Goal: Task Accomplishment & Management: Complete application form

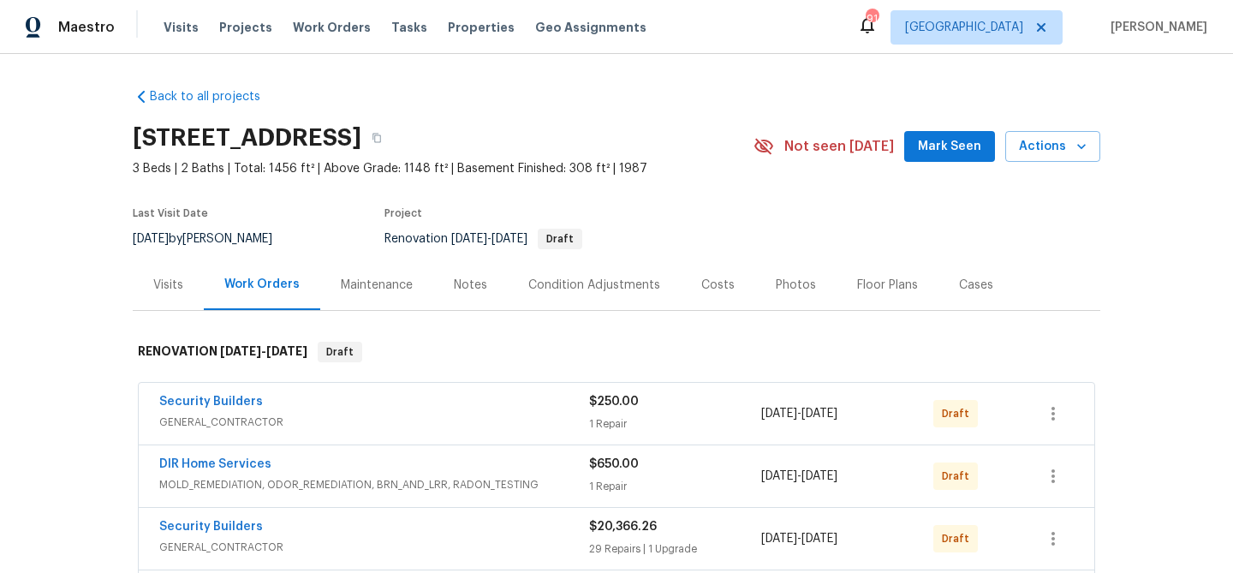
click at [935, 151] on span "Mark Seen" at bounding box center [949, 146] width 63 height 21
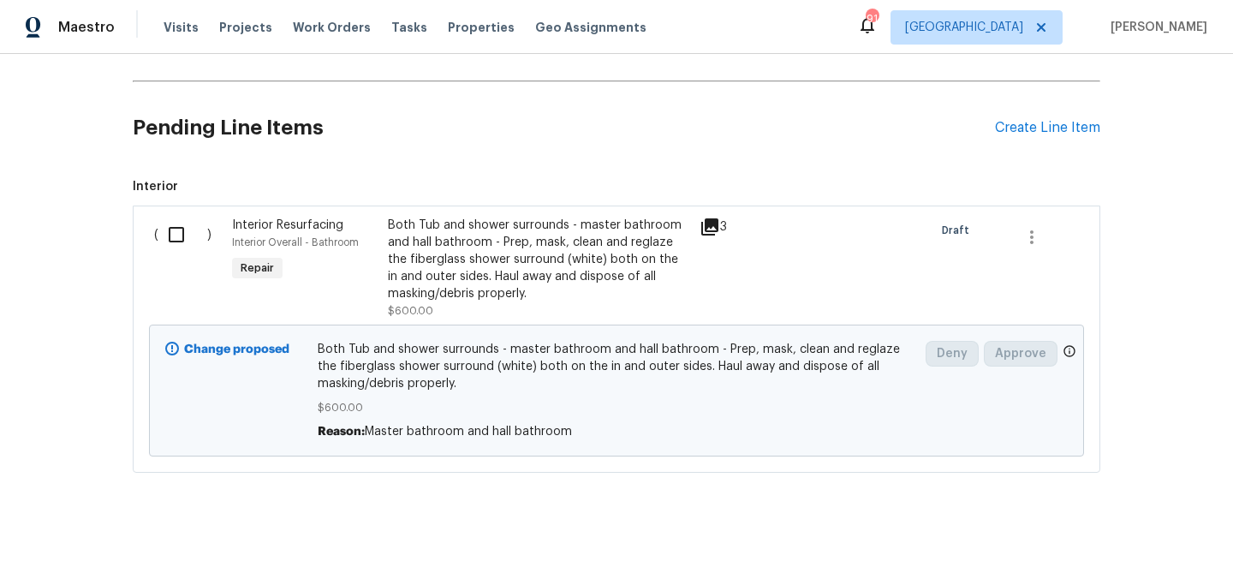
scroll to position [615, 0]
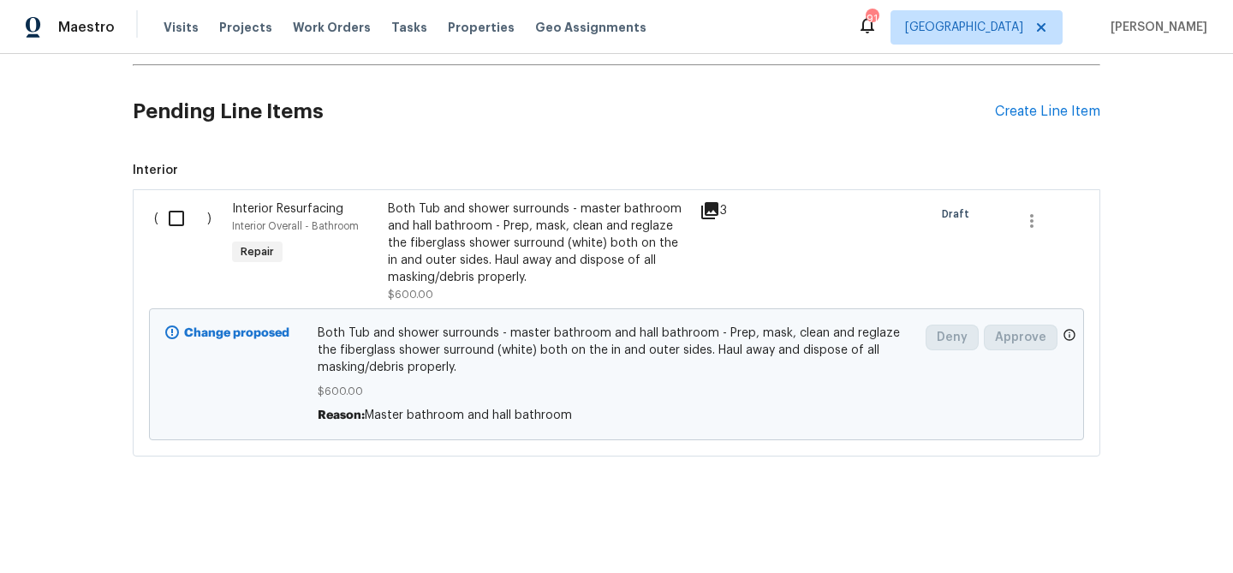
click at [173, 209] on input "checkbox" at bounding box center [182, 218] width 49 height 36
checkbox input "true"
click at [1164, 535] on span "Create Work Order" at bounding box center [1135, 530] width 114 height 21
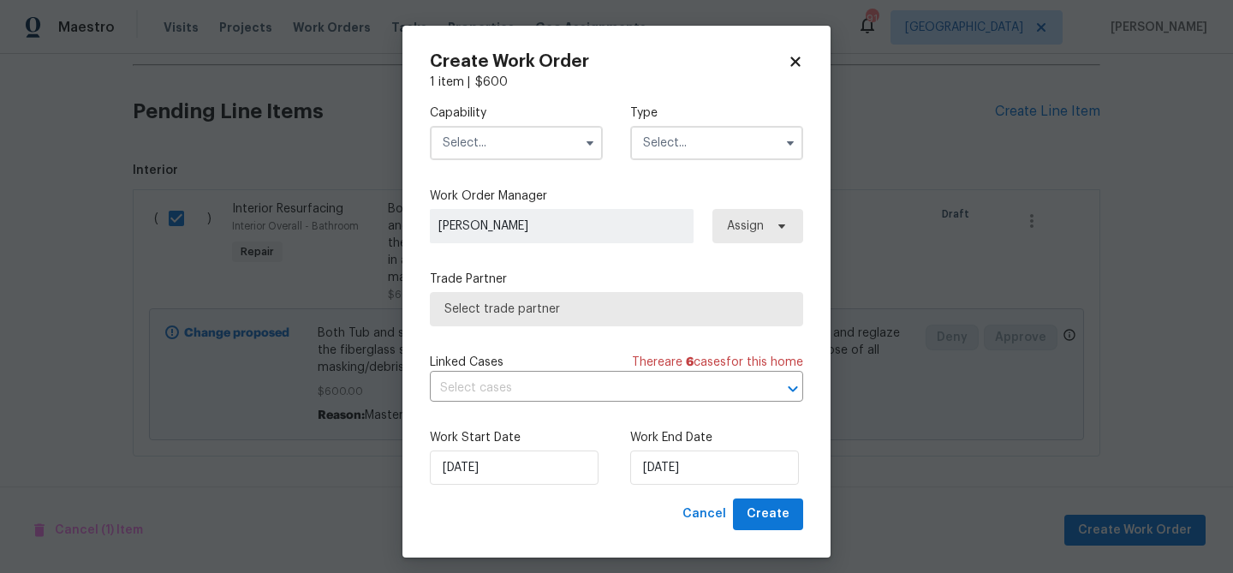
click at [543, 145] on input "text" at bounding box center [516, 143] width 173 height 34
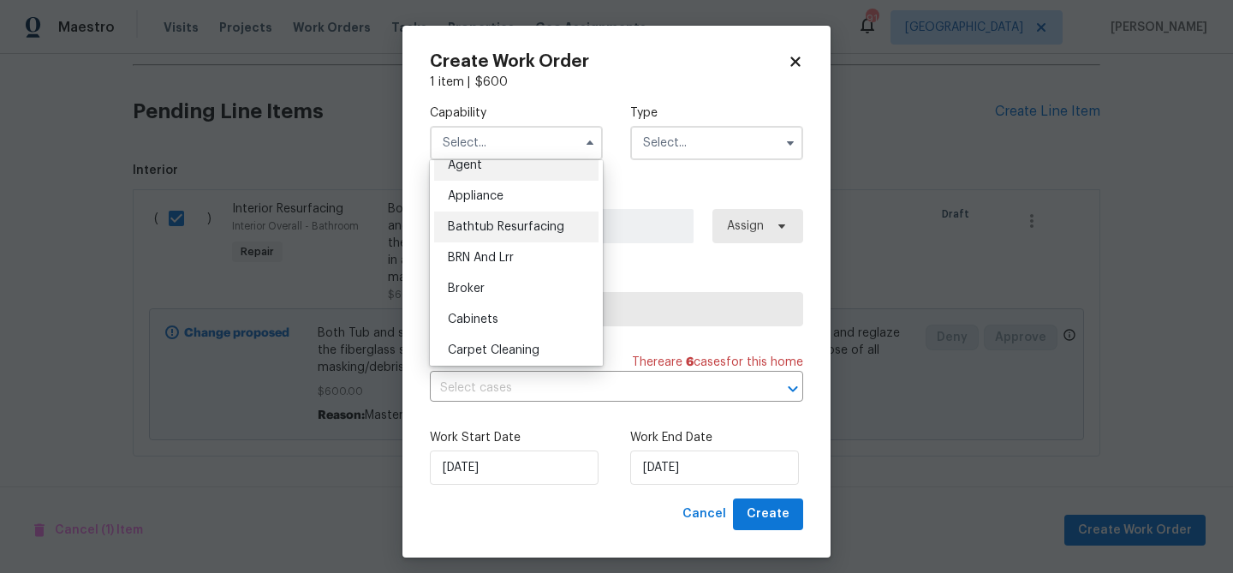
scroll to position [15, 0]
click at [504, 221] on span "Bathtub Resurfacing" at bounding box center [506, 226] width 116 height 12
type input "Bathtub Resurfacing"
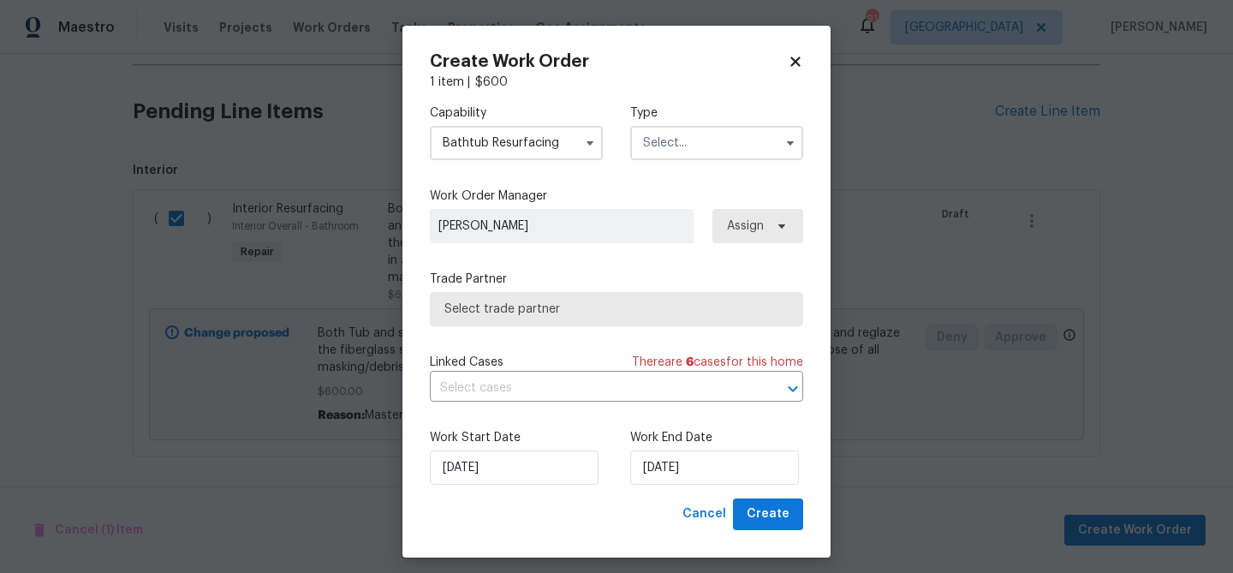
click at [677, 137] on input "text" at bounding box center [716, 143] width 173 height 34
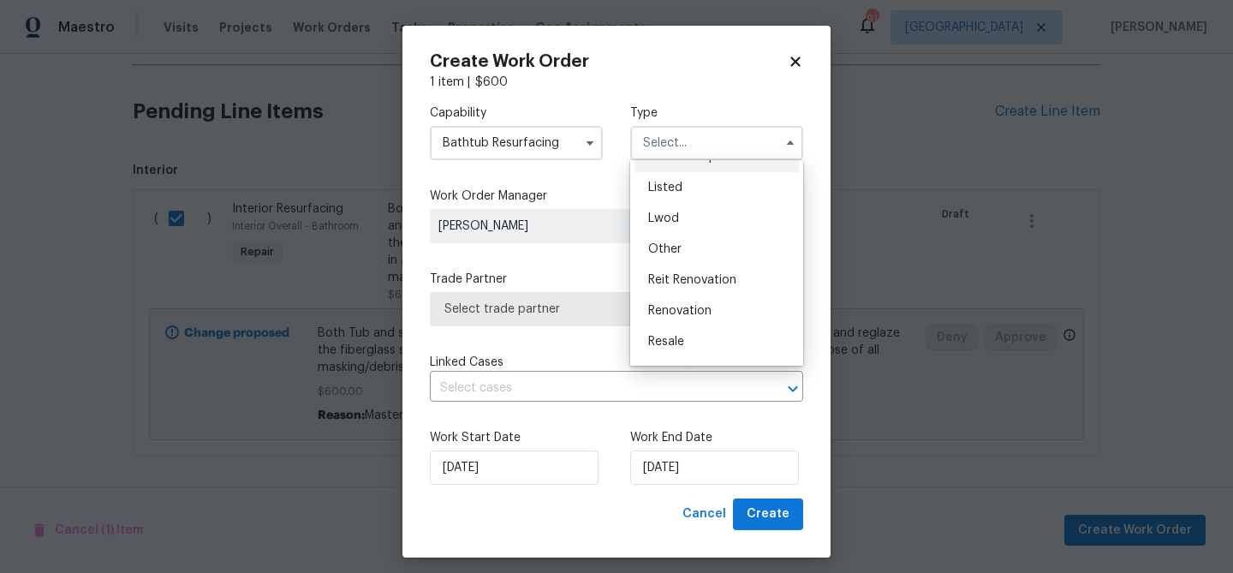
scroll to position [204, 0]
click at [680, 249] on span "Renovation" at bounding box center [679, 253] width 63 height 12
type input "Renovation"
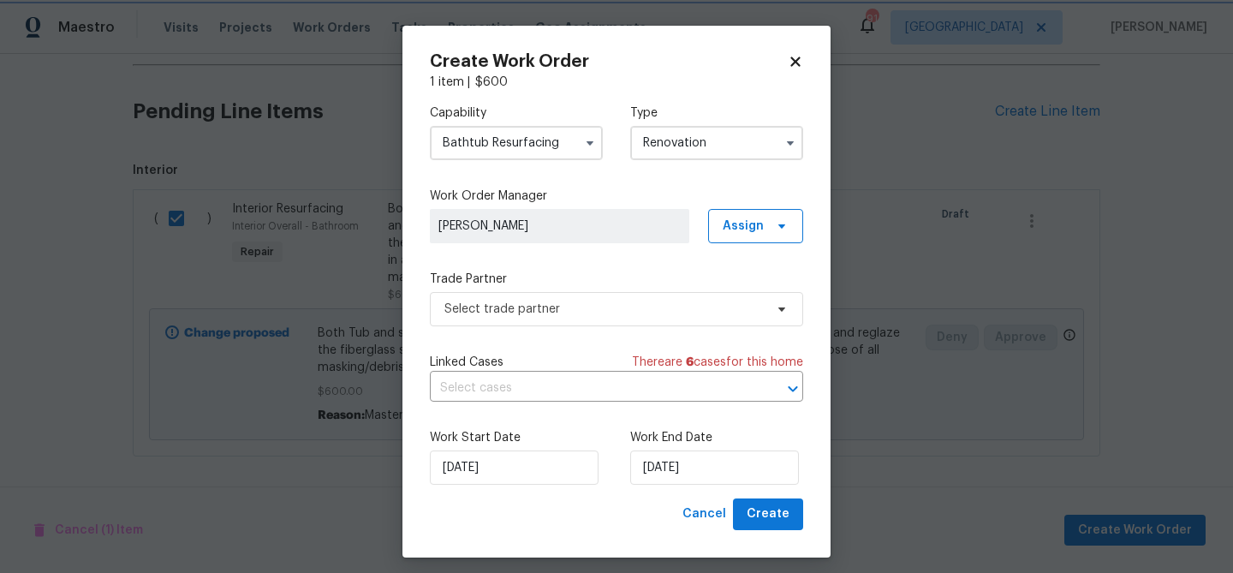
scroll to position [0, 0]
click at [621, 300] on span "Select trade partner" at bounding box center [603, 308] width 319 height 17
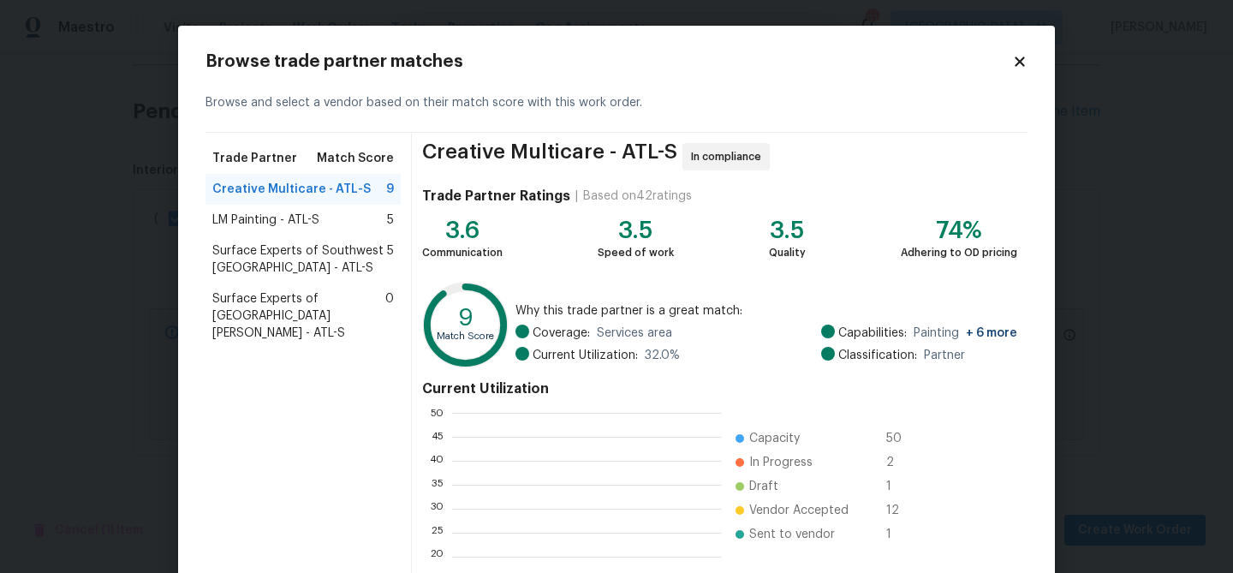
scroll to position [240, 269]
click at [363, 187] on div "Creative Multicare - ATL-S 9" at bounding box center [302, 189] width 181 height 17
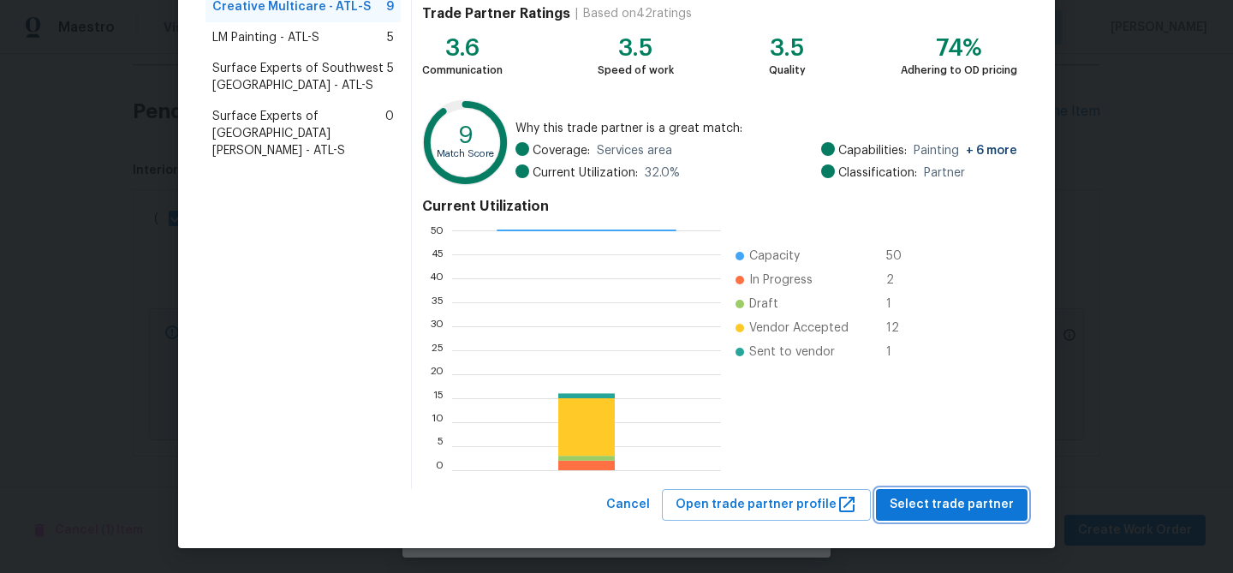
click at [978, 497] on span "Select trade partner" at bounding box center [951, 504] width 124 height 21
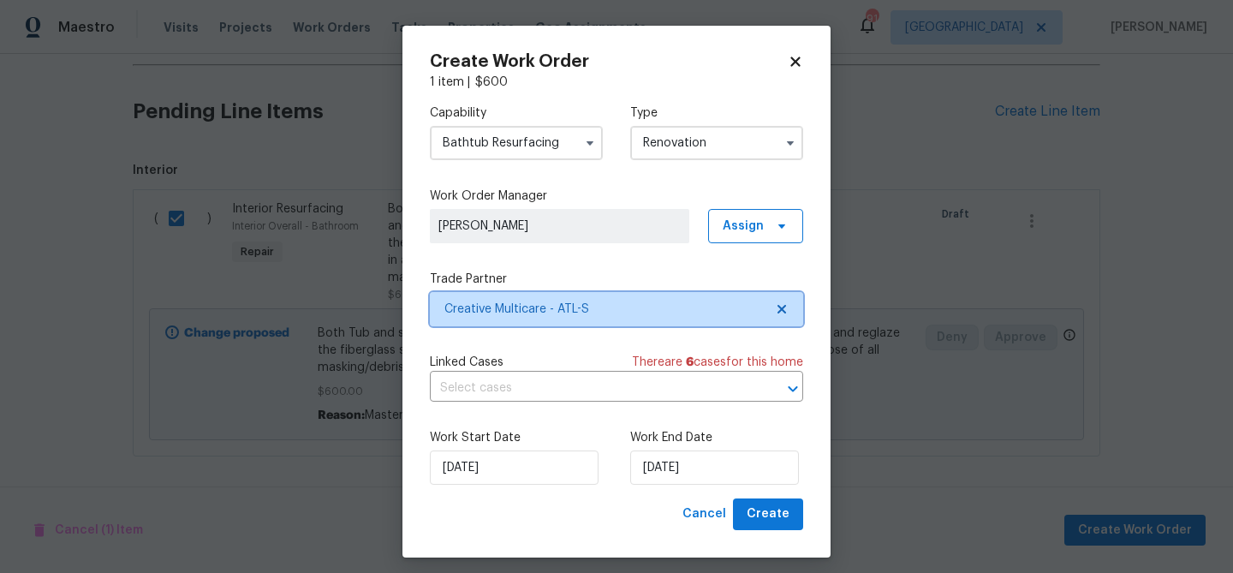
scroll to position [0, 0]
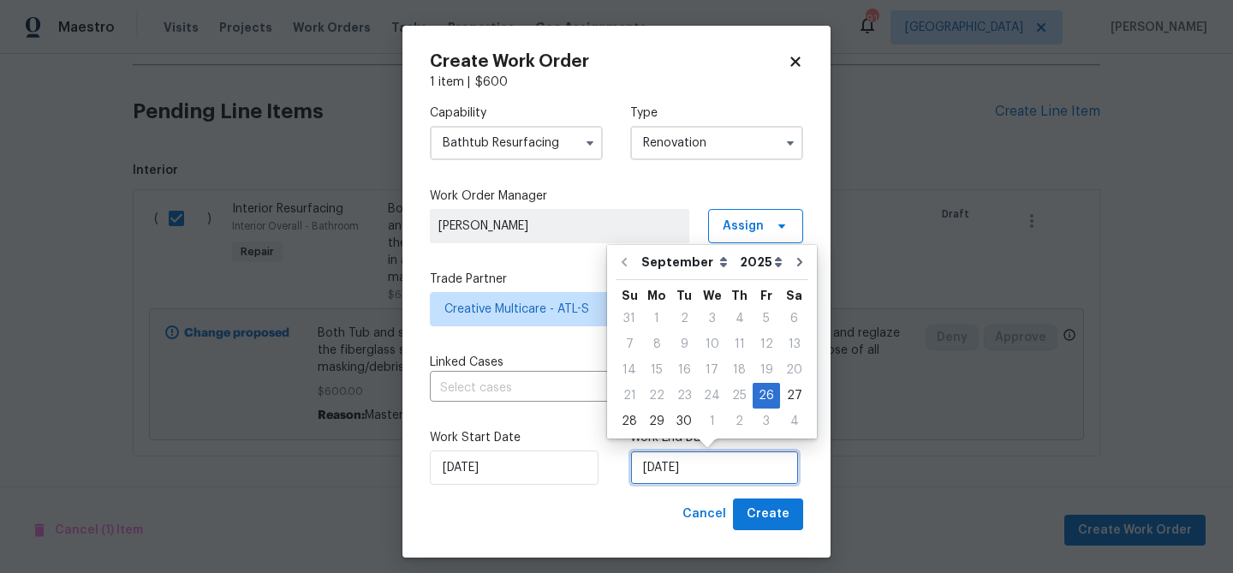
click at [664, 468] on input "[DATE]" at bounding box center [714, 467] width 169 height 34
click at [797, 264] on icon "Go to next month" at bounding box center [799, 262] width 5 height 9
type input "10/26/2025"
select select "9"
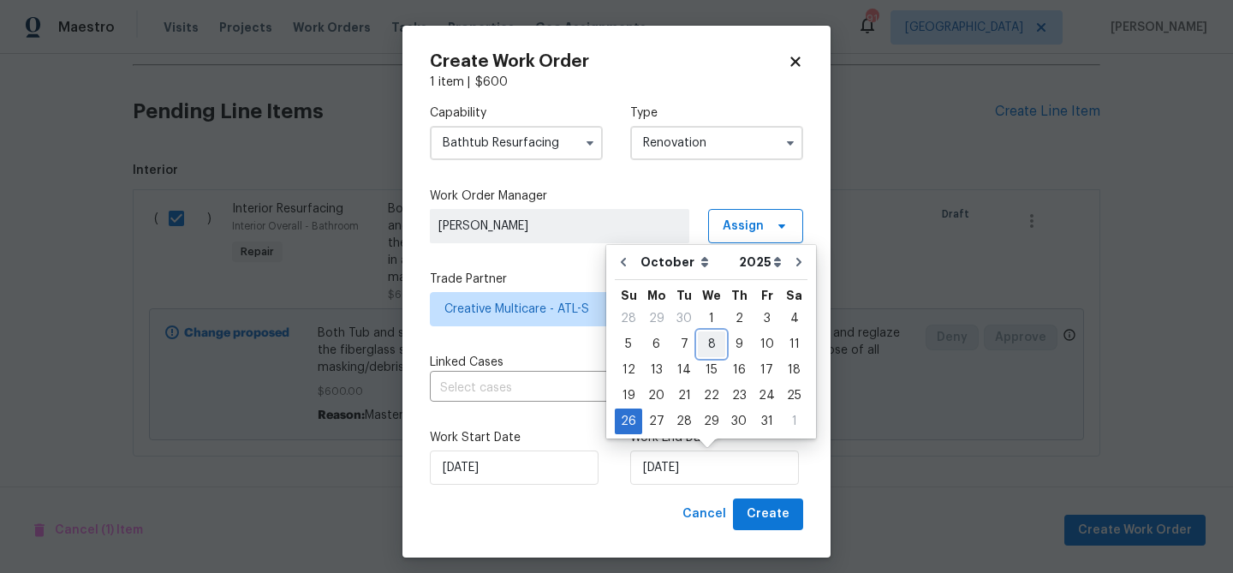
click at [711, 350] on div "8" at bounding box center [711, 344] width 27 height 24
type input "[DATE]"
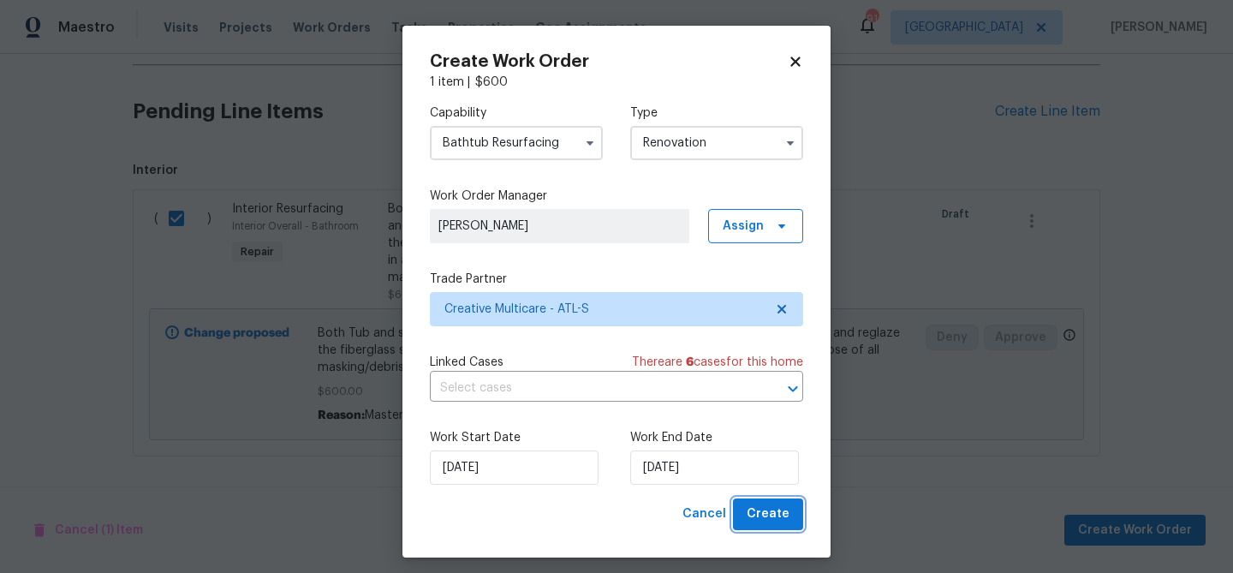
click at [775, 519] on span "Create" at bounding box center [767, 513] width 43 height 21
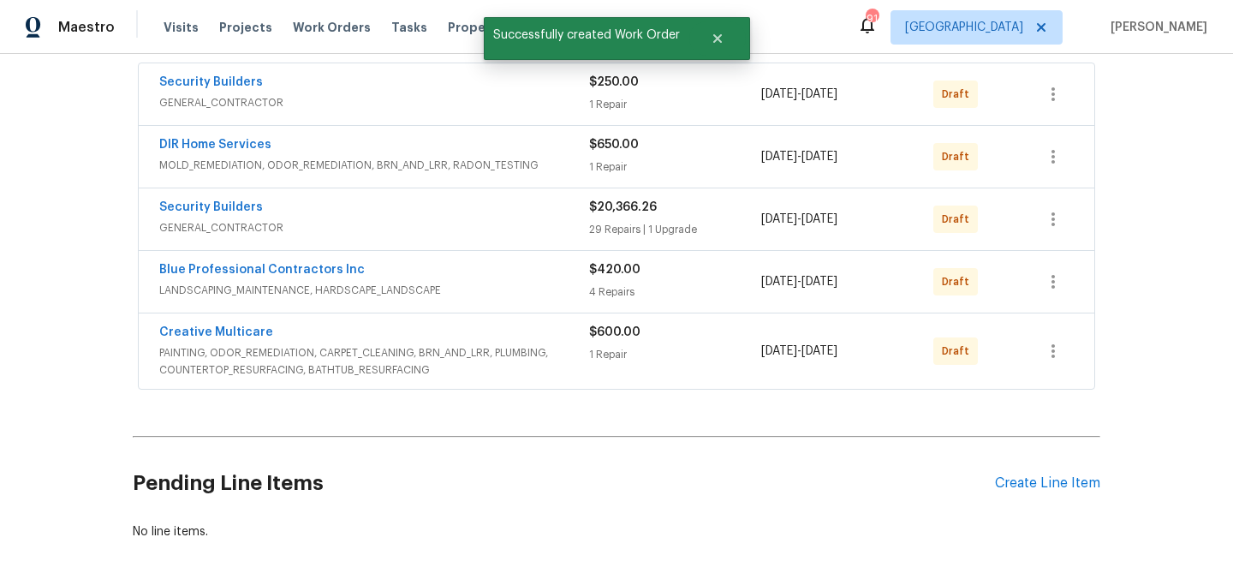
scroll to position [313, 0]
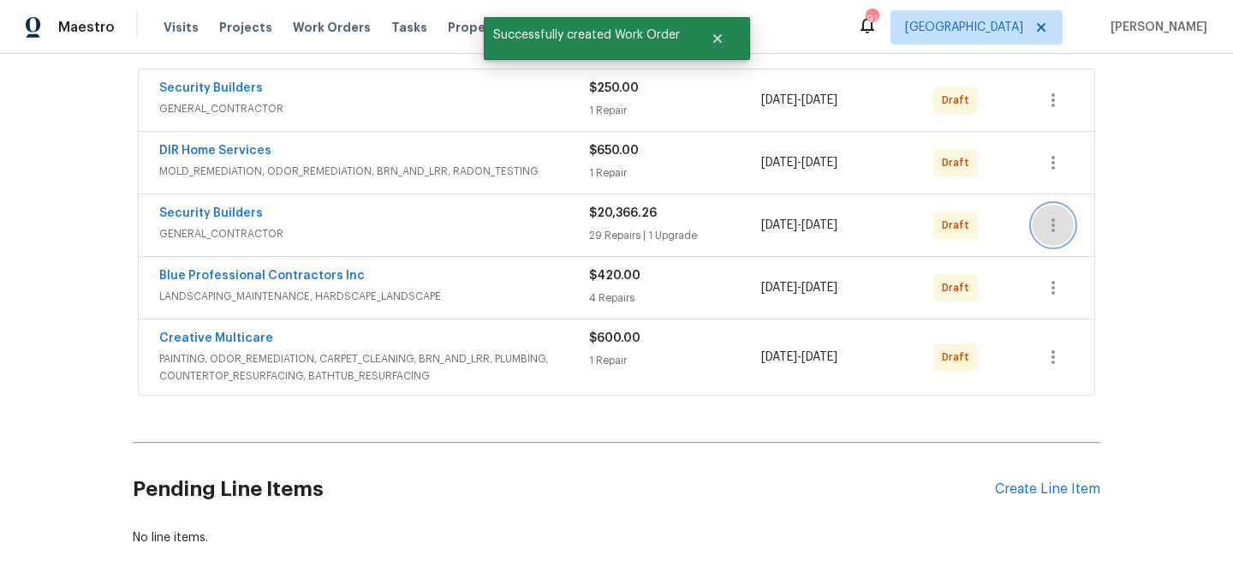
click at [1044, 223] on icon "button" at bounding box center [1053, 225] width 21 height 21
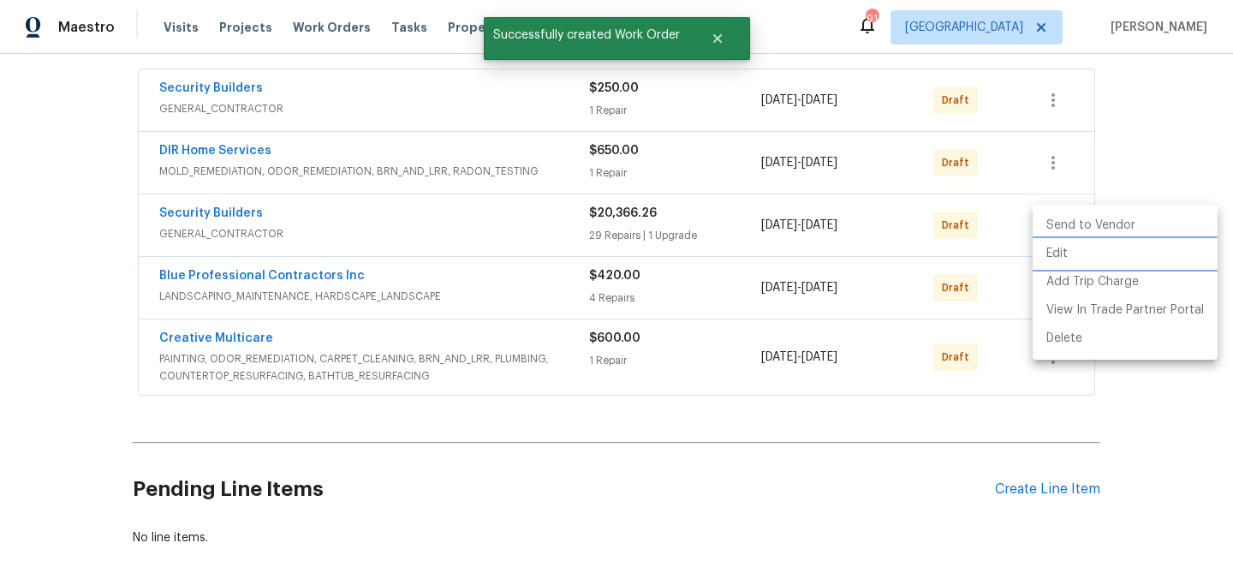
click at [1051, 256] on li "Edit" at bounding box center [1124, 254] width 185 height 28
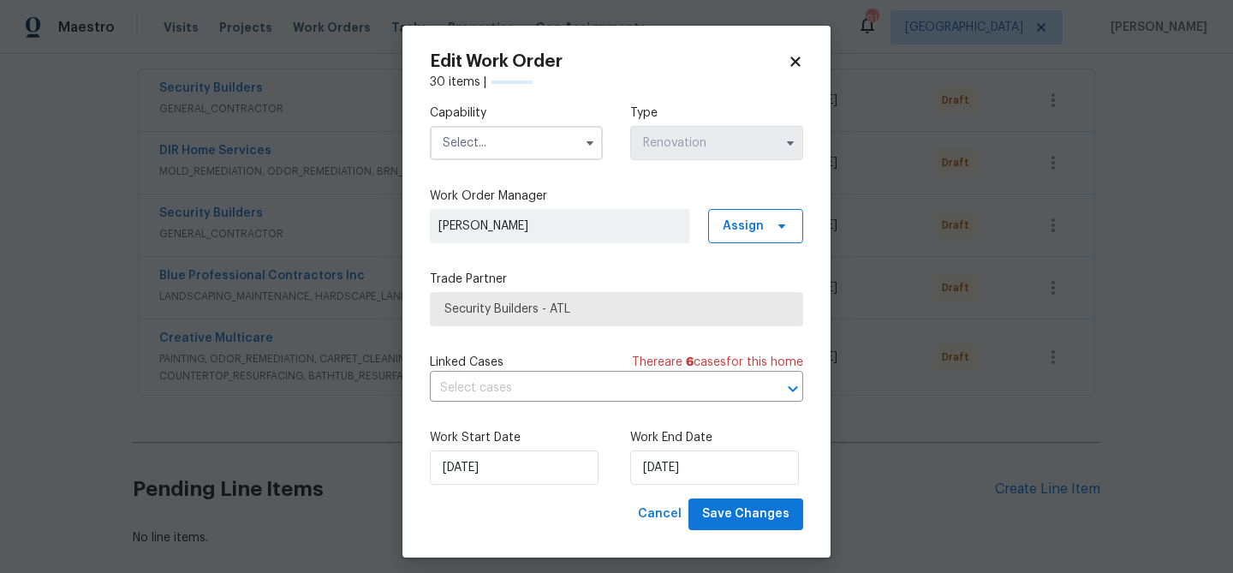
scroll to position [10, 0]
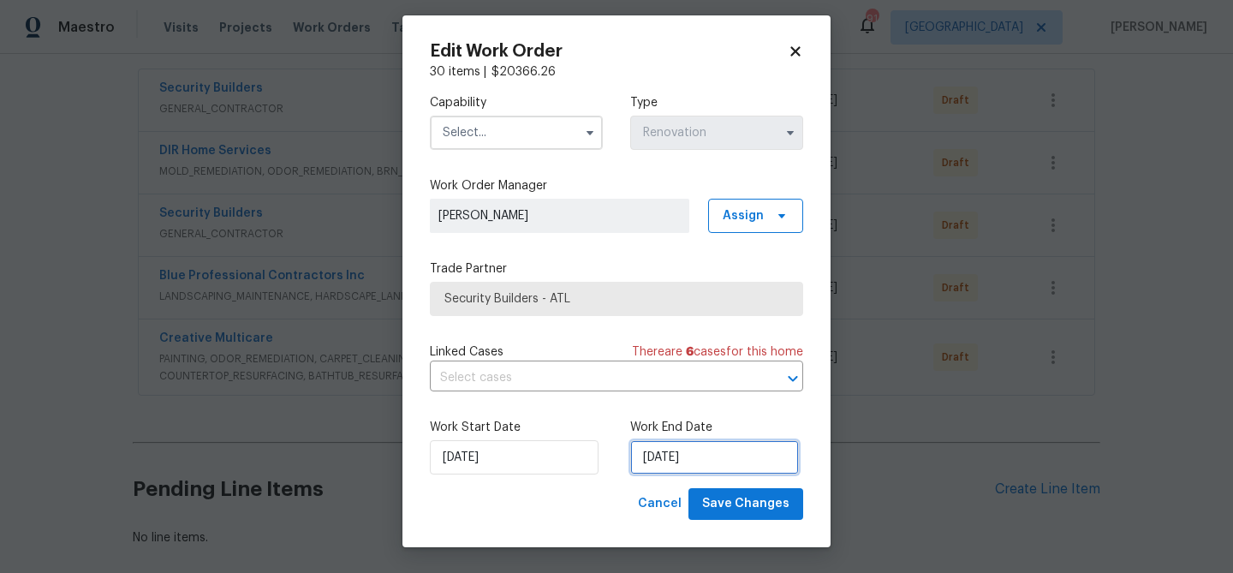
click at [674, 460] on input "[DATE]" at bounding box center [714, 457] width 169 height 34
select select "9"
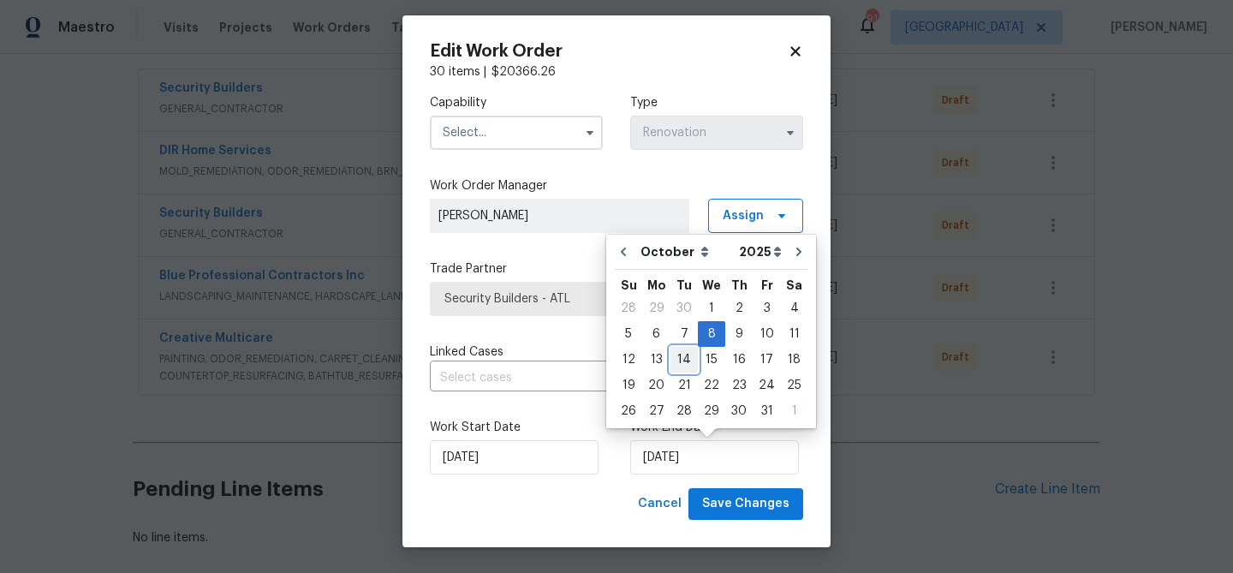
click at [685, 358] on div "14" at bounding box center [683, 360] width 27 height 24
type input "[DATE]"
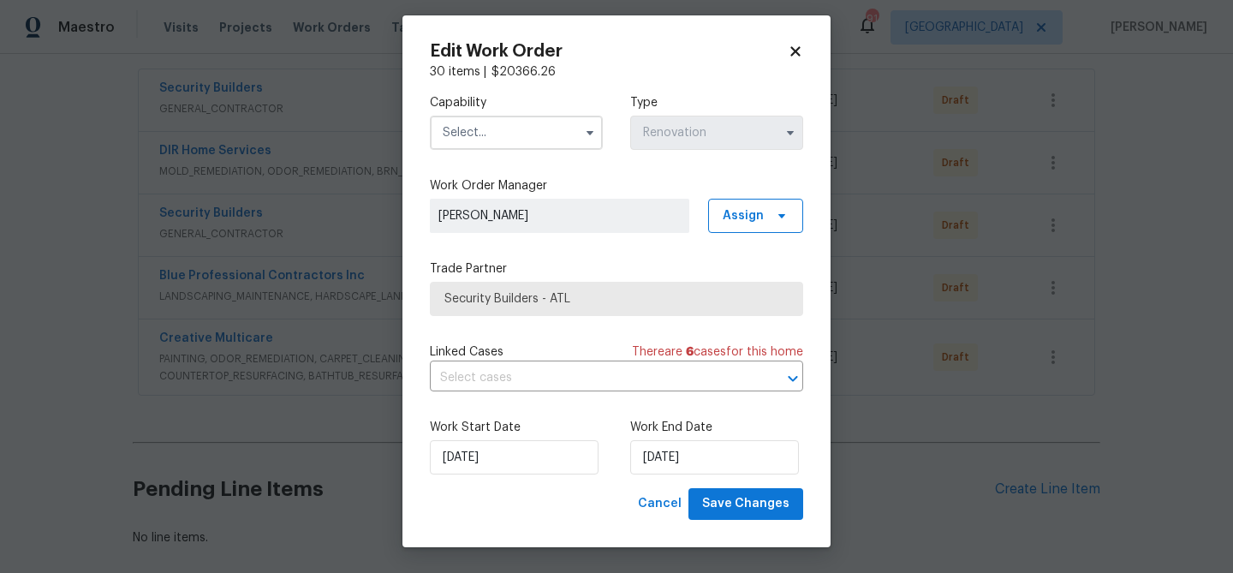
click at [462, 116] on input "text" at bounding box center [516, 133] width 173 height 34
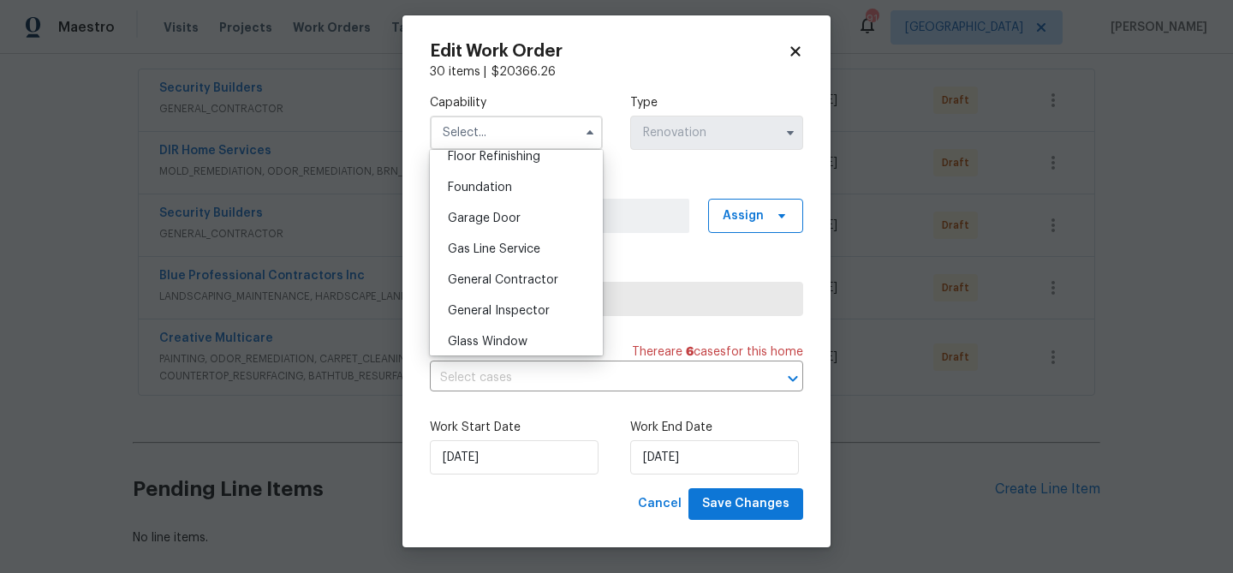
scroll to position [713, 0]
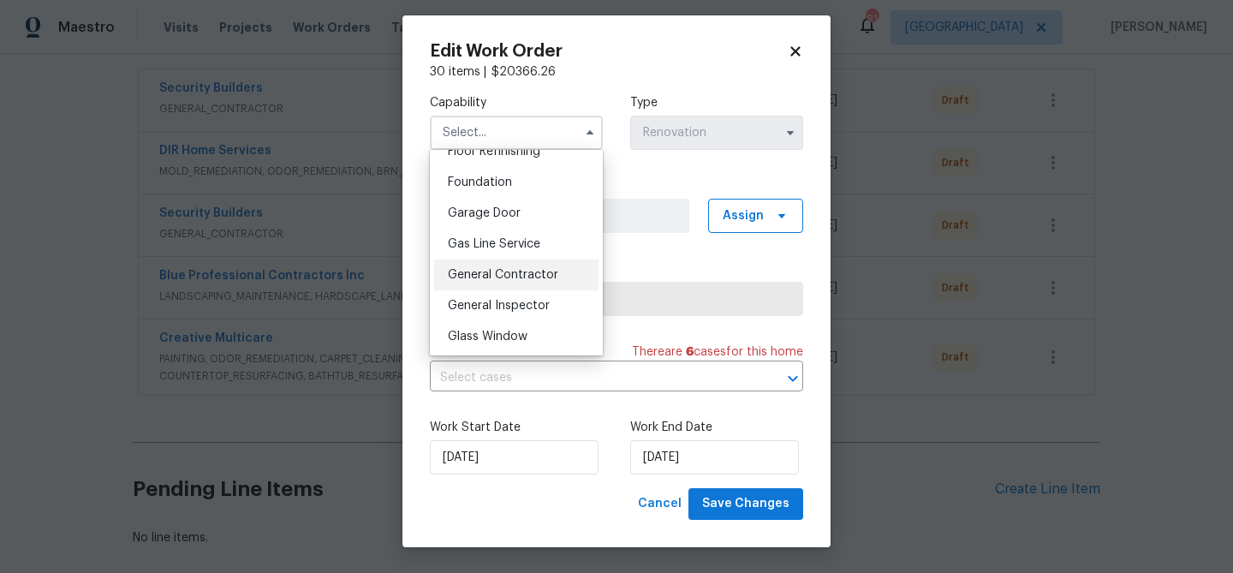
click at [514, 276] on span "General Contractor" at bounding box center [503, 275] width 110 height 12
type input "General Contractor"
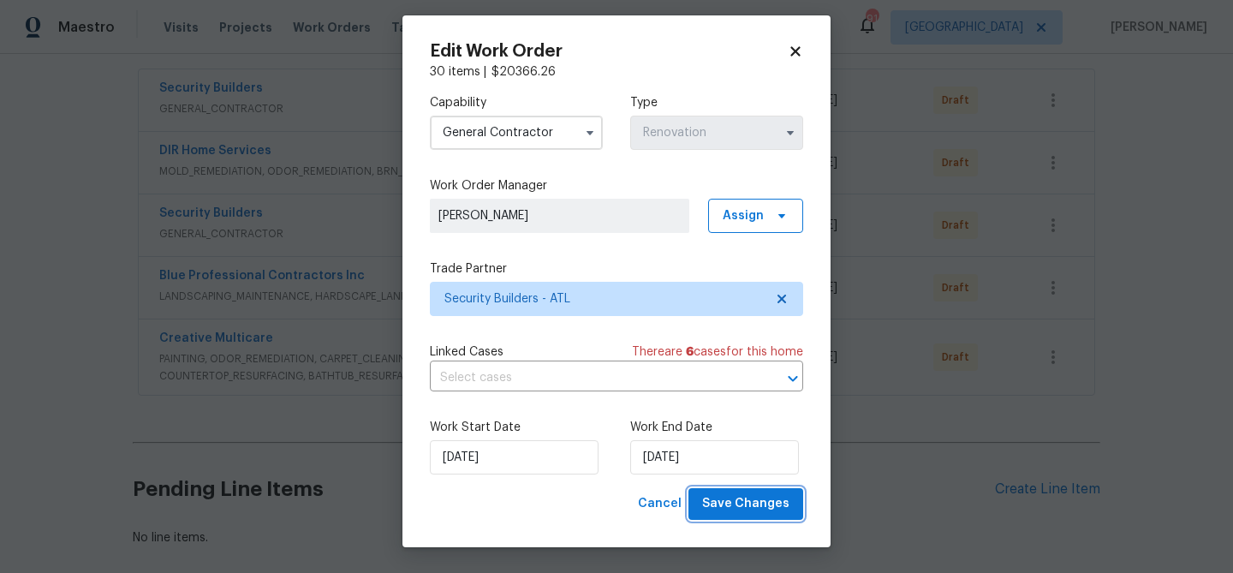
click at [775, 500] on span "Save Changes" at bounding box center [745, 503] width 87 height 21
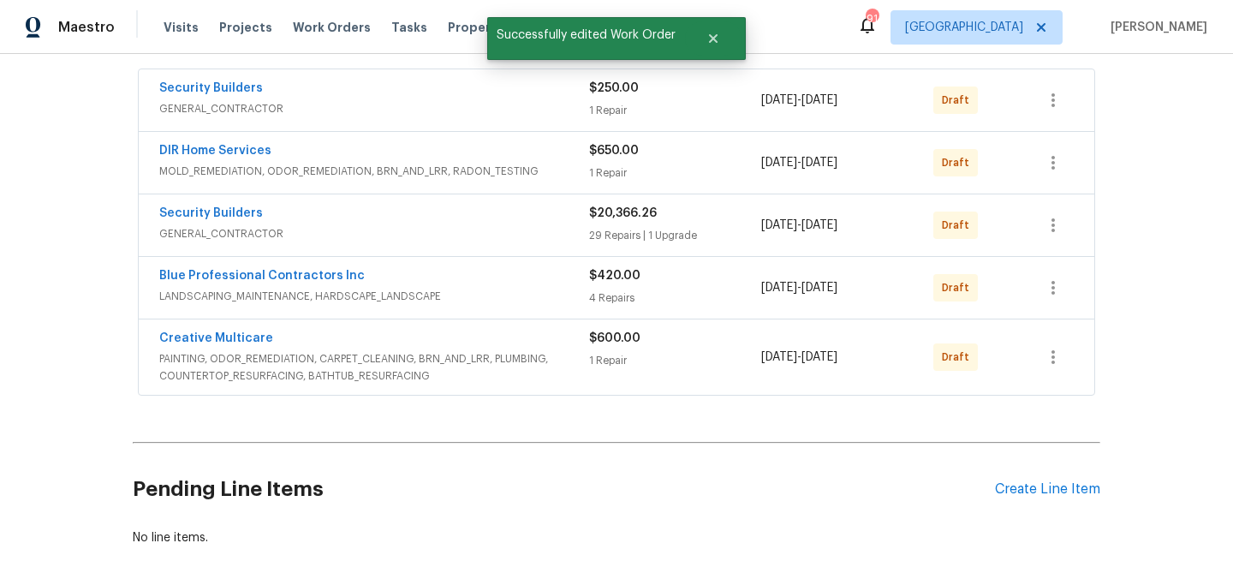
scroll to position [0, 0]
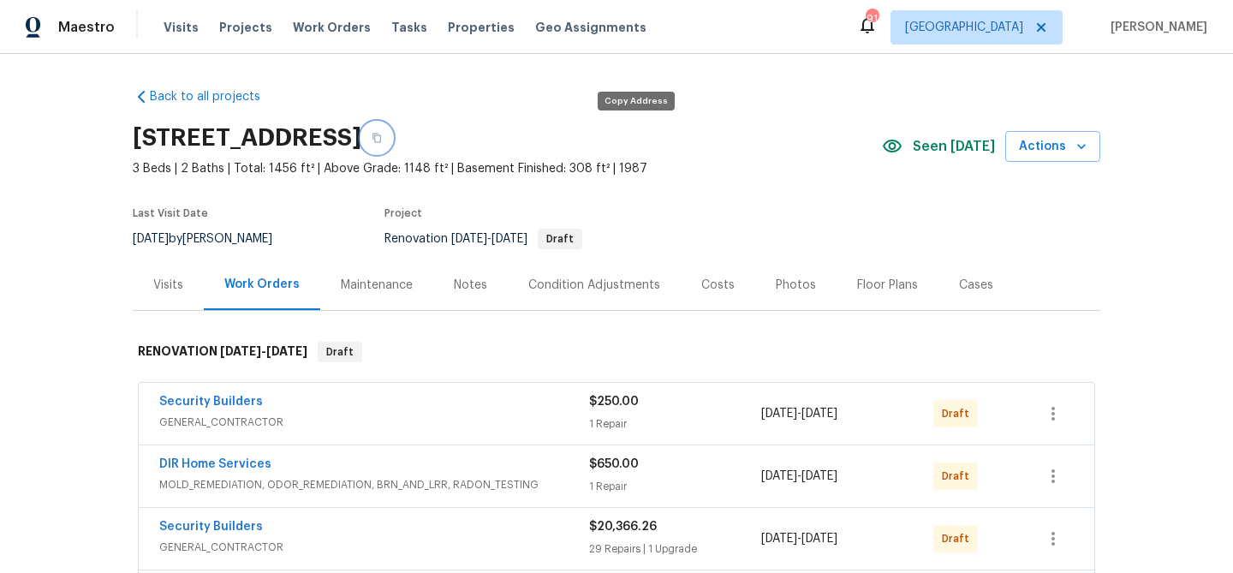
click at [382, 136] on icon "button" at bounding box center [376, 138] width 10 height 10
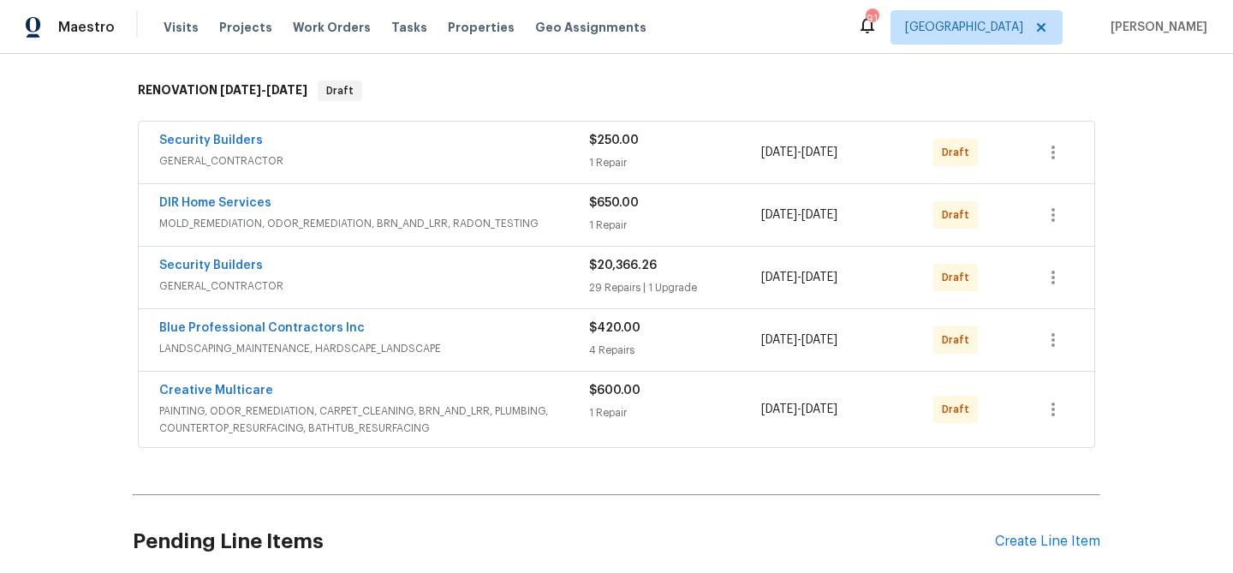
scroll to position [260, 0]
click at [1017, 213] on div "Draft" at bounding box center [976, 215] width 86 height 41
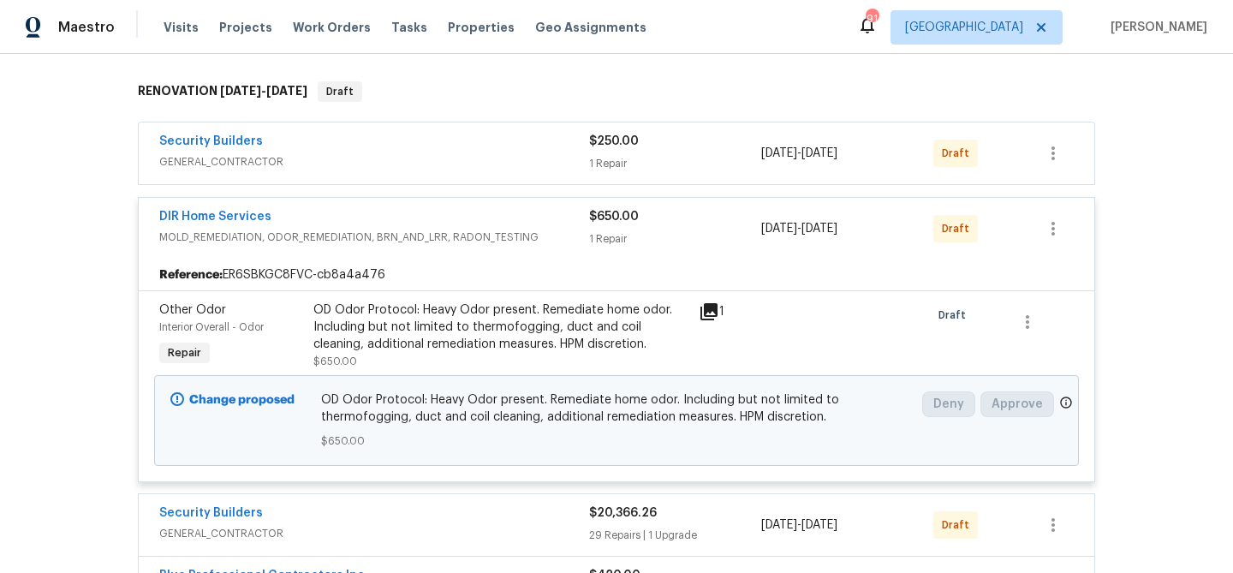
click at [992, 229] on div "Draft" at bounding box center [976, 228] width 86 height 41
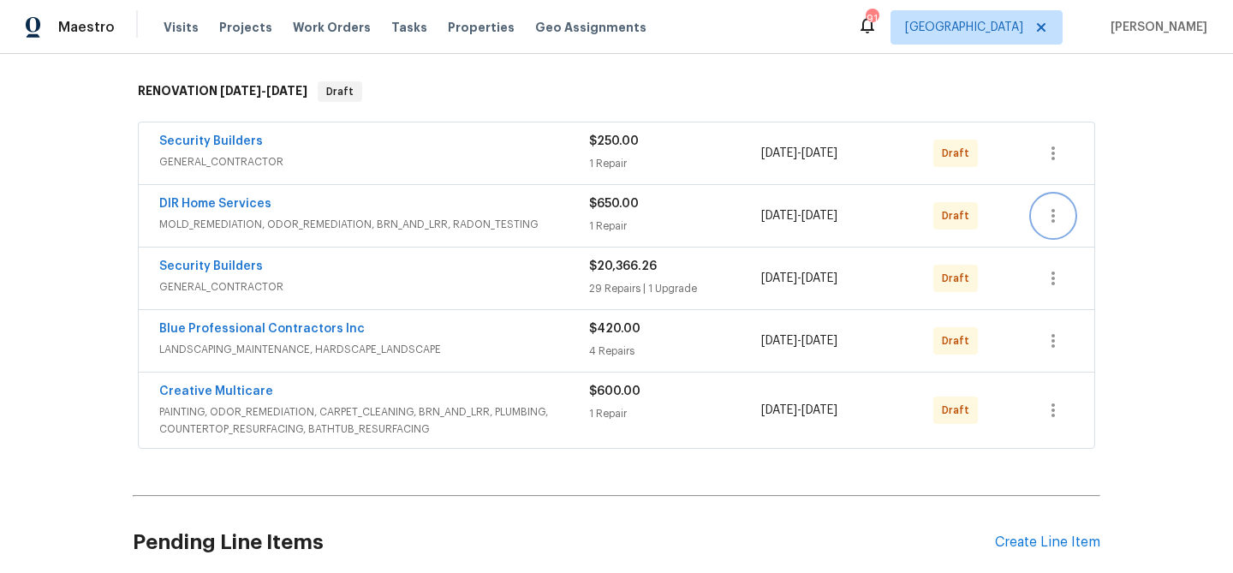
click at [1056, 202] on button "button" at bounding box center [1052, 215] width 41 height 41
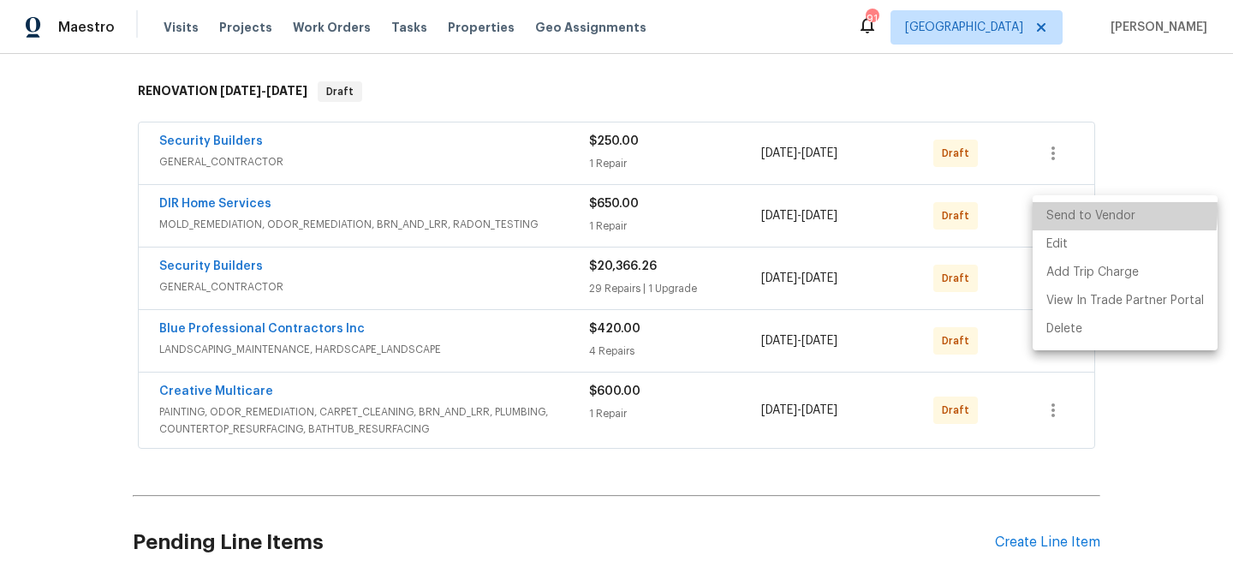
click at [1058, 211] on li "Send to Vendor" at bounding box center [1124, 216] width 185 height 28
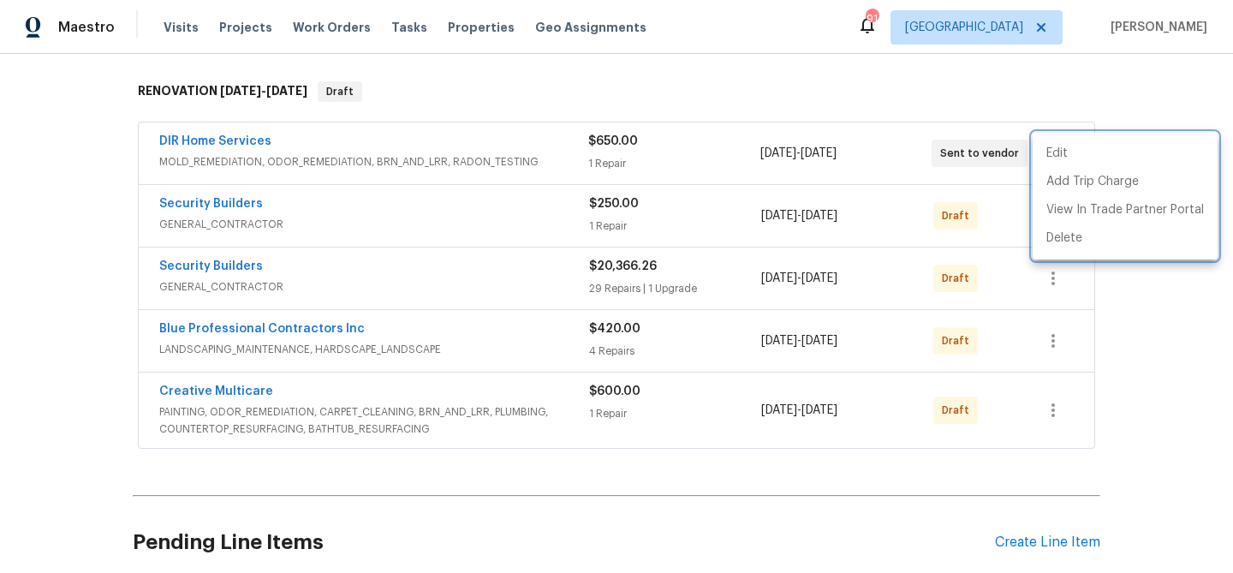
click at [456, 228] on div at bounding box center [616, 286] width 1233 height 573
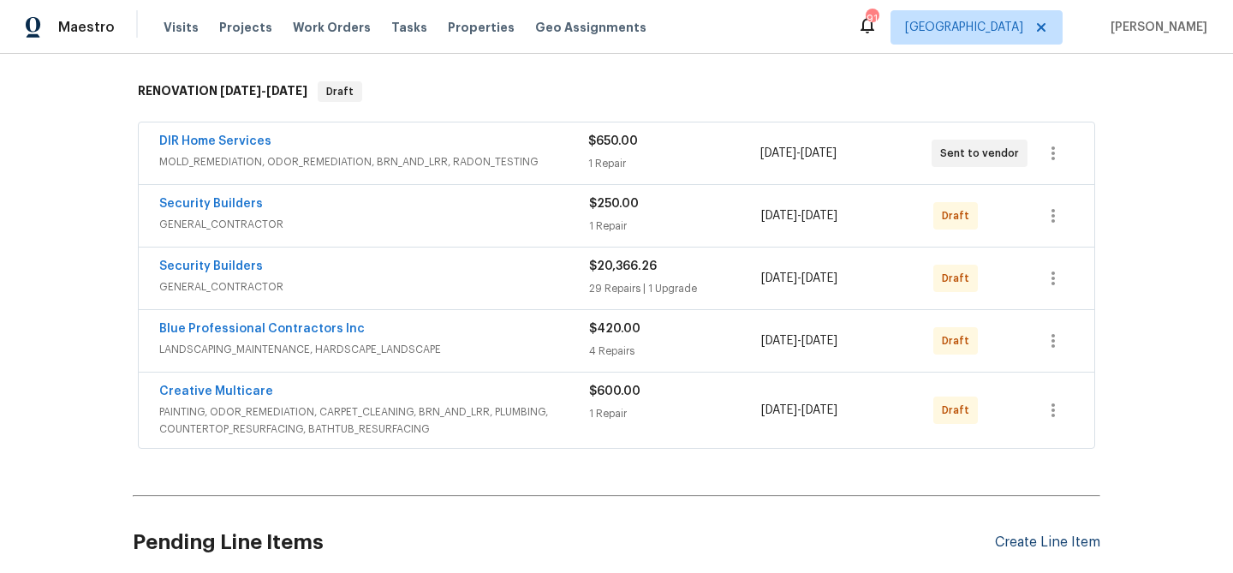
click at [1027, 544] on div "Create Line Item" at bounding box center [1047, 542] width 105 height 16
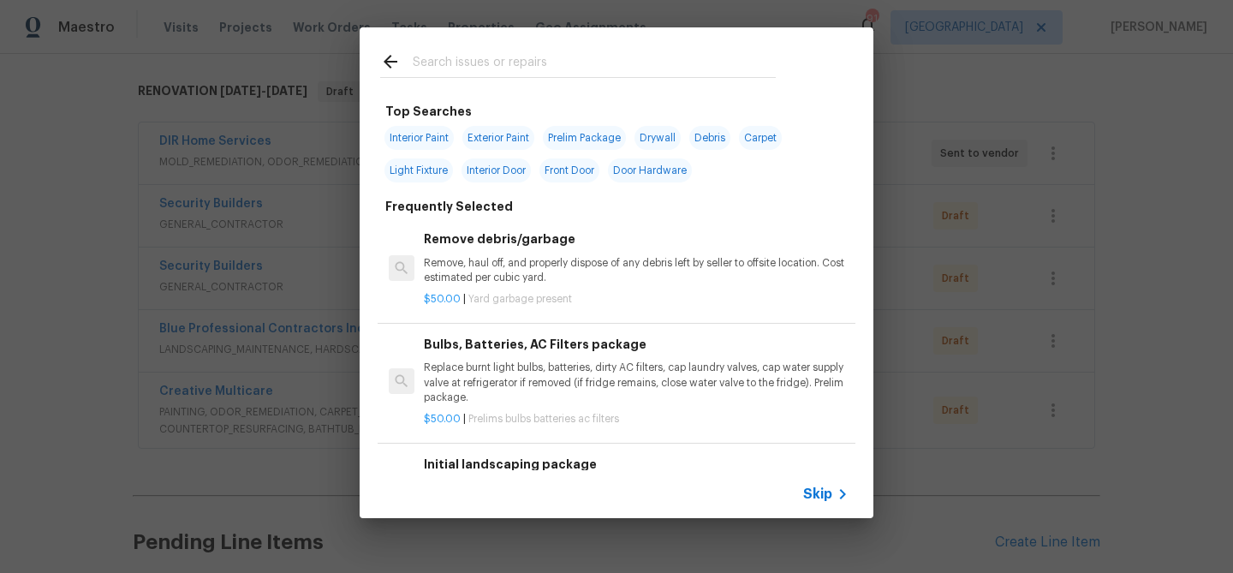
click at [436, 65] on input "text" at bounding box center [594, 64] width 363 height 26
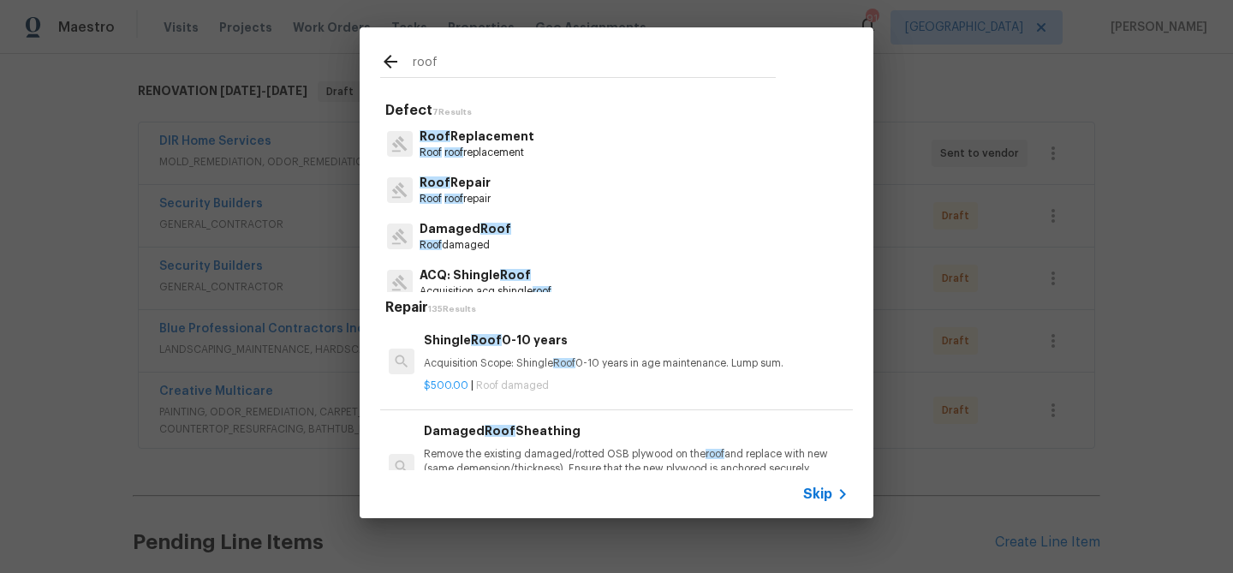
type input "roof"
click at [827, 494] on span "Skip" at bounding box center [817, 493] width 29 height 17
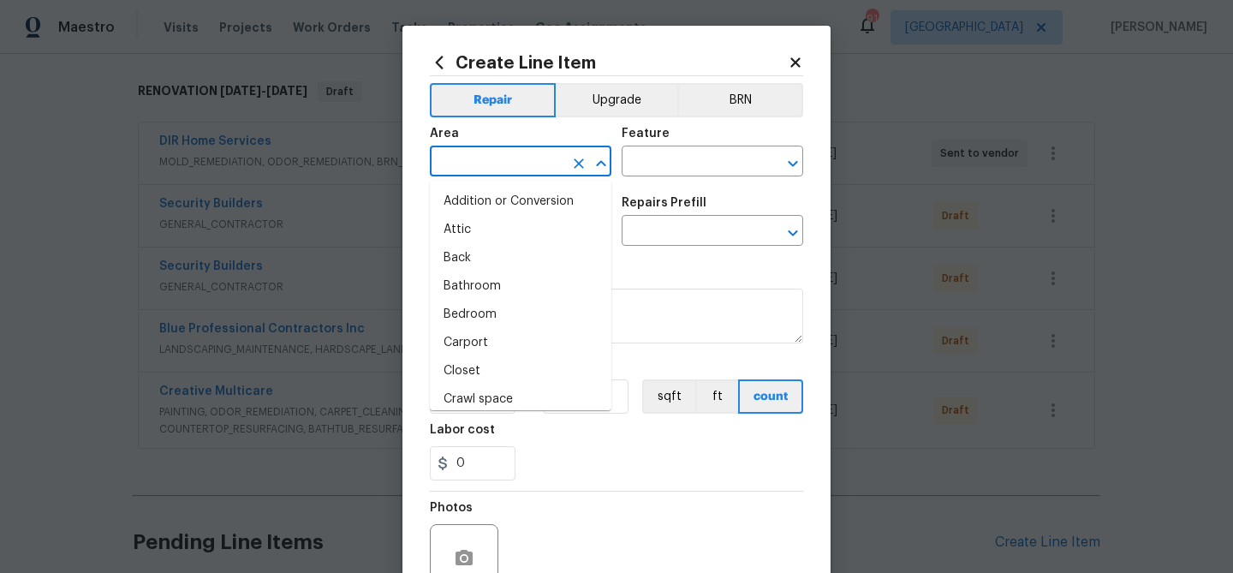
click at [521, 164] on input "text" at bounding box center [497, 163] width 134 height 27
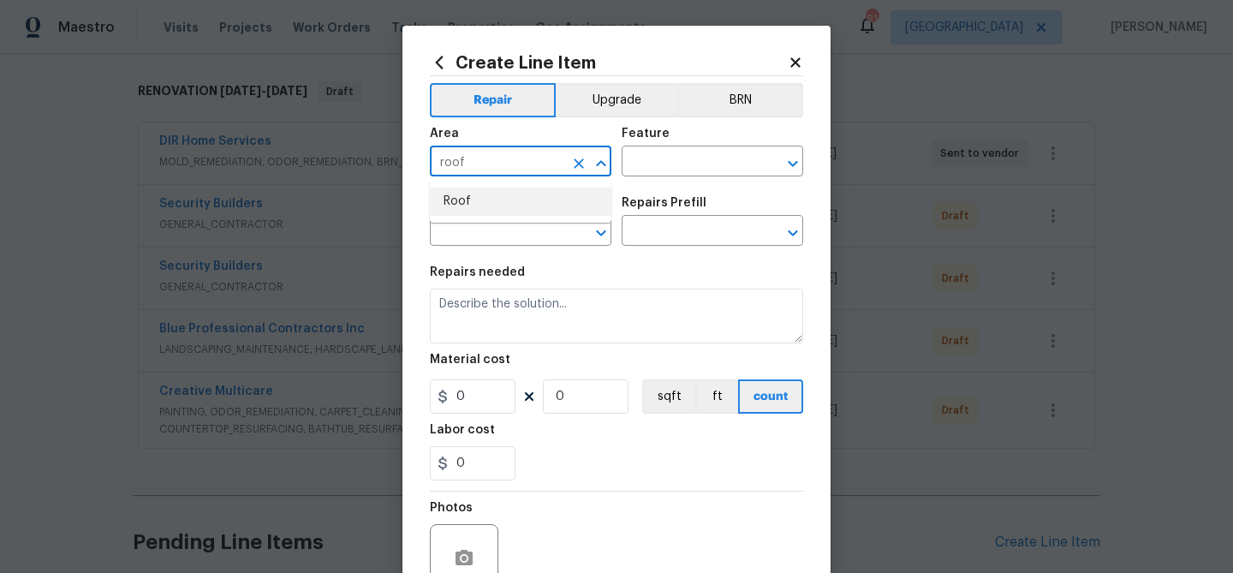
click at [509, 201] on li "Roof" at bounding box center [520, 201] width 181 height 28
type input "Roof"
click at [654, 152] on input "text" at bounding box center [688, 163] width 134 height 27
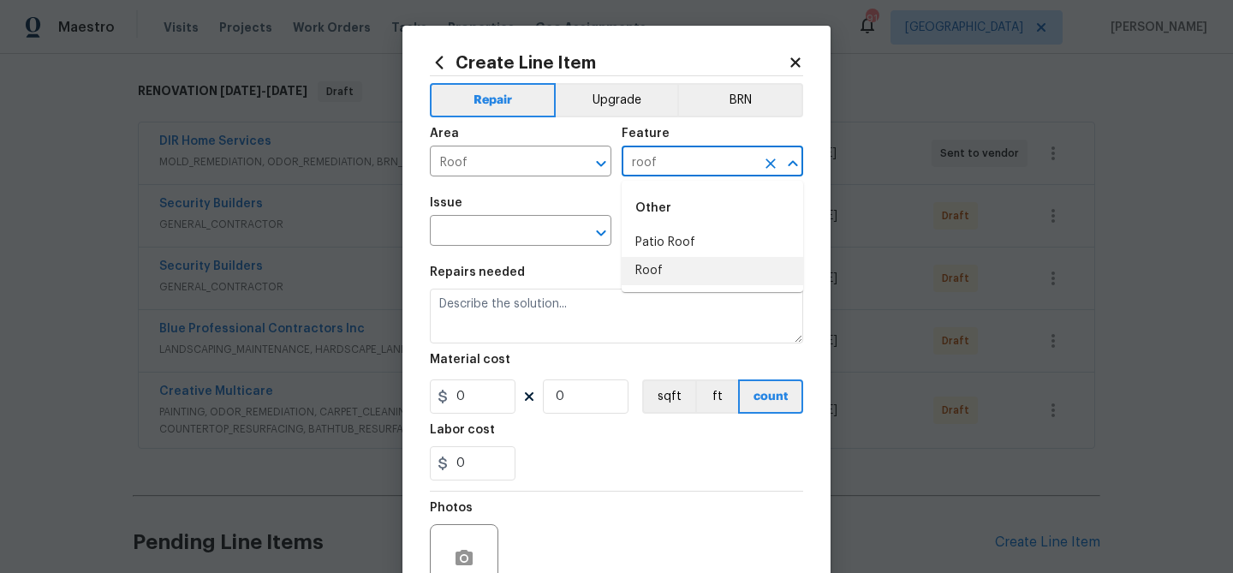
click at [650, 268] on li "Roof" at bounding box center [711, 271] width 181 height 28
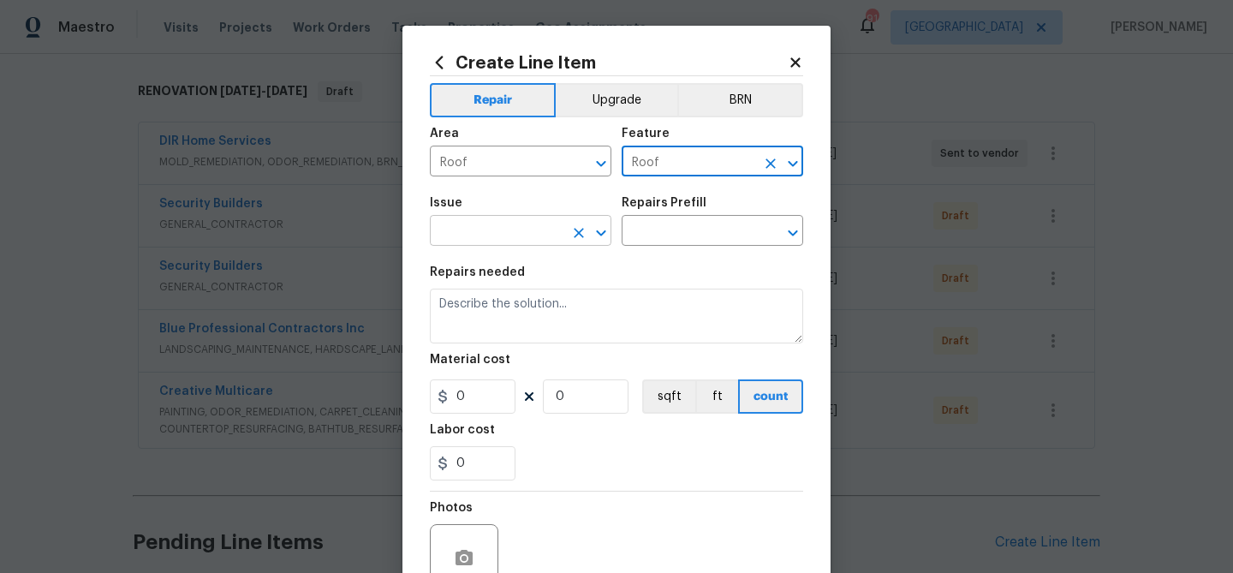
type input "Roof"
click at [501, 231] on input "text" at bounding box center [497, 232] width 134 height 27
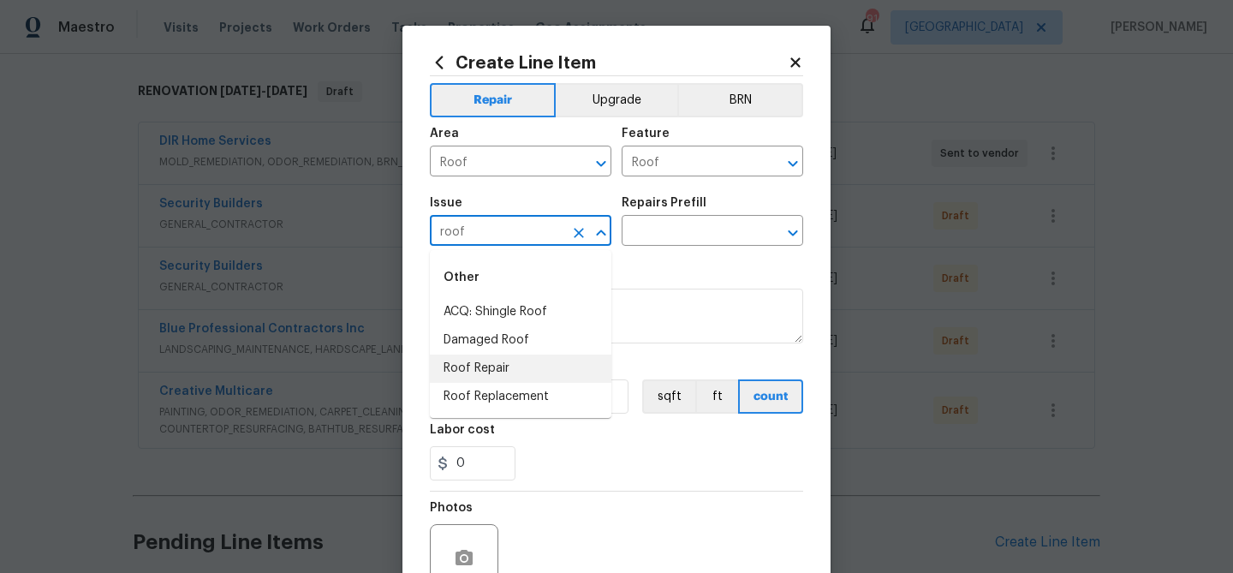
click at [485, 371] on li "Roof Repair" at bounding box center [520, 368] width 181 height 28
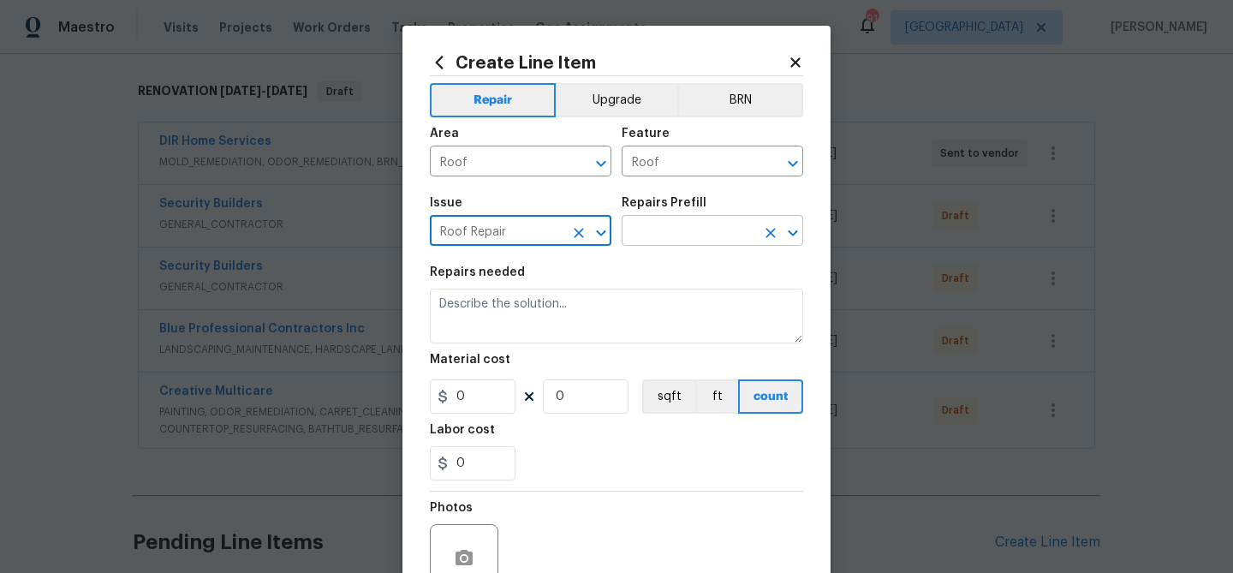
type input "Roof Repair"
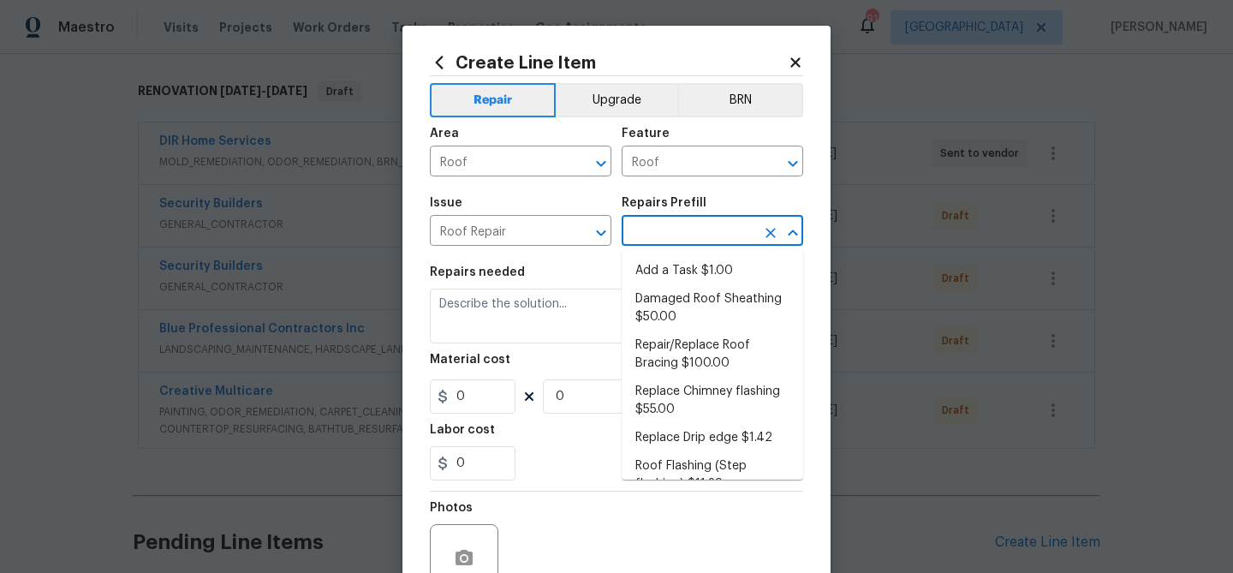
click at [647, 240] on input "text" at bounding box center [688, 232] width 134 height 27
click at [653, 274] on li "Add a Task $1.00" at bounding box center [711, 271] width 181 height 28
type input "Eaves and Trim"
type input "Add a Task $1.00"
type textarea "HPM to detail"
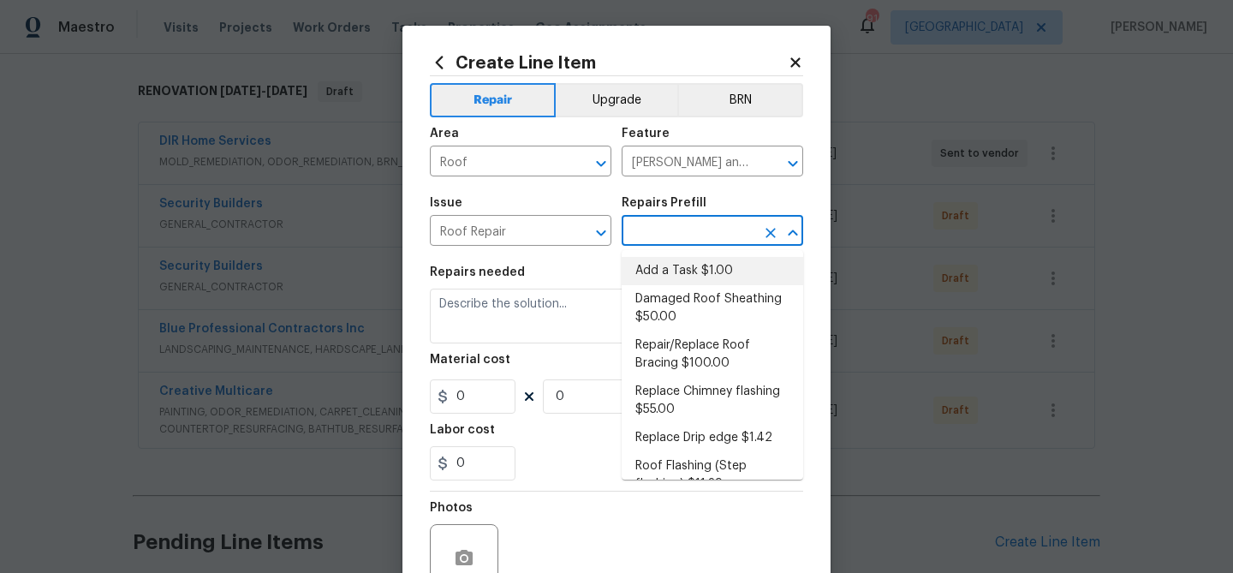
type input "1"
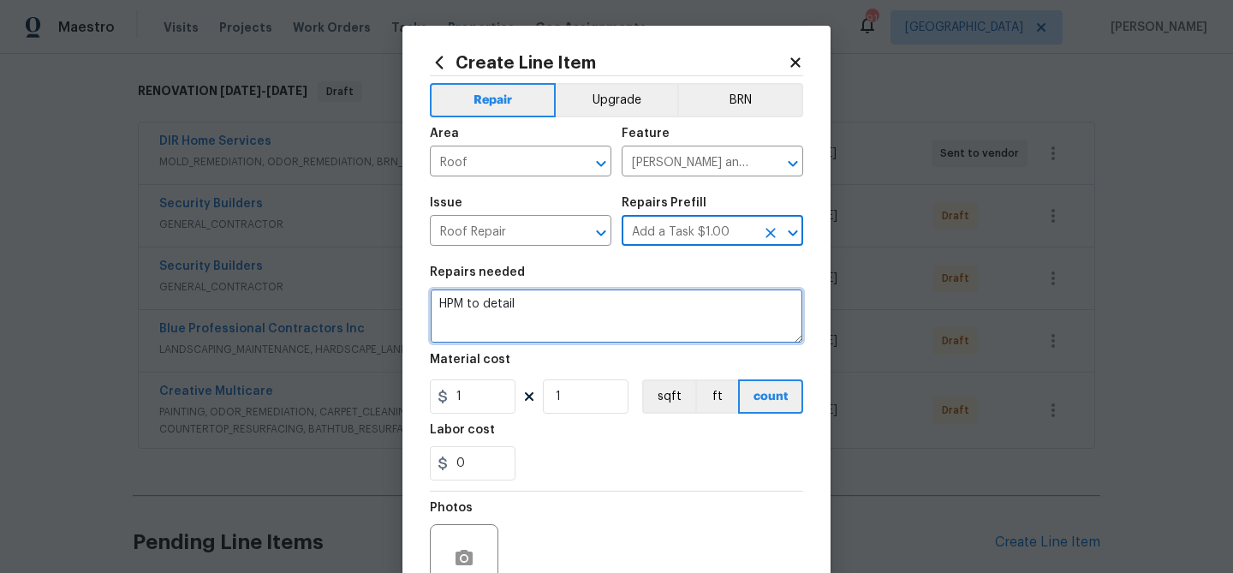
click at [535, 304] on textarea "HPM to detail" at bounding box center [616, 315] width 373 height 55
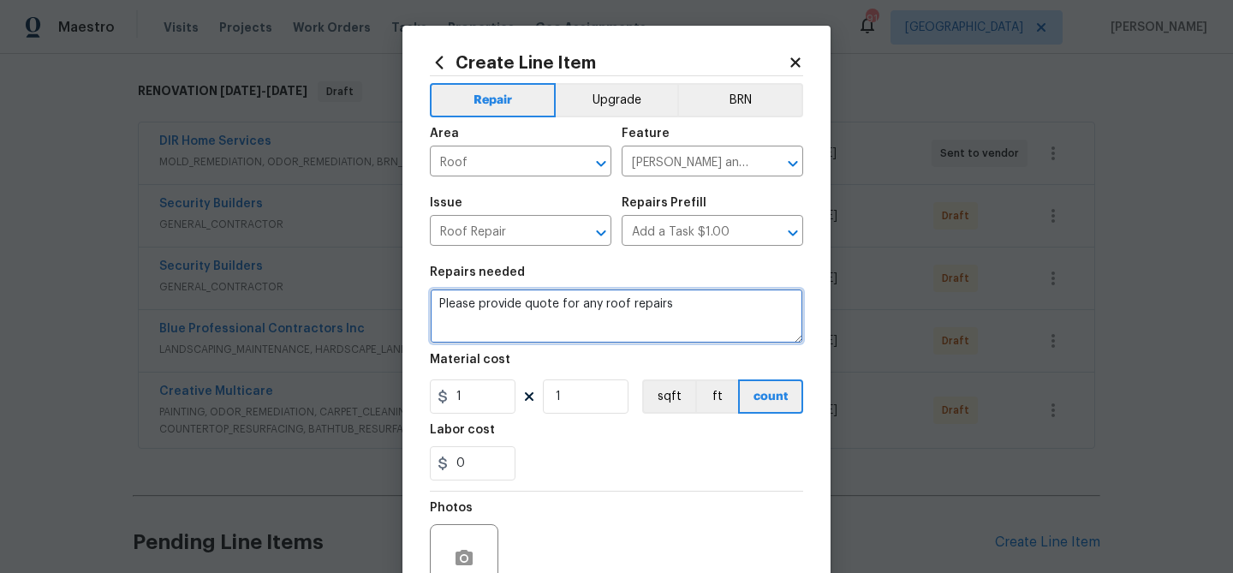
type textarea "Please provide quote for any roof repairs"
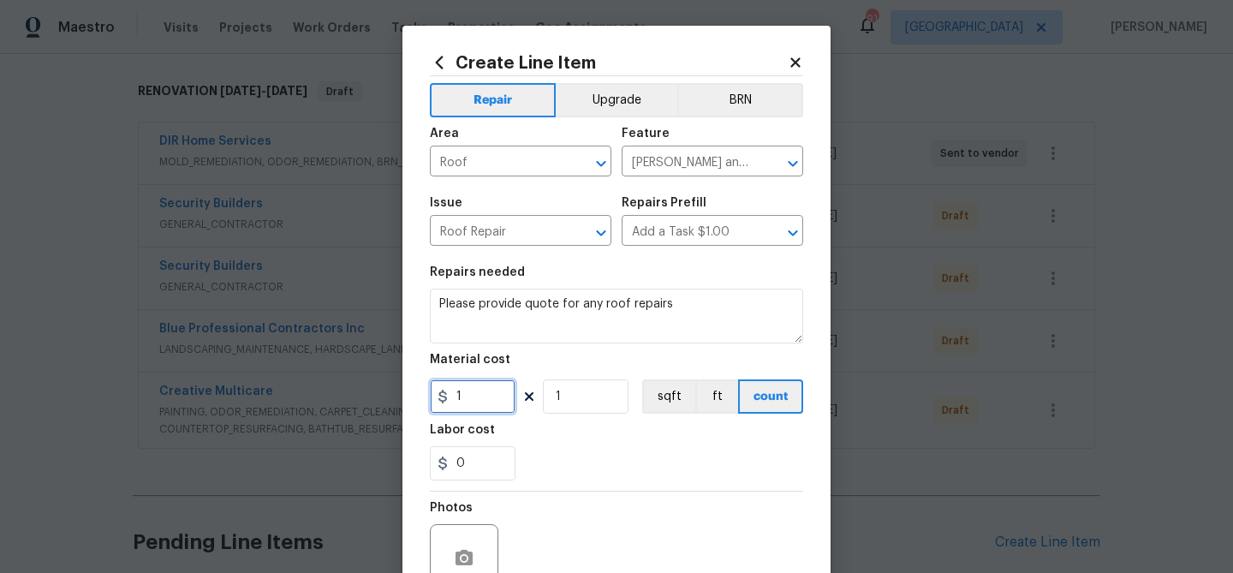
click at [487, 399] on input "1" at bounding box center [473, 396] width 86 height 34
type input "75"
click at [721, 445] on div "Labor cost" at bounding box center [616, 435] width 373 height 22
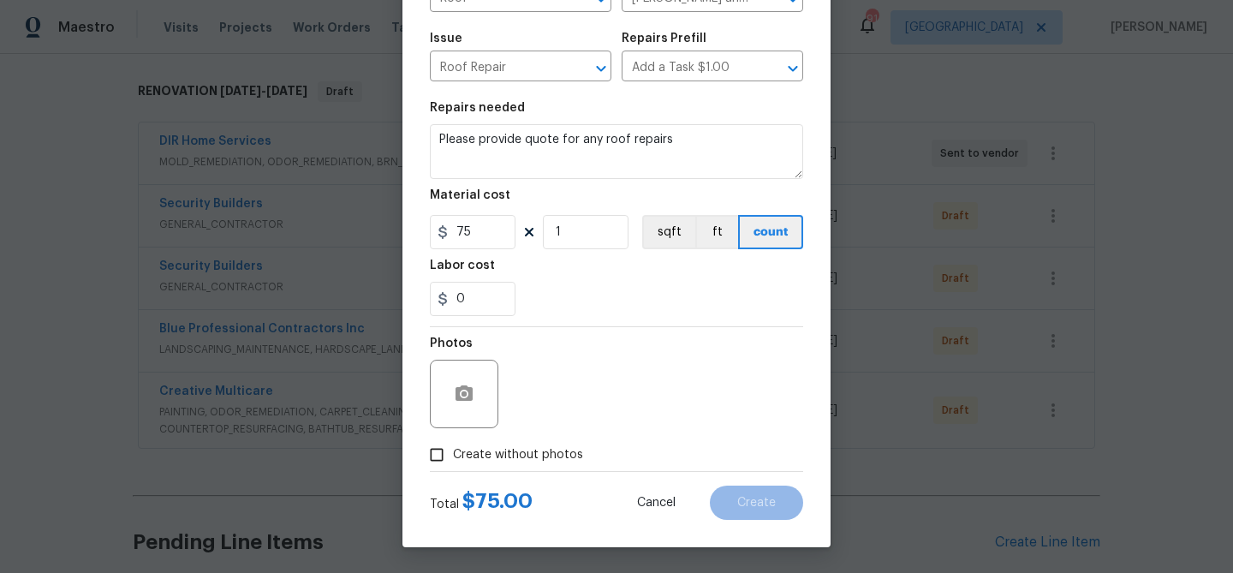
click at [506, 446] on span "Create without photos" at bounding box center [518, 455] width 130 height 18
click at [453, 445] on input "Create without photos" at bounding box center [436, 454] width 33 height 33
checkbox input "true"
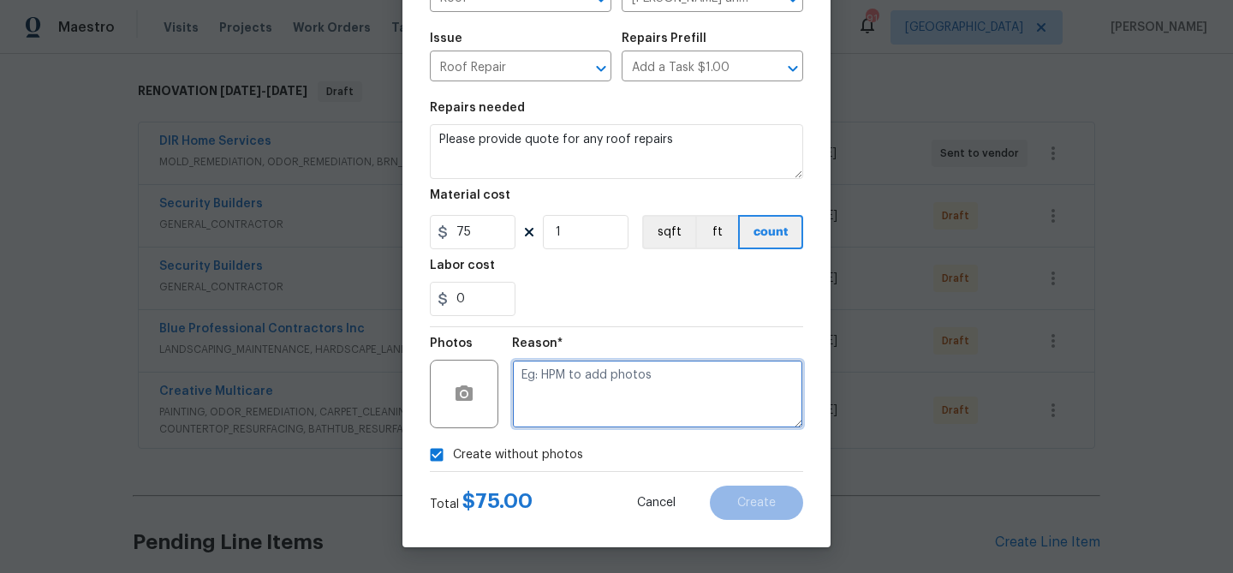
click at [544, 382] on textarea at bounding box center [657, 393] width 291 height 68
type textarea "roof"
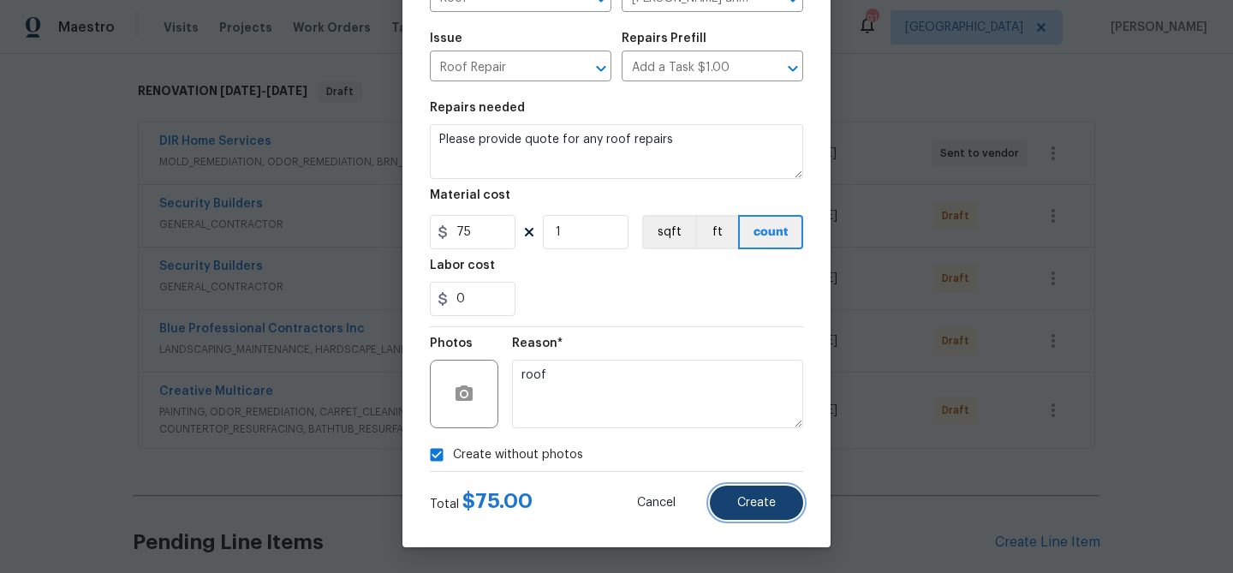
click at [763, 495] on button "Create" at bounding box center [756, 502] width 93 height 34
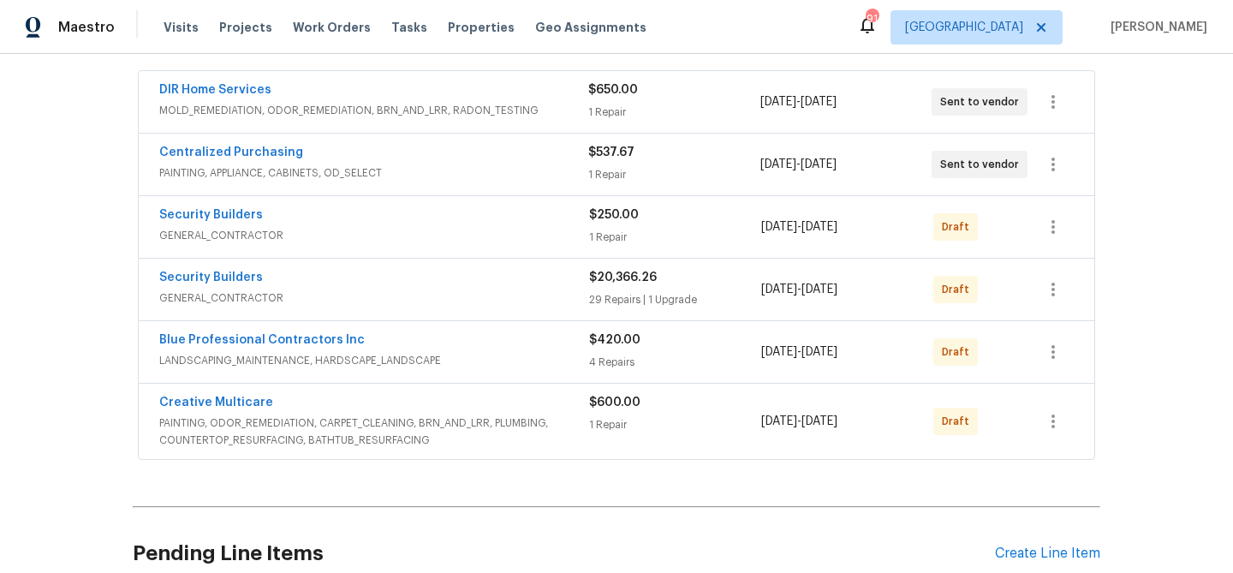
scroll to position [305, 0]
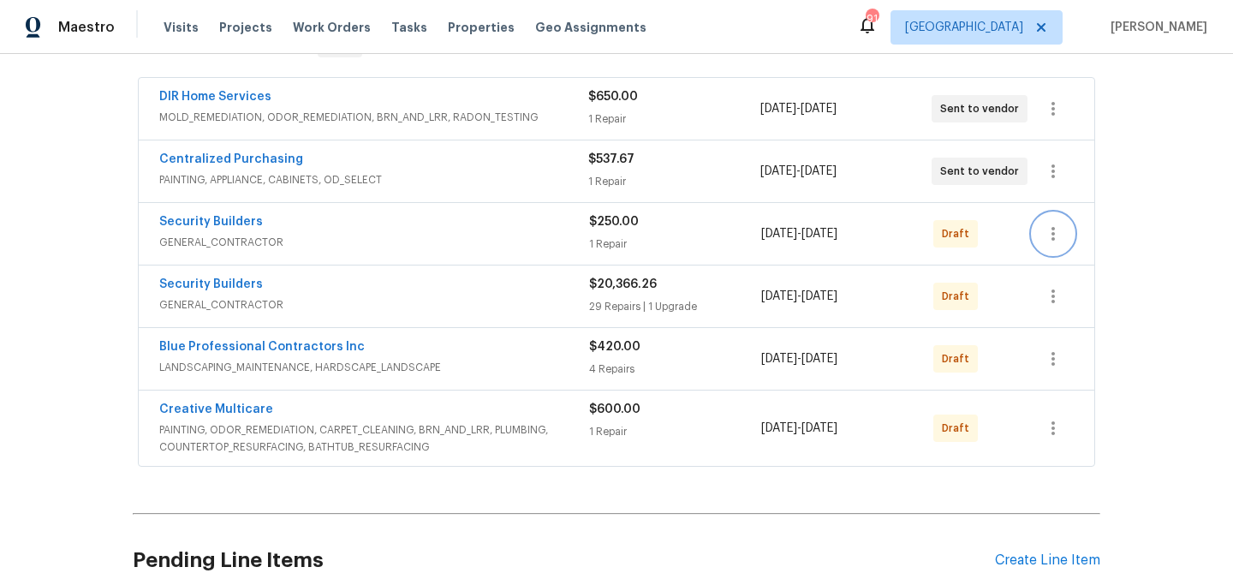
click at [1049, 229] on icon "button" at bounding box center [1053, 233] width 21 height 21
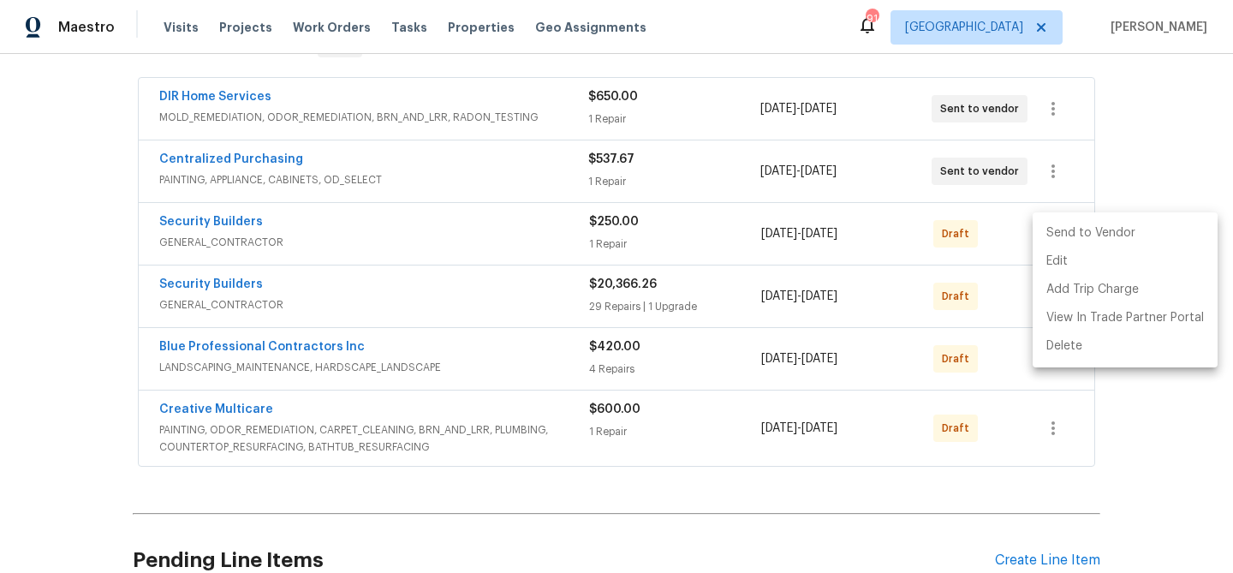
click at [1057, 238] on li "Send to Vendor" at bounding box center [1124, 233] width 185 height 28
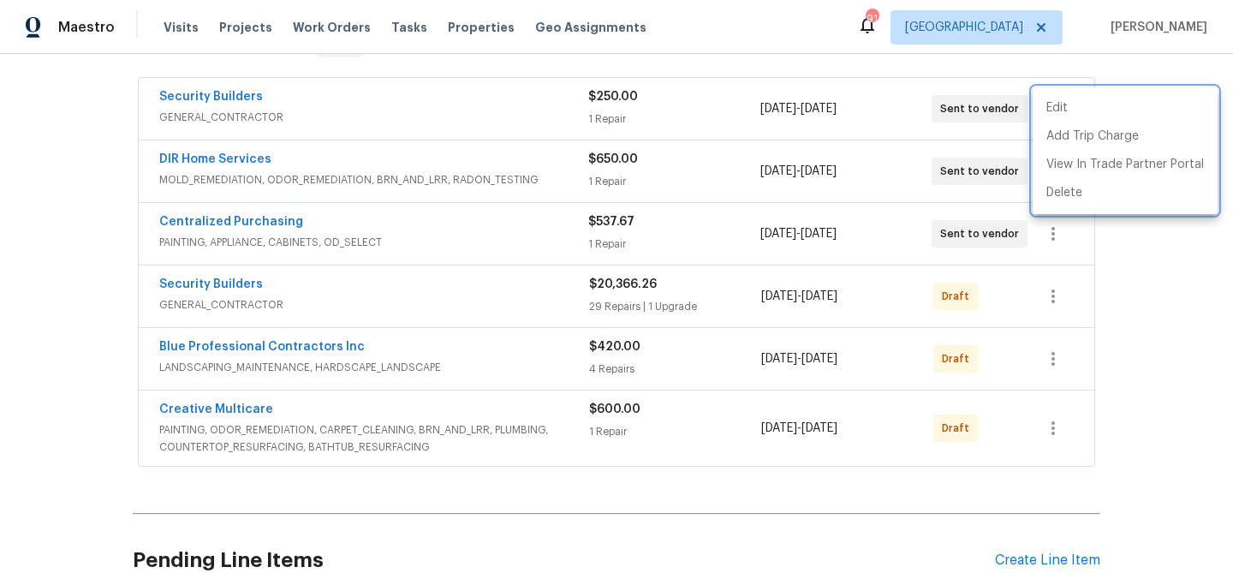
click at [1010, 288] on div at bounding box center [616, 286] width 1233 height 573
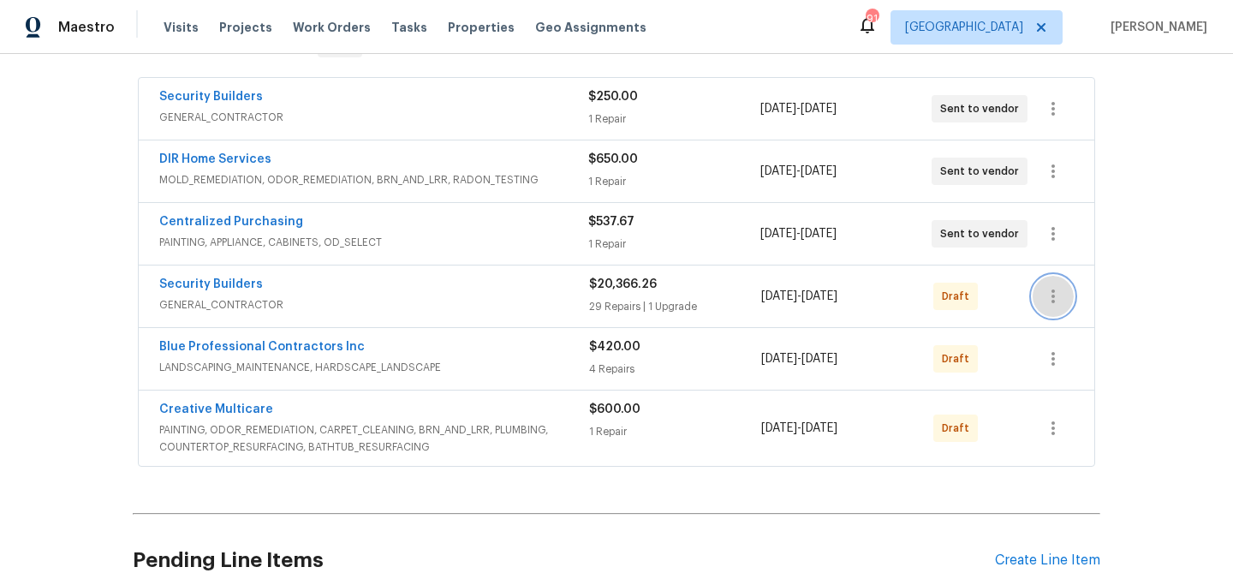
click at [1041, 289] on button "button" at bounding box center [1052, 296] width 41 height 41
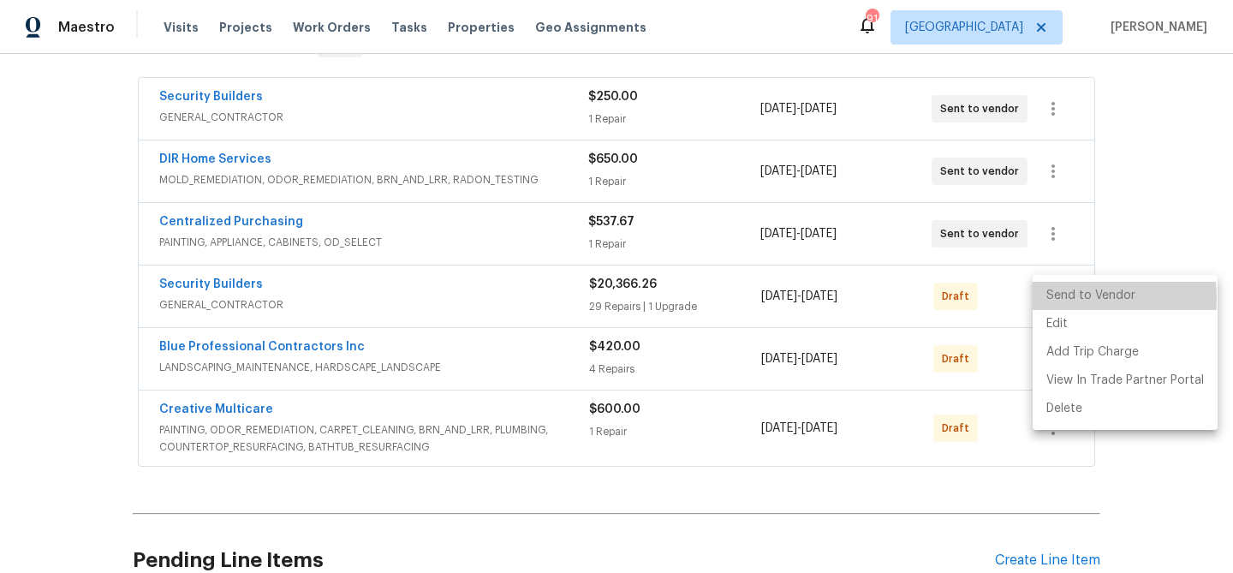
click at [1049, 298] on li "Send to Vendor" at bounding box center [1124, 296] width 185 height 28
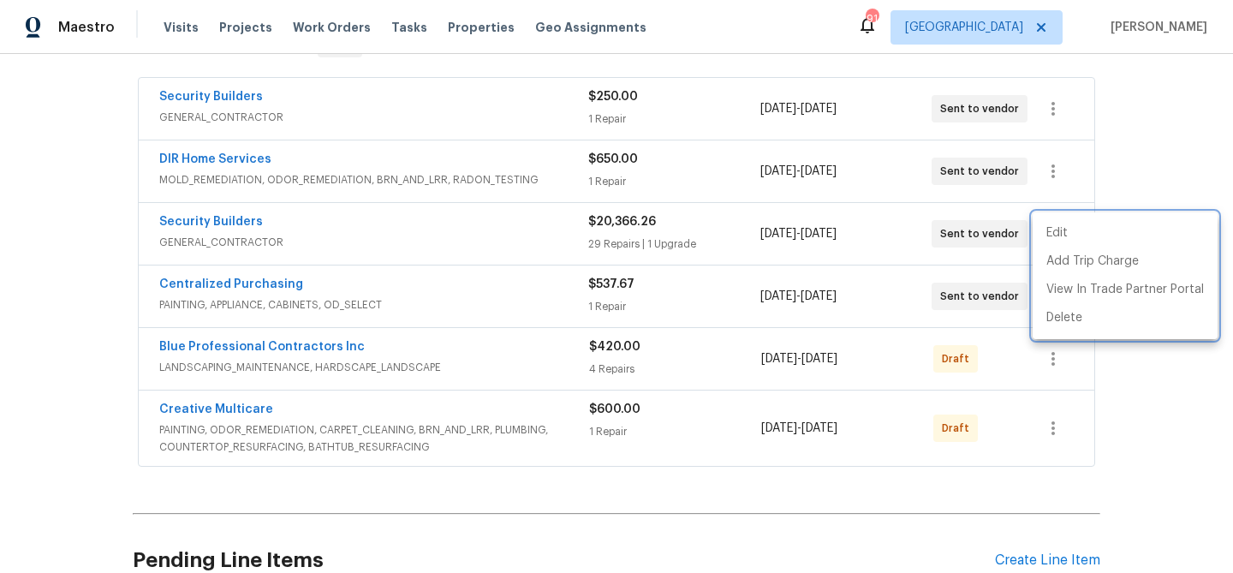
click at [996, 343] on div at bounding box center [616, 286] width 1233 height 573
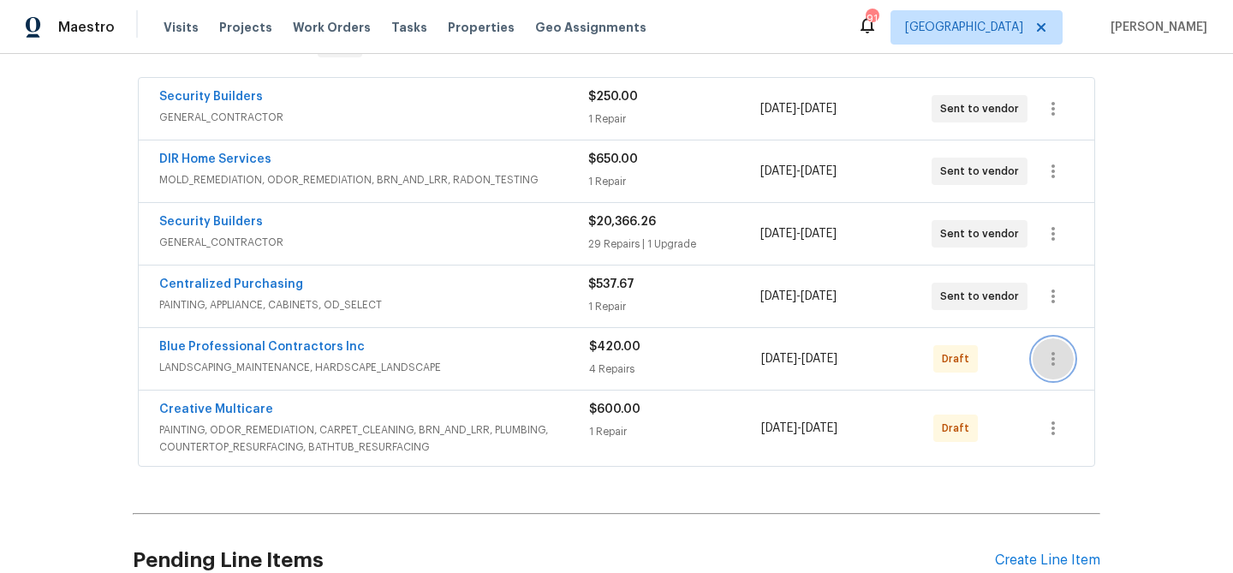
click at [1045, 345] on button "button" at bounding box center [1052, 358] width 41 height 41
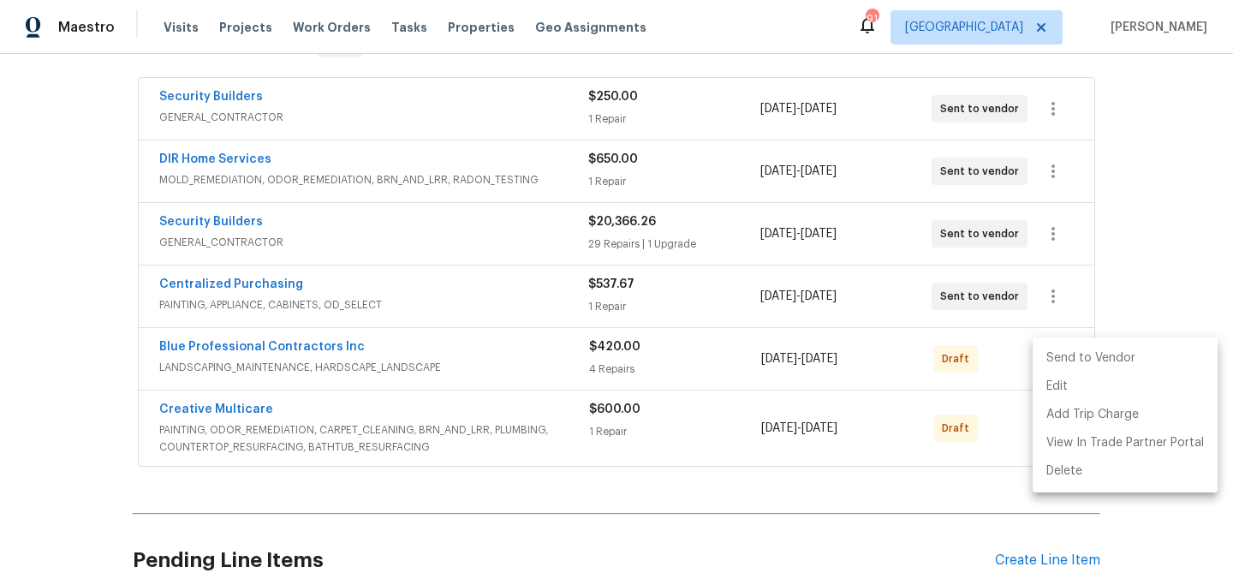
click at [1054, 367] on li "Send to Vendor" at bounding box center [1124, 358] width 185 height 28
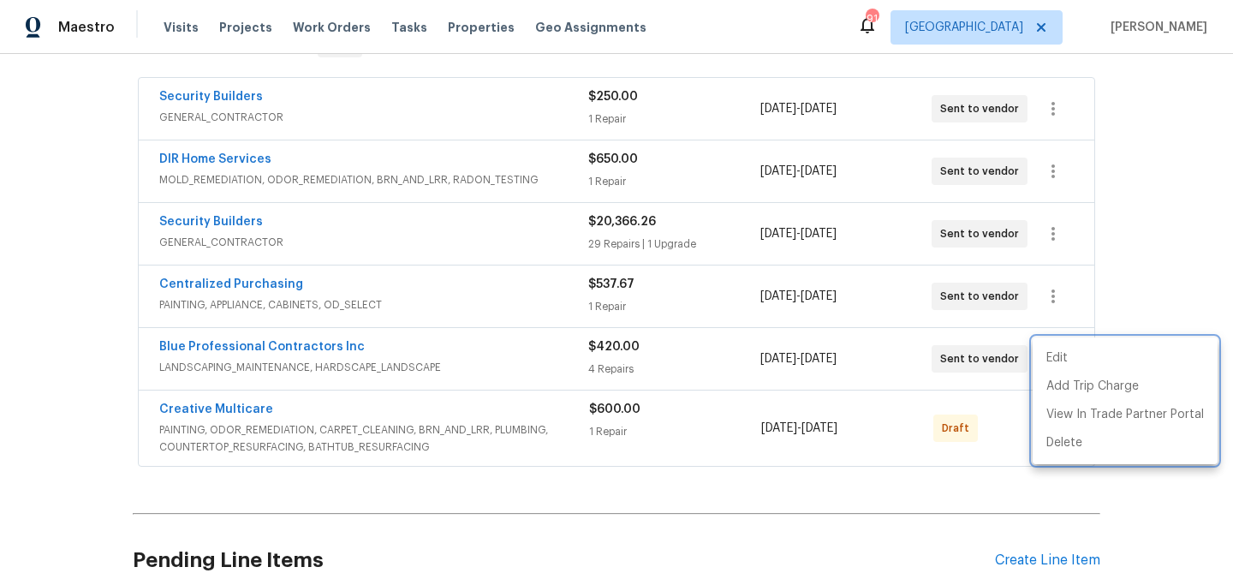
click at [990, 415] on div at bounding box center [616, 286] width 1233 height 573
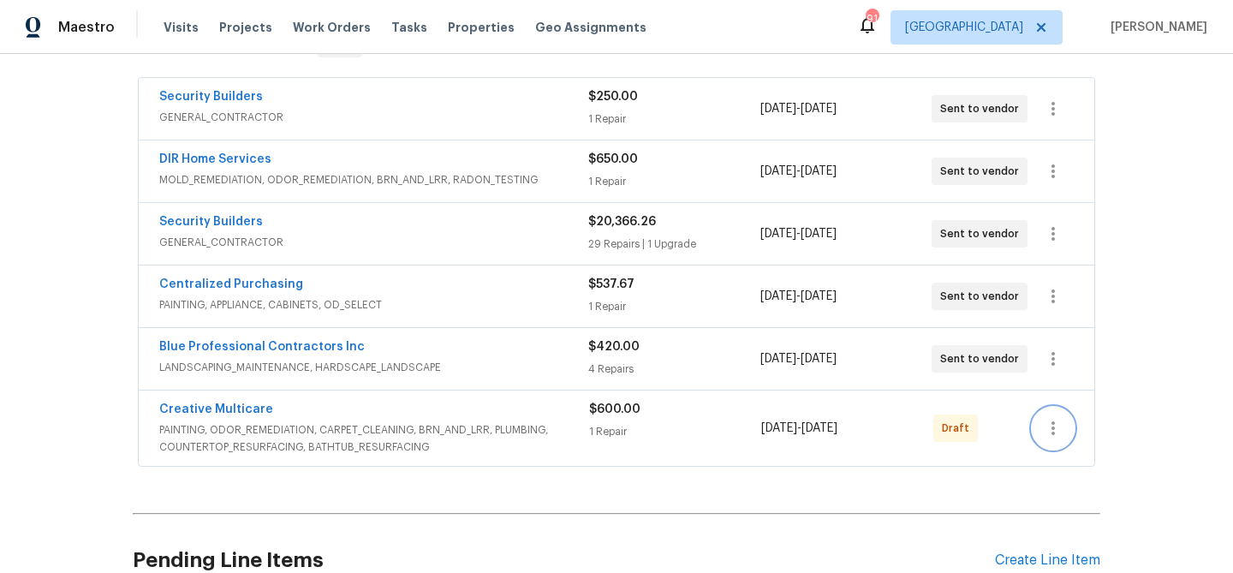
click at [1059, 420] on icon "button" at bounding box center [1053, 428] width 21 height 21
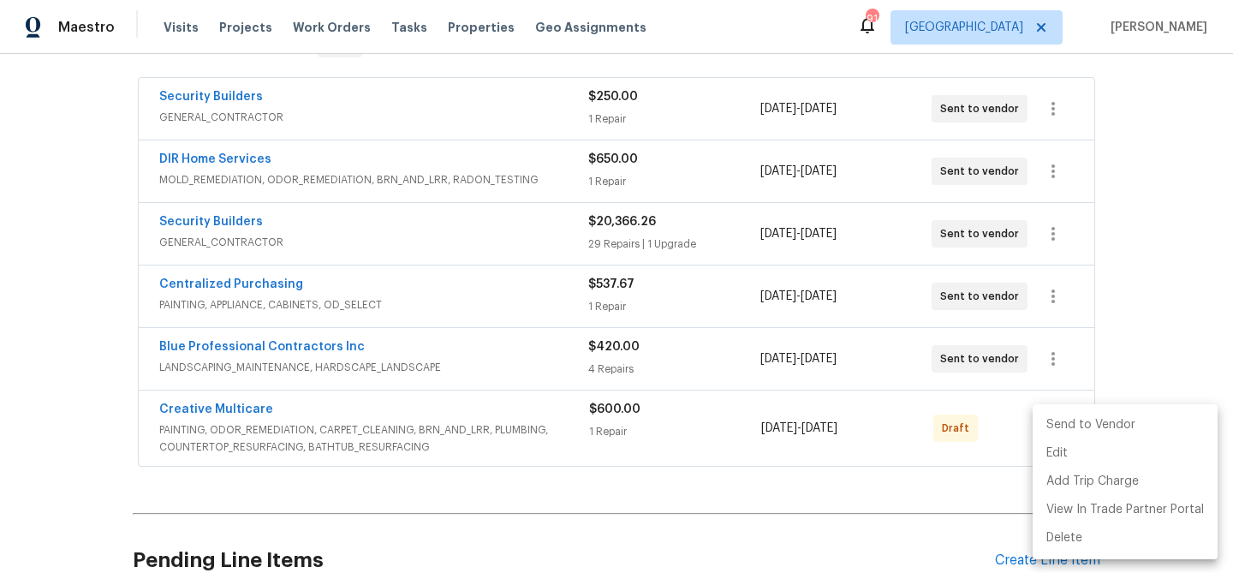
click at [1052, 430] on li "Send to Vendor" at bounding box center [1124, 425] width 185 height 28
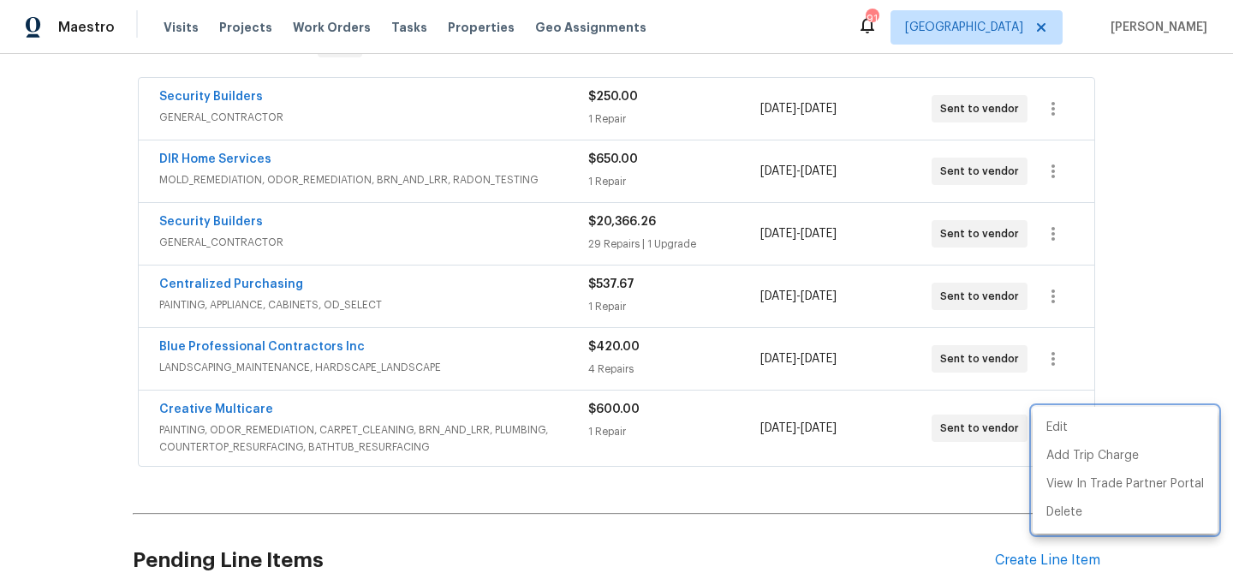
click at [775, 421] on div at bounding box center [616, 286] width 1233 height 573
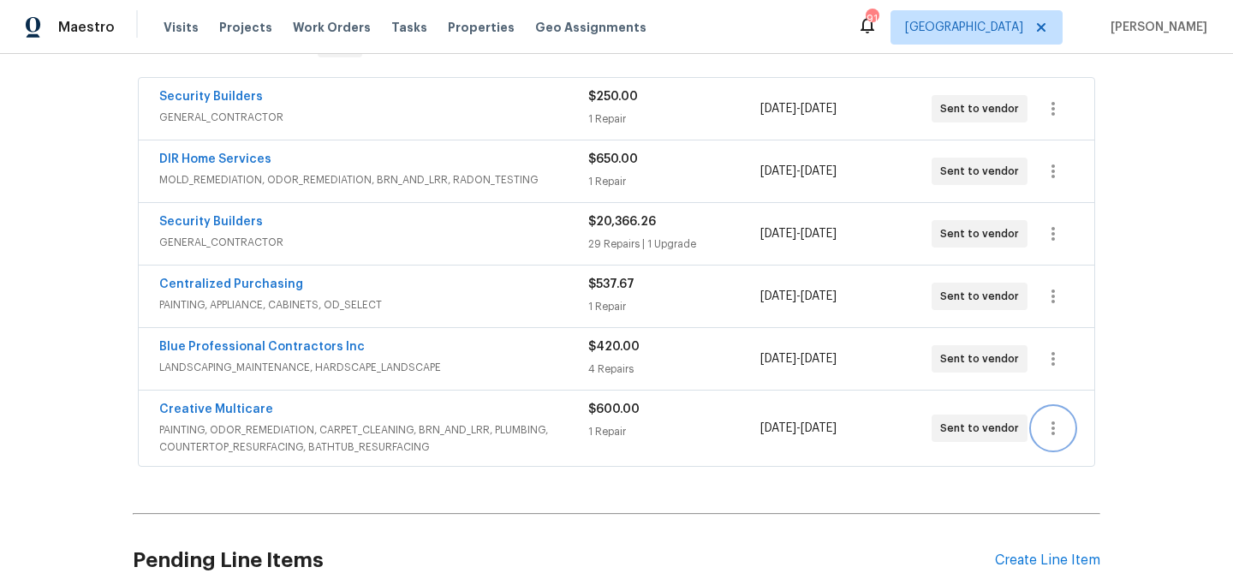
scroll to position [661, 0]
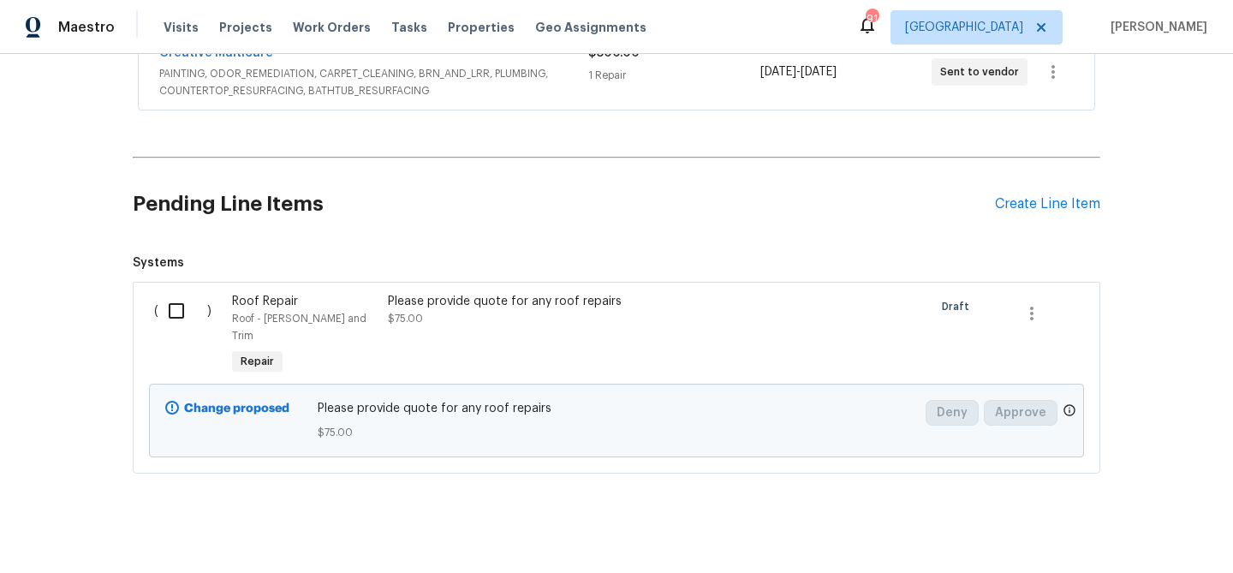
click at [176, 306] on input "checkbox" at bounding box center [182, 311] width 49 height 36
checkbox input "true"
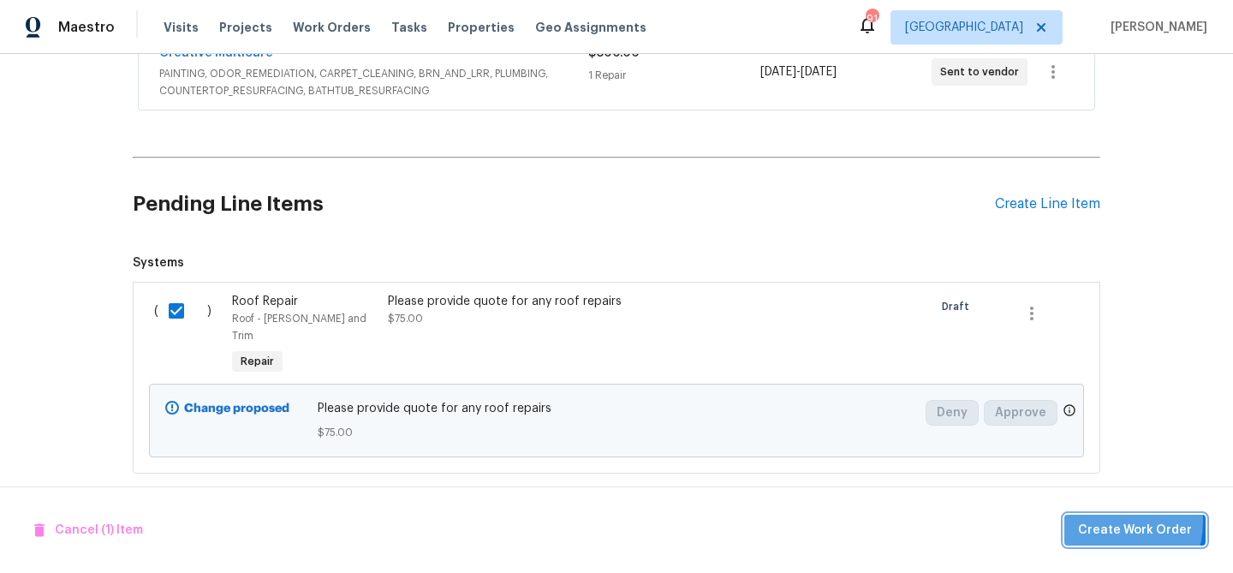
click at [1104, 520] on span "Create Work Order" at bounding box center [1135, 530] width 114 height 21
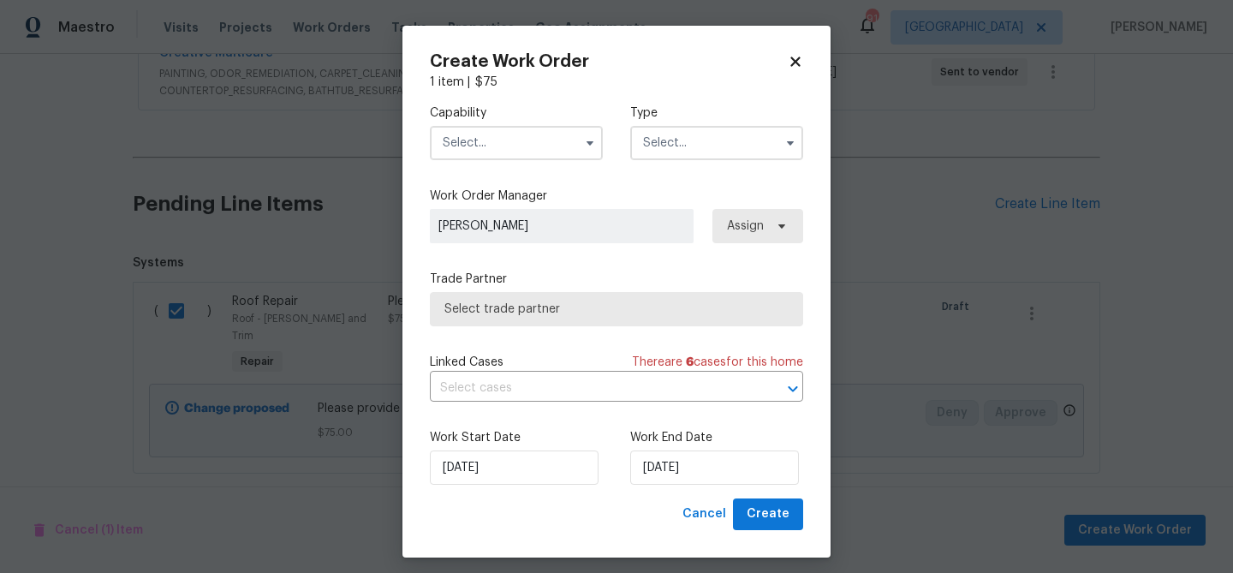
click at [525, 150] on input "text" at bounding box center [516, 143] width 173 height 34
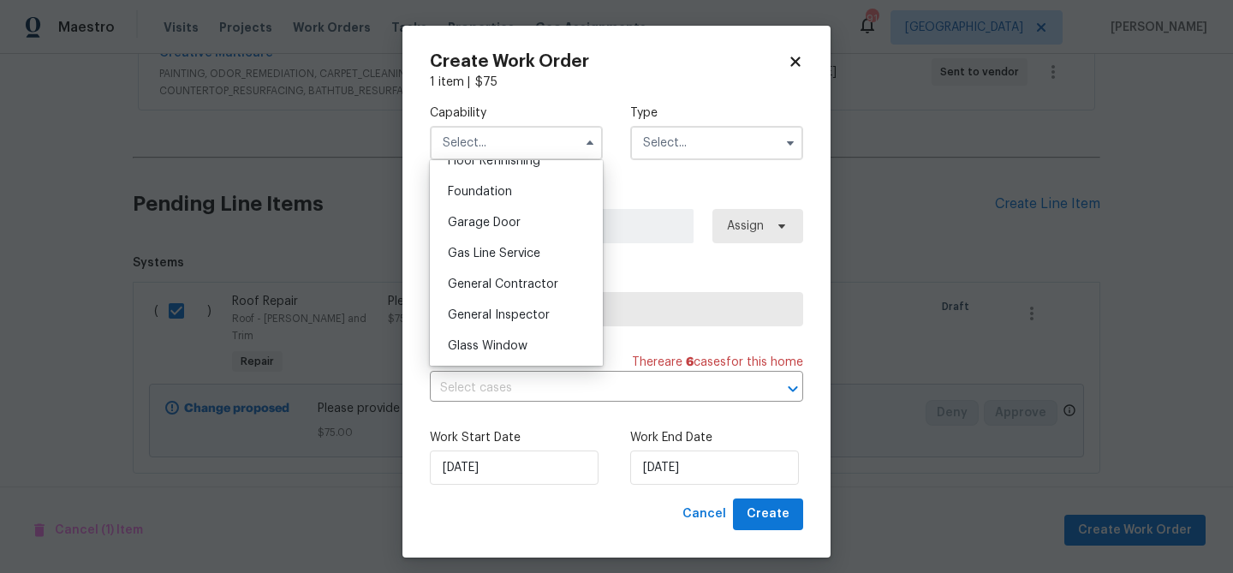
scroll to position [744, 0]
click at [523, 256] on span "General Contractor" at bounding box center [503, 254] width 110 height 12
type input "General Contractor"
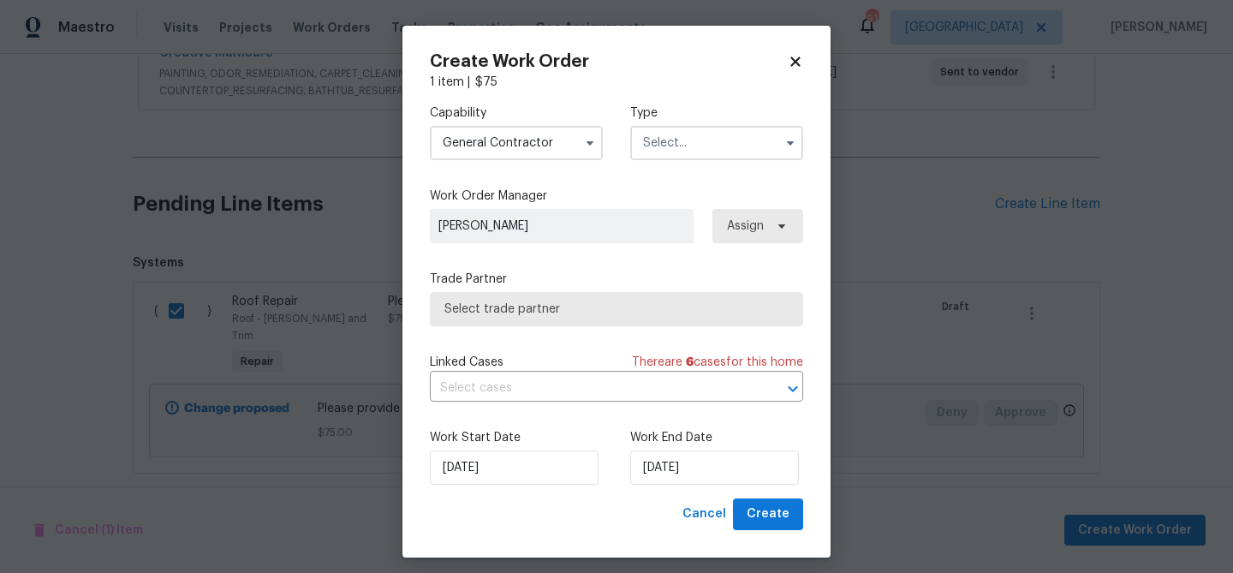
click at [718, 157] on input "text" at bounding box center [716, 143] width 173 height 34
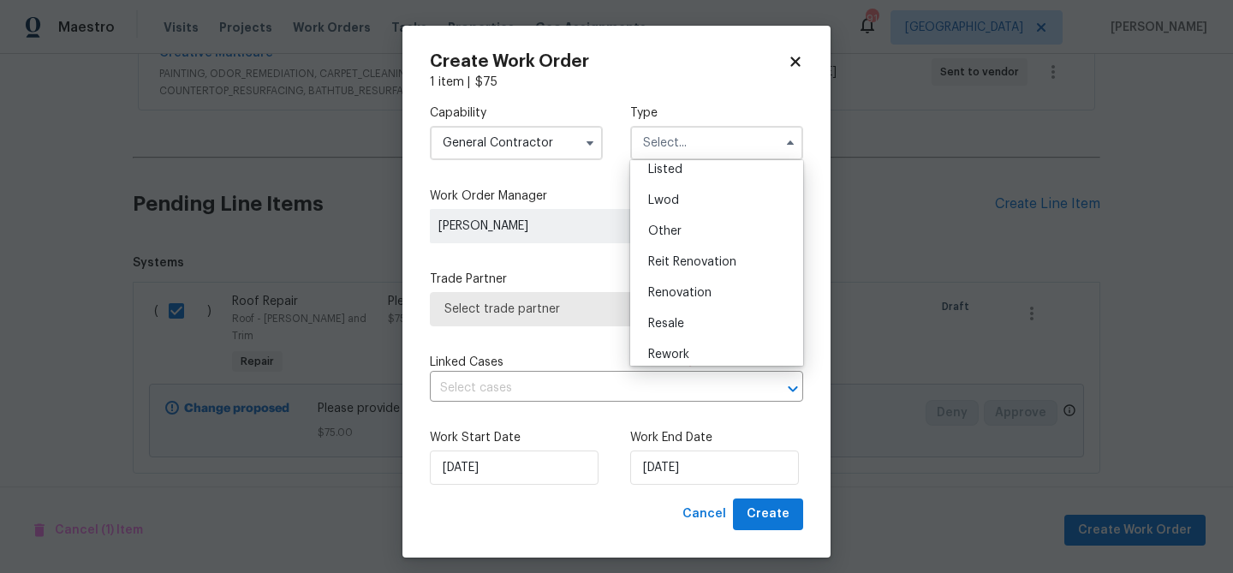
scroll to position [204, 0]
click at [701, 248] on span "Renovation" at bounding box center [679, 253] width 63 height 12
type input "Renovation"
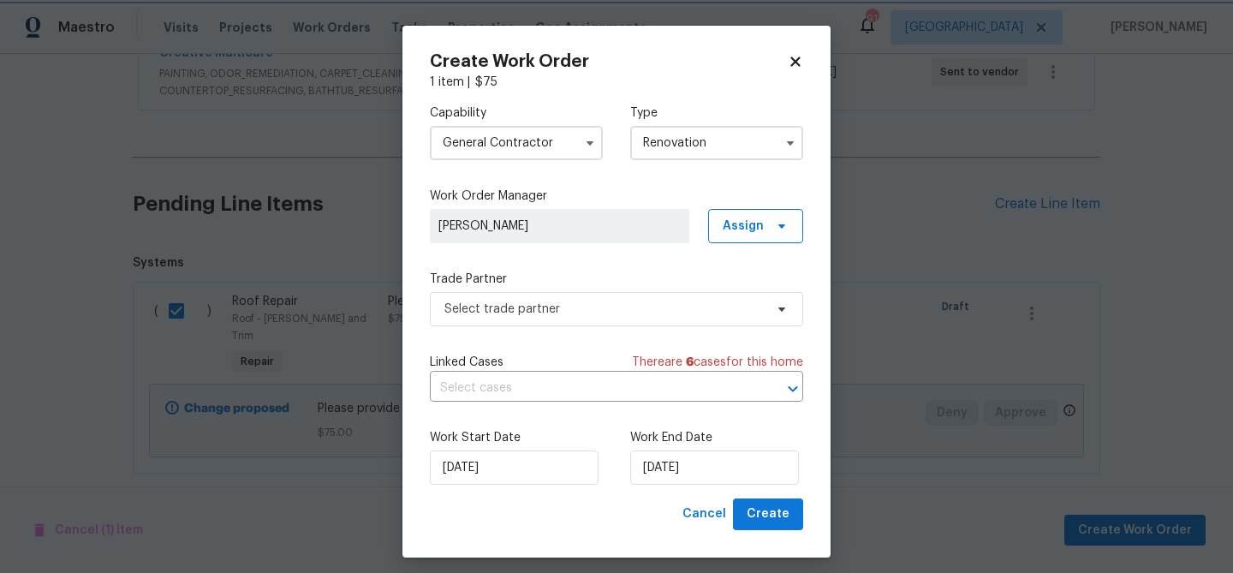
scroll to position [0, 0]
click at [583, 314] on span "Select trade partner" at bounding box center [603, 308] width 319 height 17
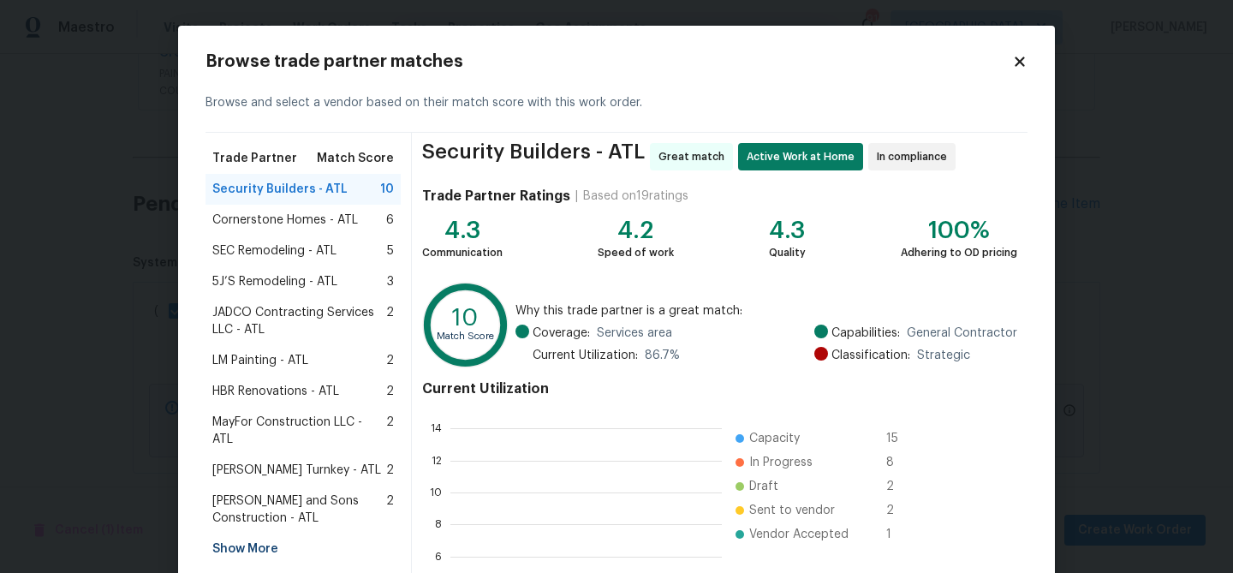
scroll to position [240, 271]
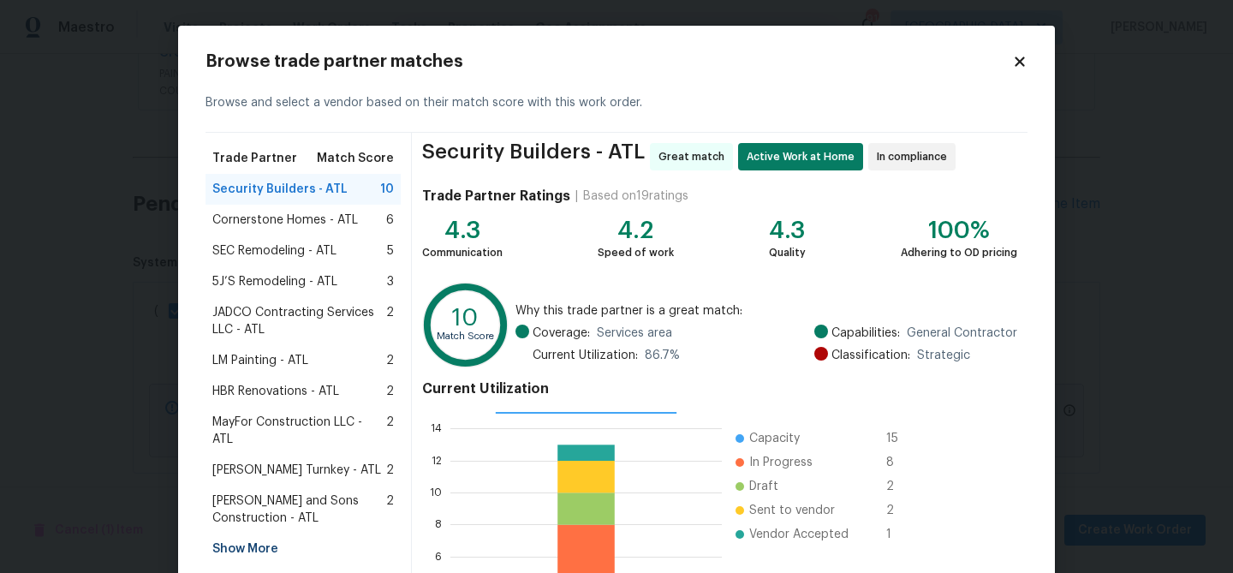
click at [242, 535] on div "Show More" at bounding box center [302, 548] width 195 height 31
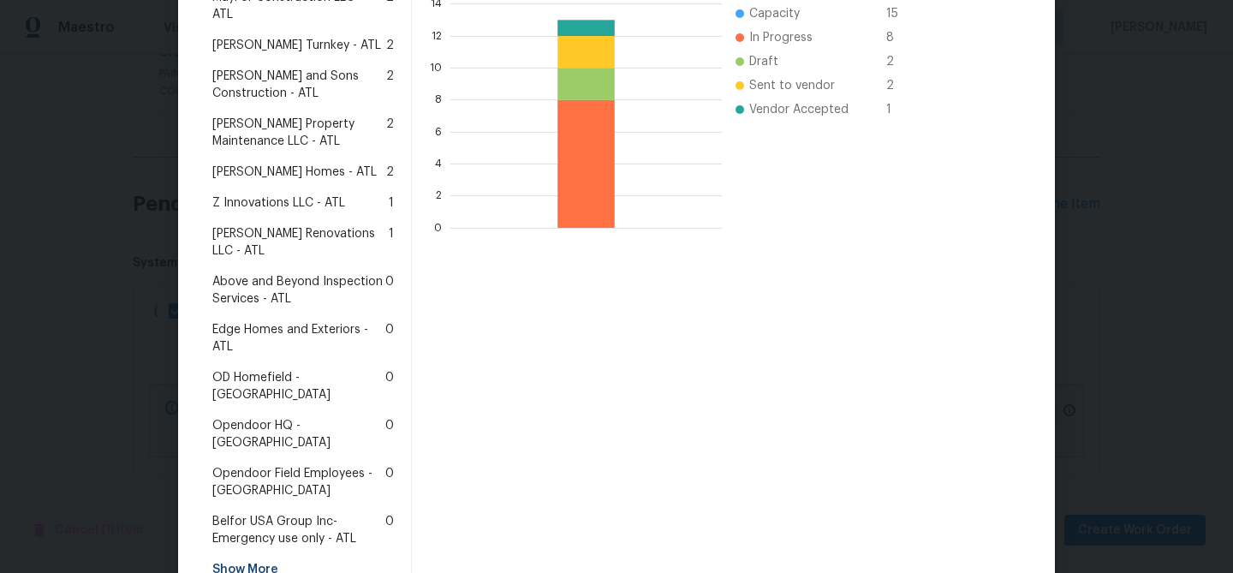
scroll to position [430, 0]
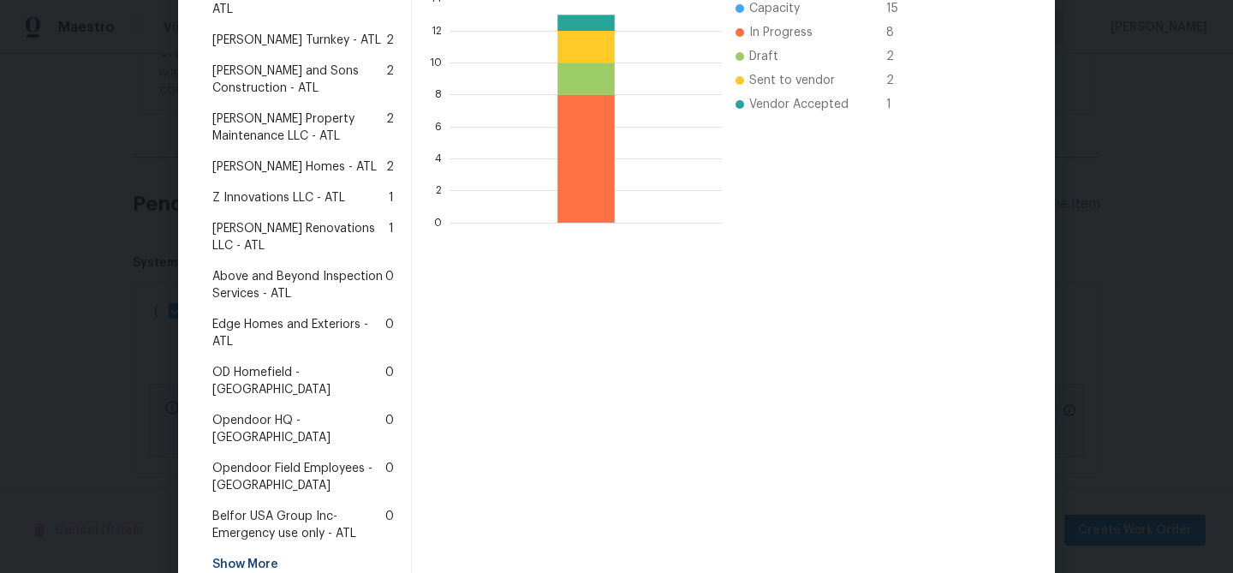
click at [239, 316] on span "Edge Homes and Exteriors - ATL" at bounding box center [298, 333] width 173 height 34
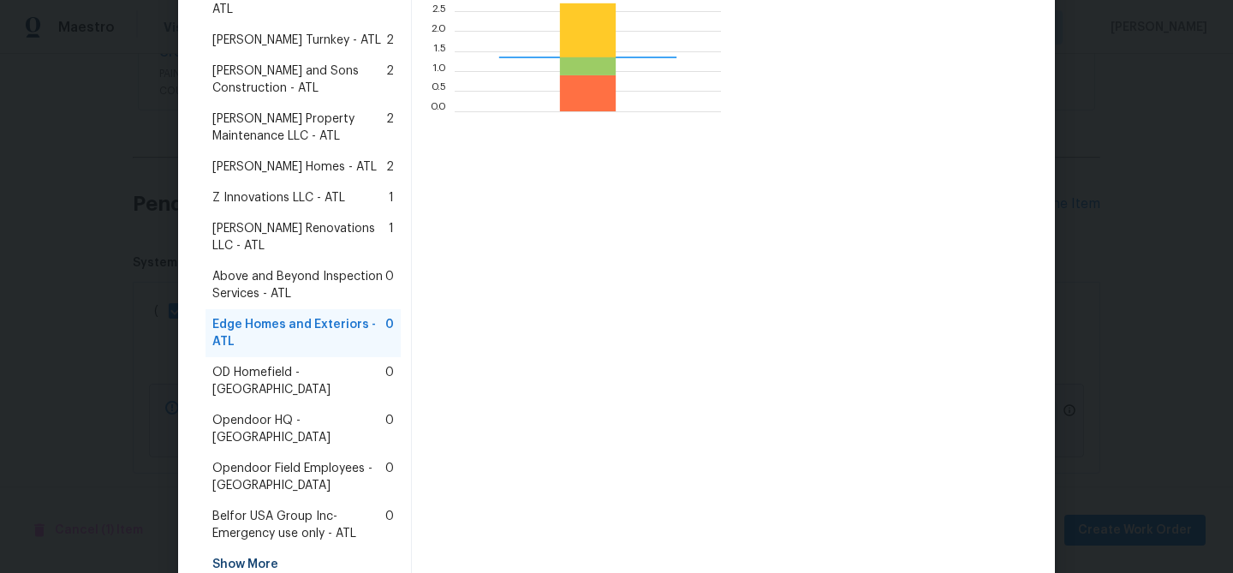
scroll to position [240, 266]
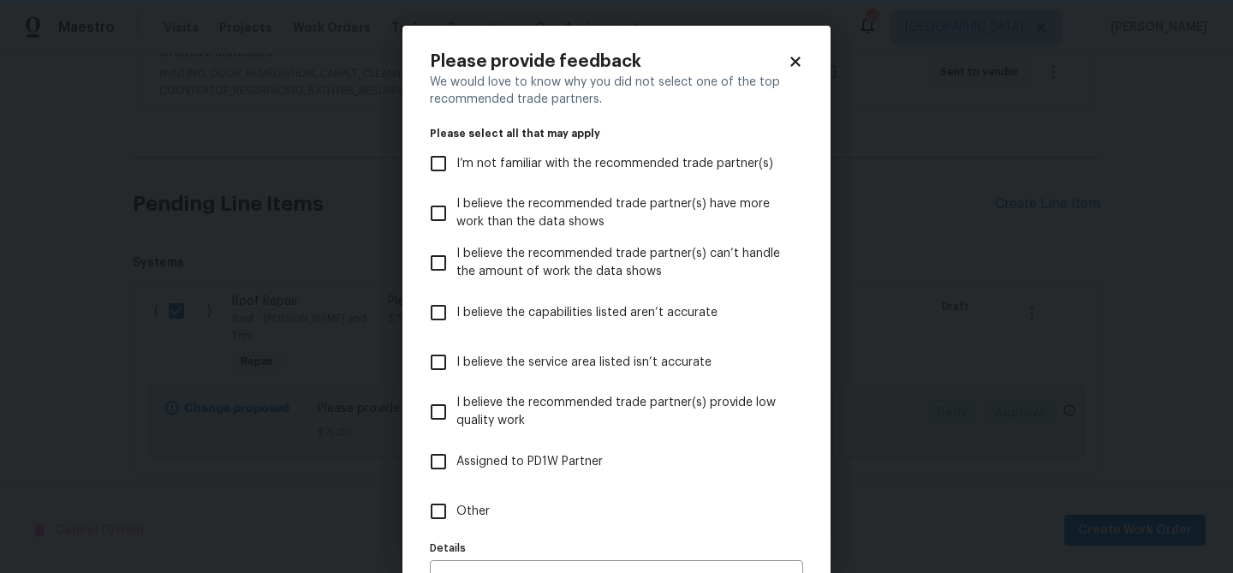
scroll to position [105, 0]
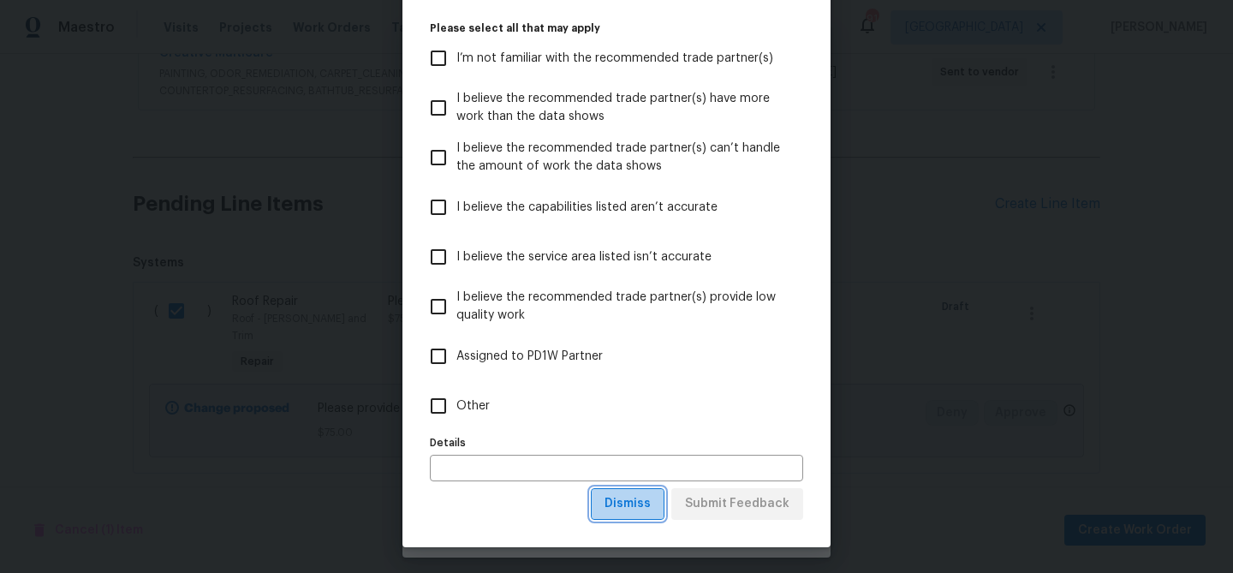
click at [624, 498] on span "Dismiss" at bounding box center [627, 503] width 46 height 21
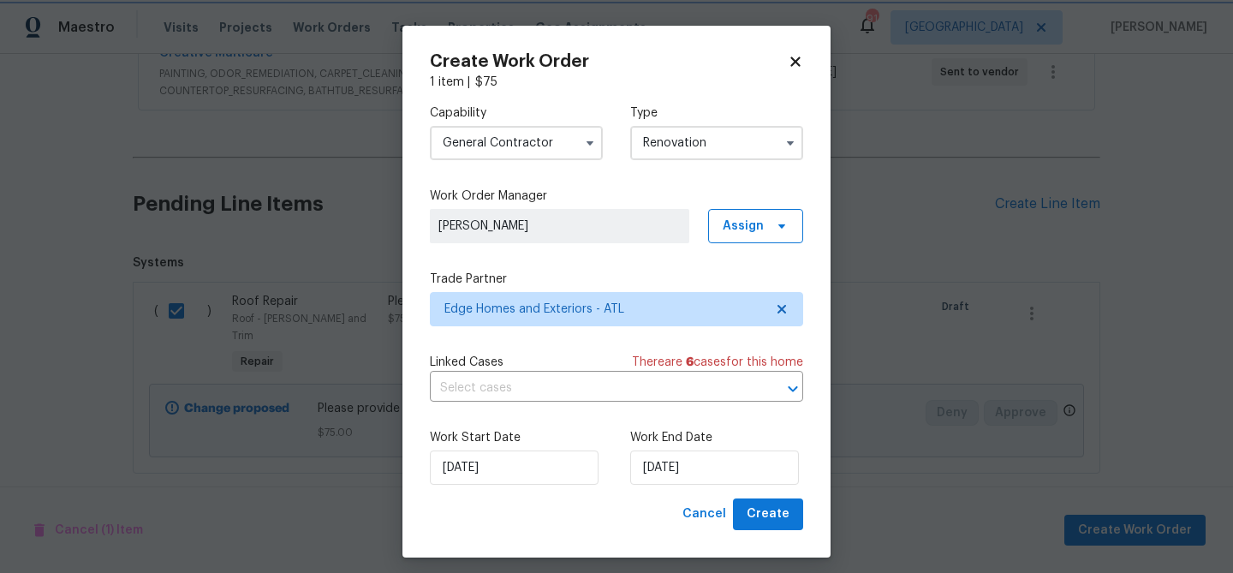
scroll to position [0, 0]
click at [699, 474] on input "9/26/2025" at bounding box center [714, 467] width 169 height 34
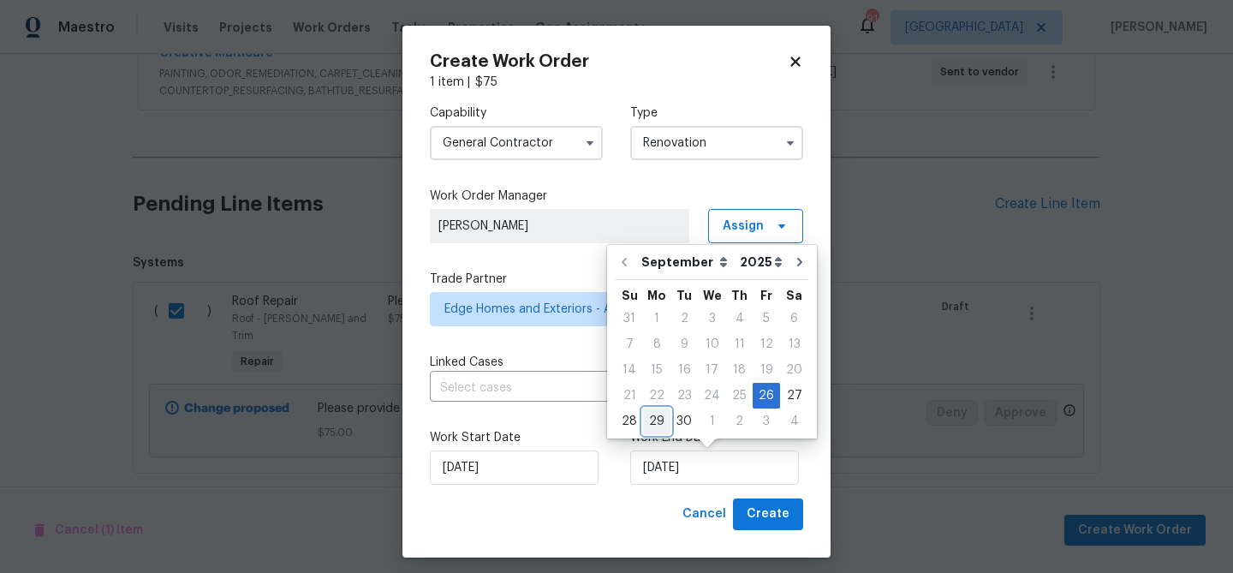
click at [651, 419] on div "29" at bounding box center [656, 421] width 27 height 24
type input "9/29/2025"
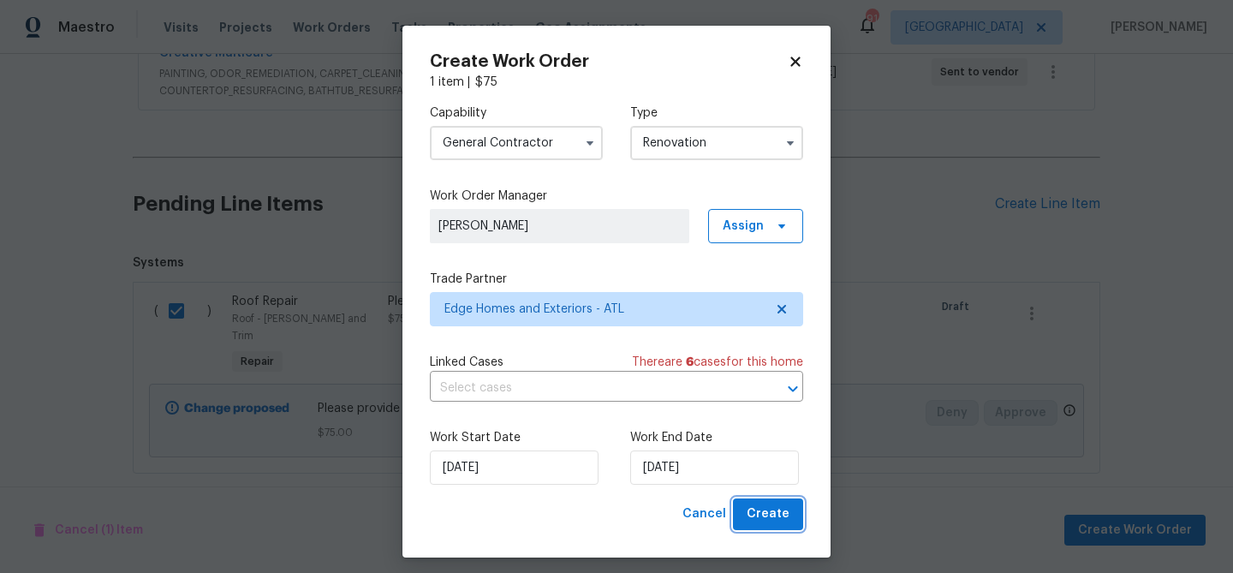
click at [756, 523] on span "Create" at bounding box center [767, 513] width 43 height 21
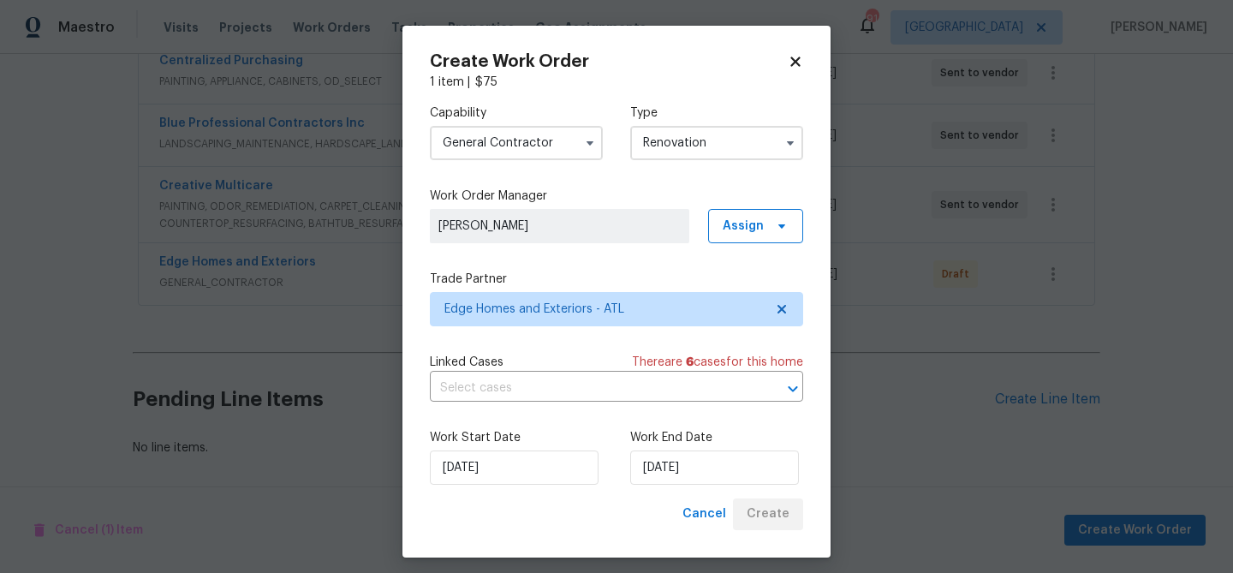
scroll to position [528, 0]
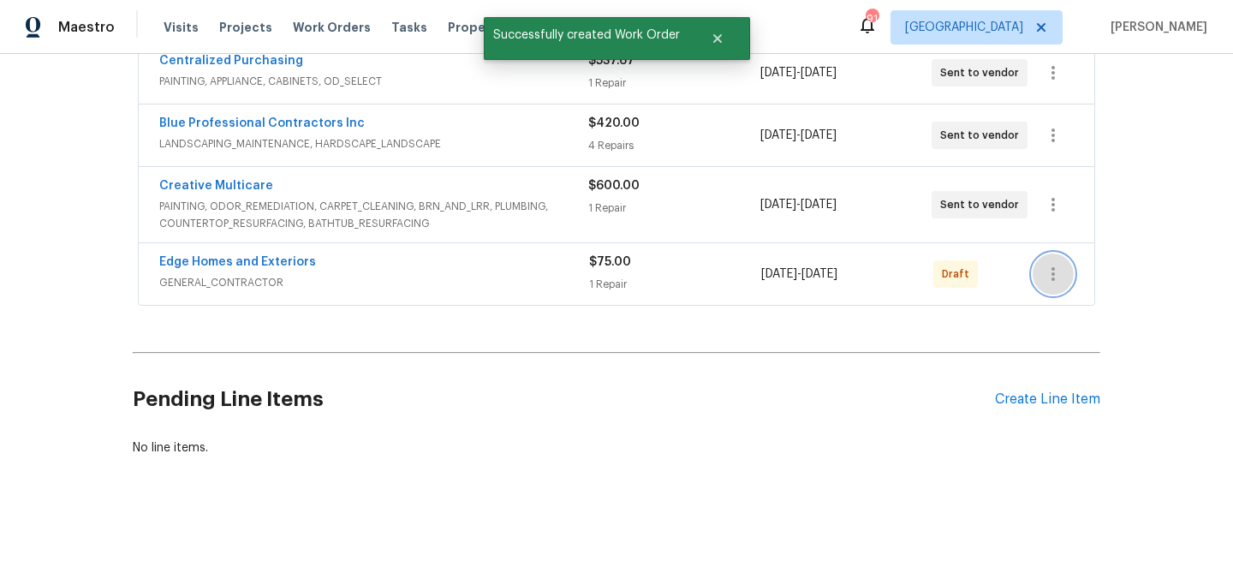
click at [1053, 277] on icon "button" at bounding box center [1053, 274] width 21 height 21
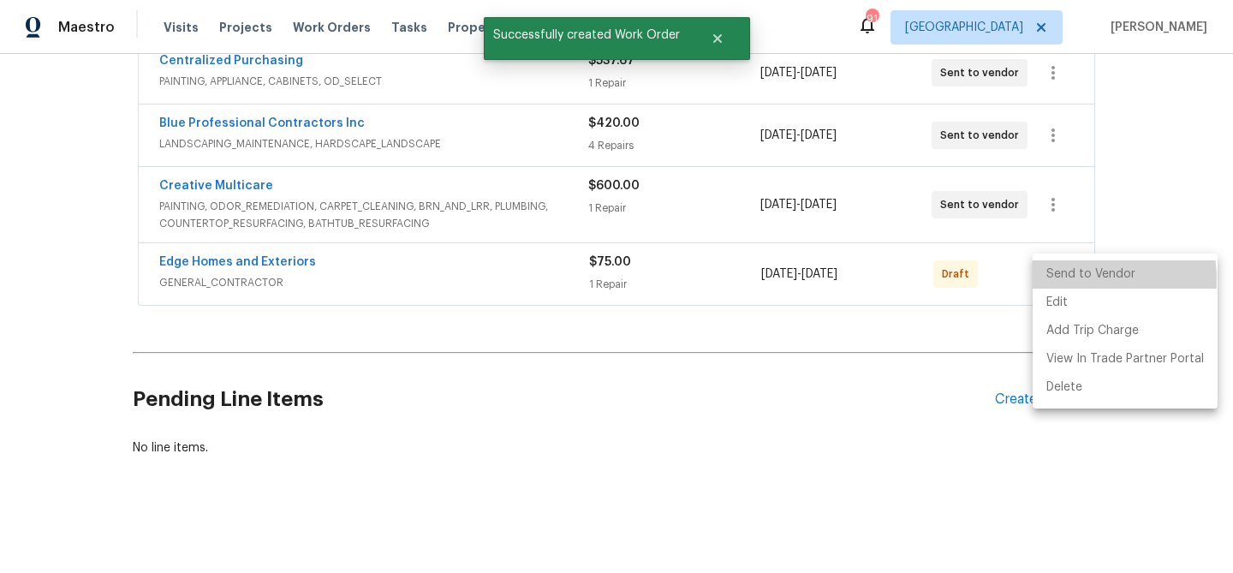
click at [1050, 280] on li "Send to Vendor" at bounding box center [1124, 274] width 185 height 28
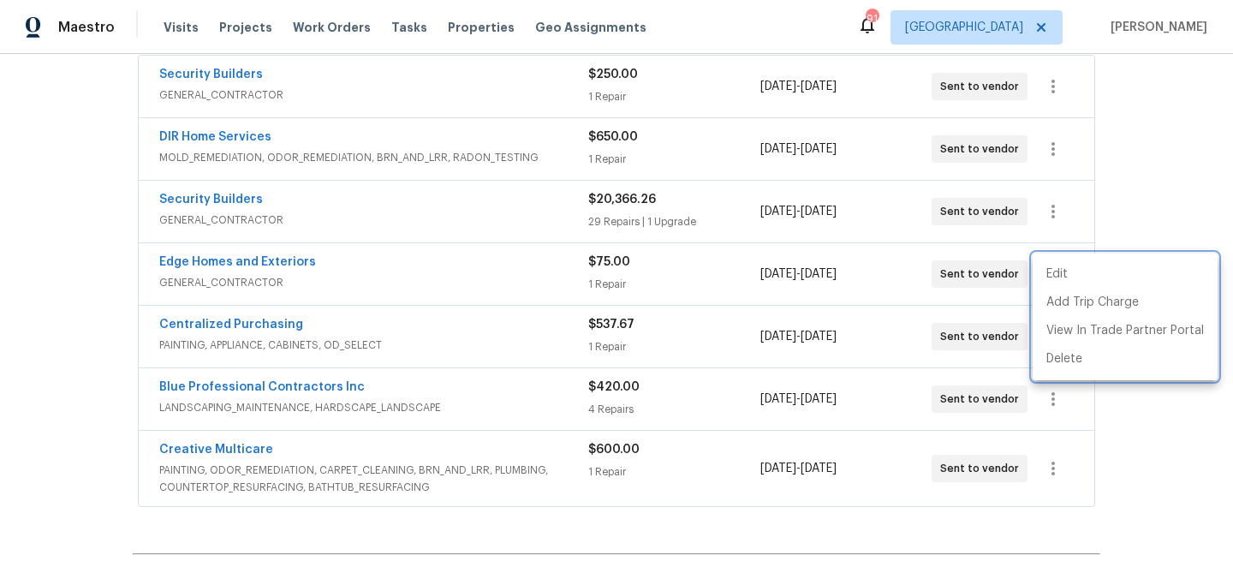
click at [217, 205] on div at bounding box center [616, 286] width 1233 height 573
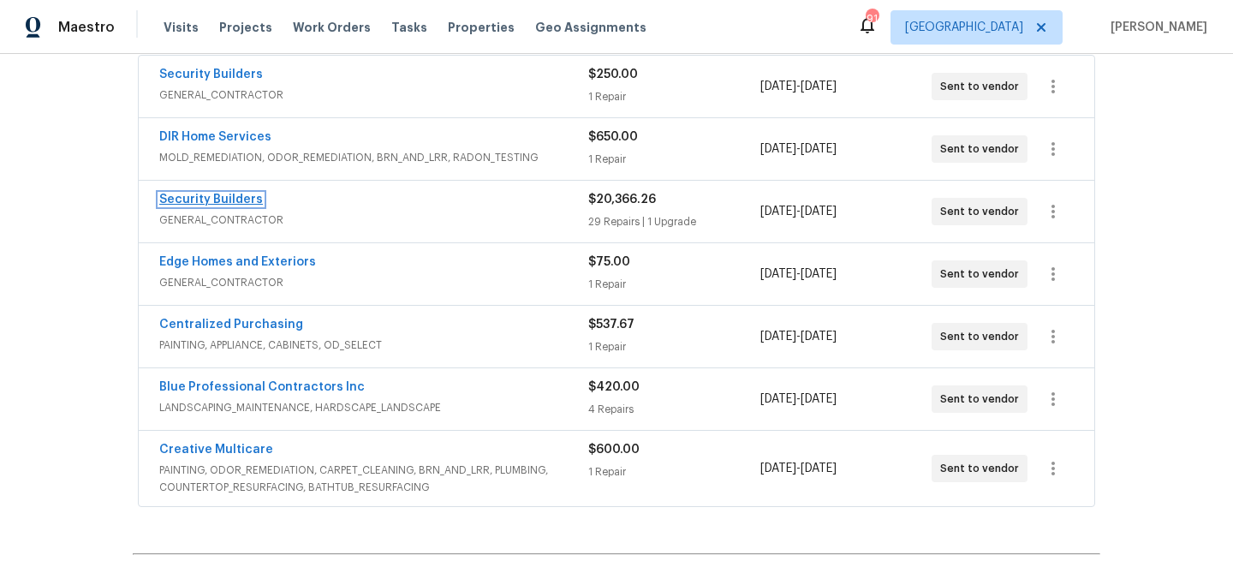
click at [217, 198] on link "Security Builders" at bounding box center [211, 199] width 104 height 12
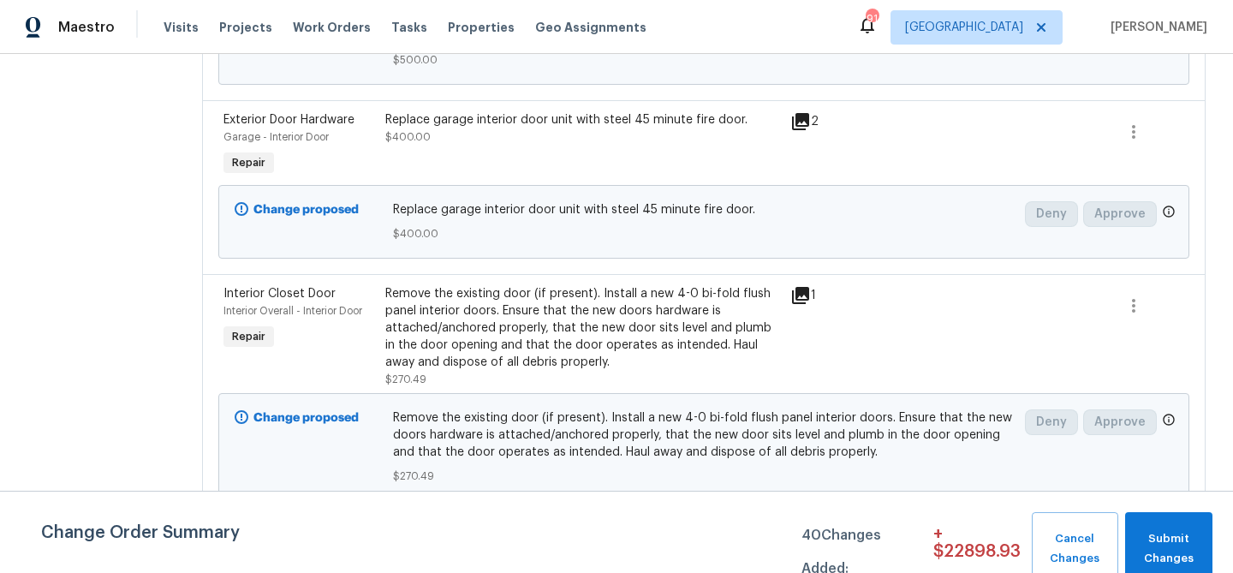
scroll to position [3381, 0]
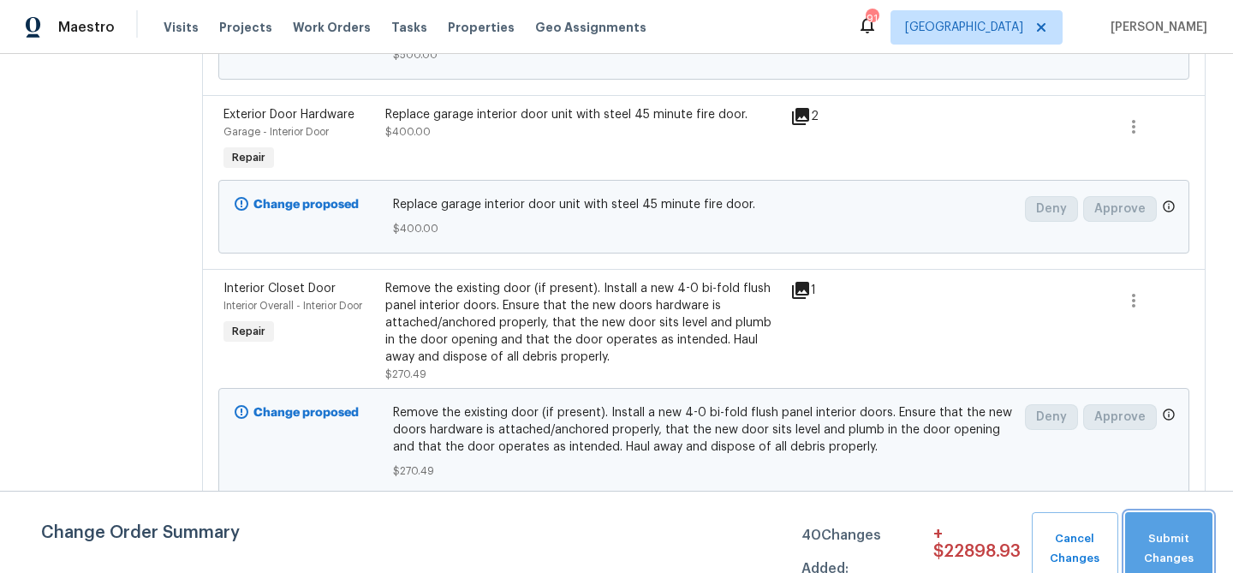
click at [1178, 525] on button "Submit Changes" at bounding box center [1168, 549] width 87 height 74
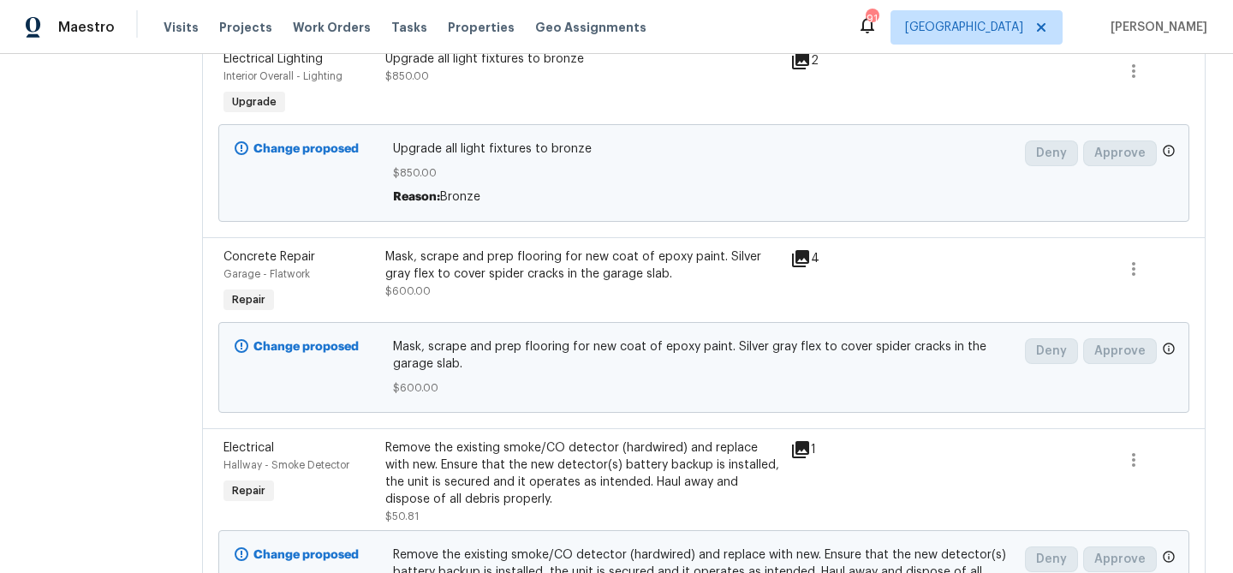
scroll to position [0, 0]
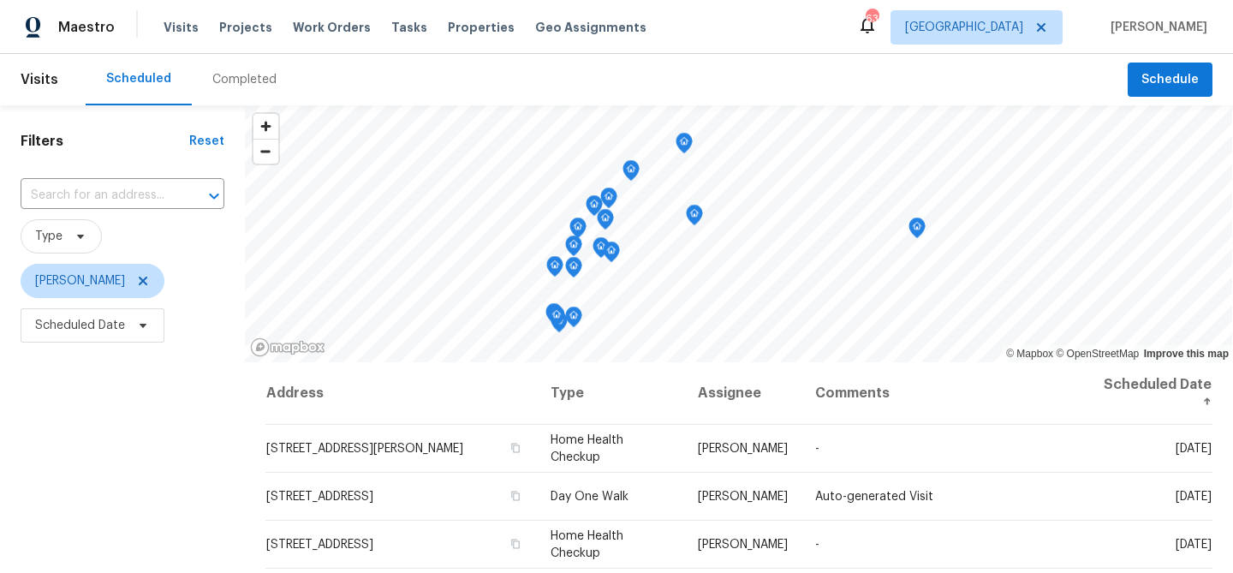
scroll to position [247, 0]
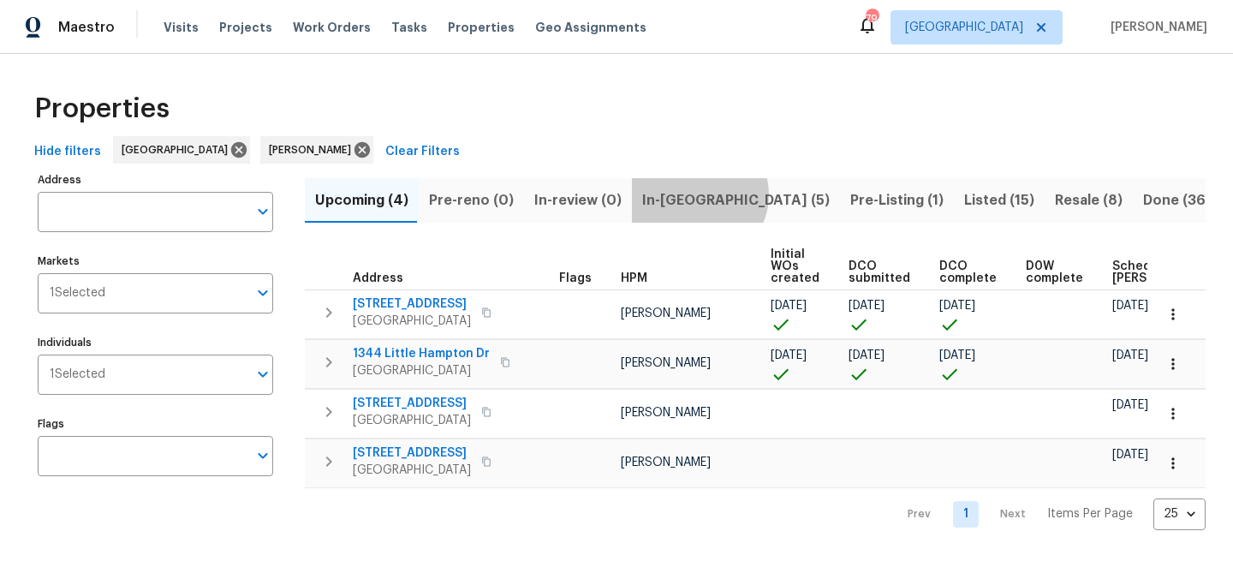
click at [690, 194] on span "In-reno (5)" at bounding box center [735, 200] width 187 height 24
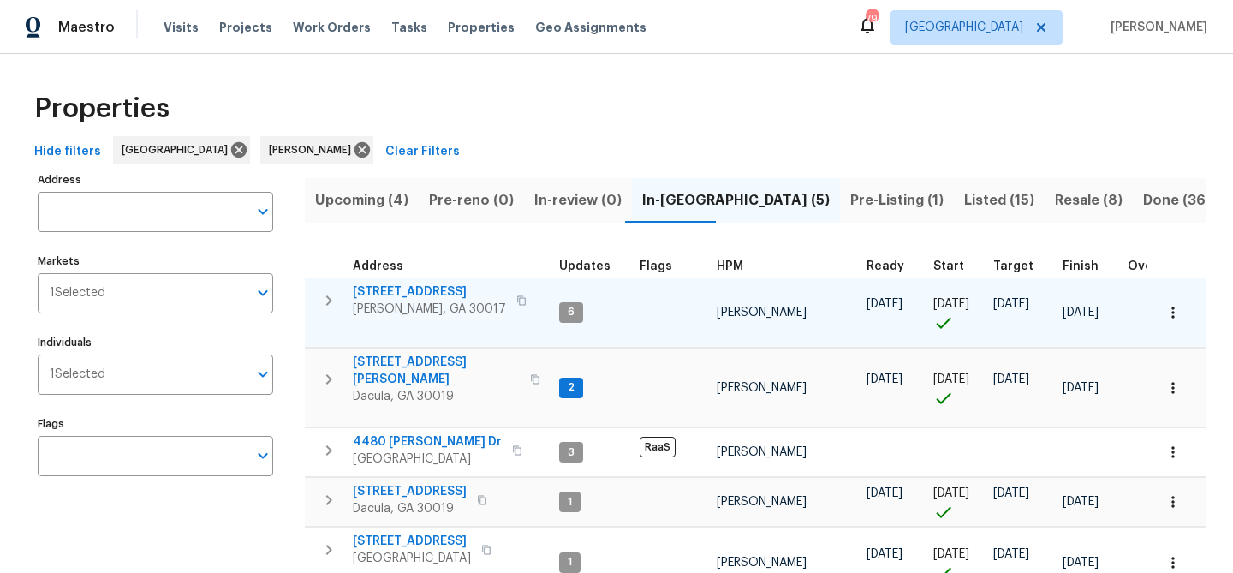
click at [402, 293] on span "2579 Middleton Way" at bounding box center [429, 291] width 153 height 17
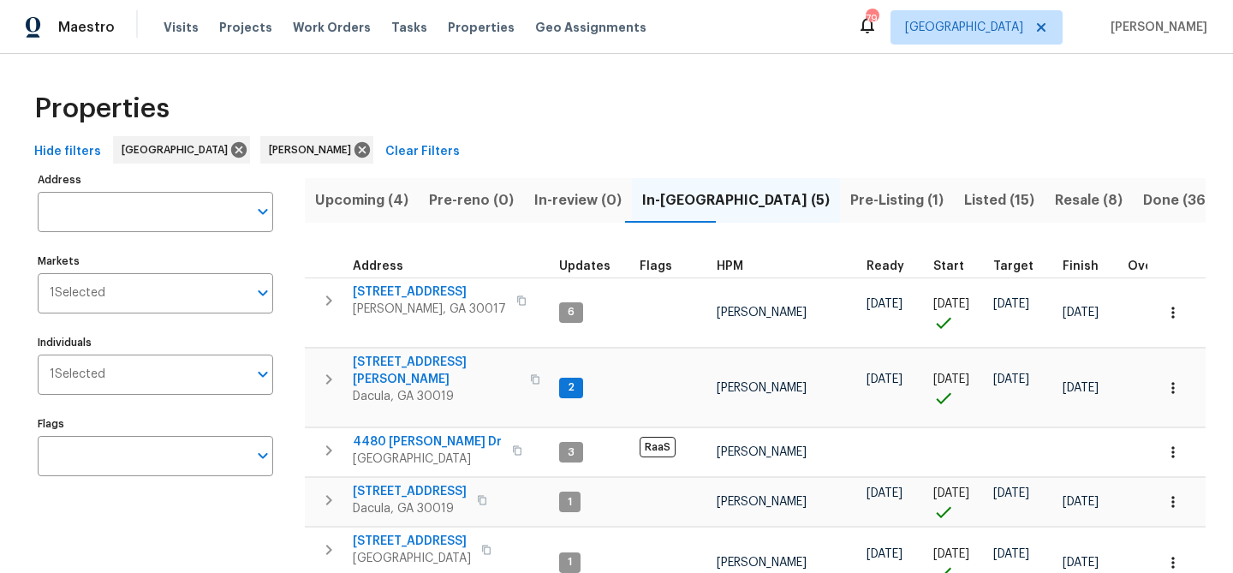
click at [350, 194] on span "Upcoming (4)" at bounding box center [361, 200] width 93 height 24
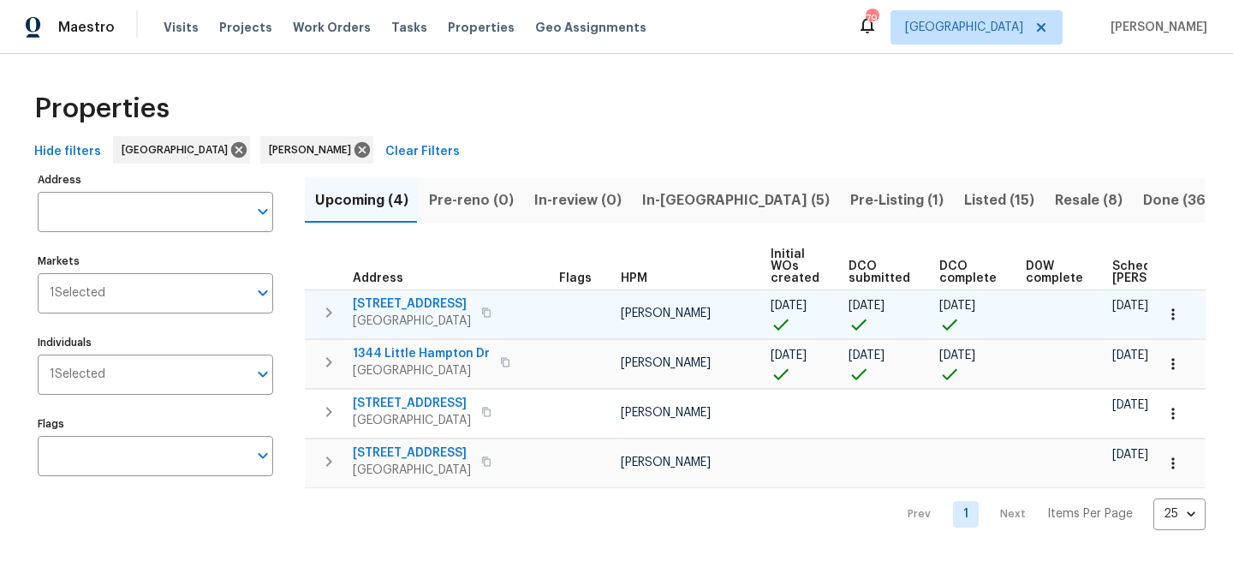
click at [409, 305] on span "550 Wayside Dr" at bounding box center [412, 303] width 118 height 17
click at [399, 309] on span "550 Wayside Dr" at bounding box center [412, 303] width 118 height 17
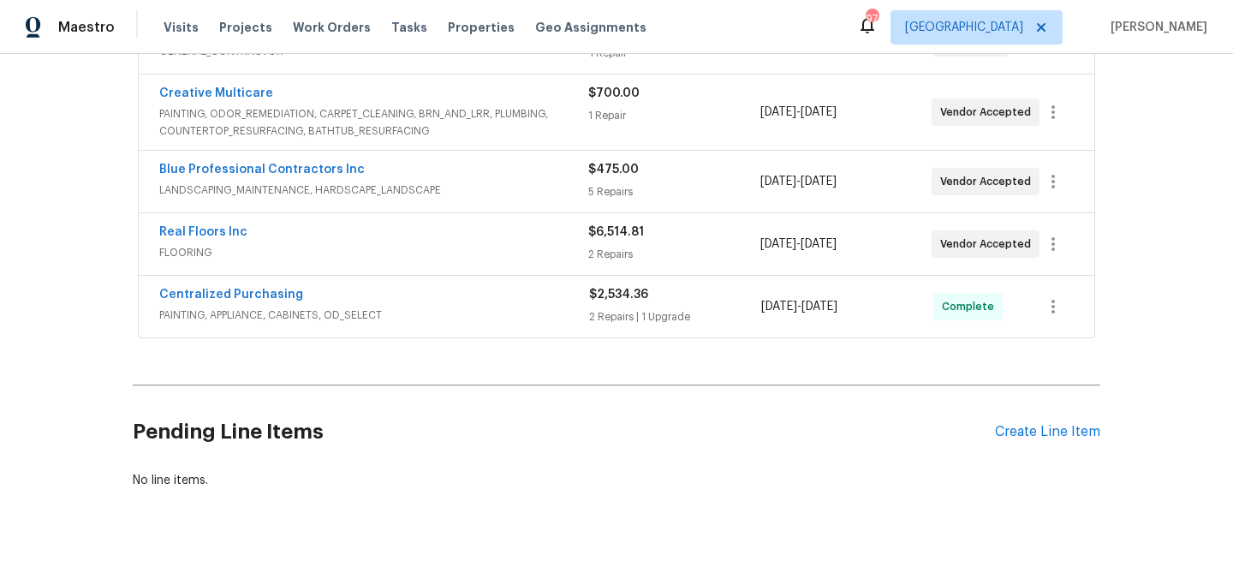
scroll to position [528, 0]
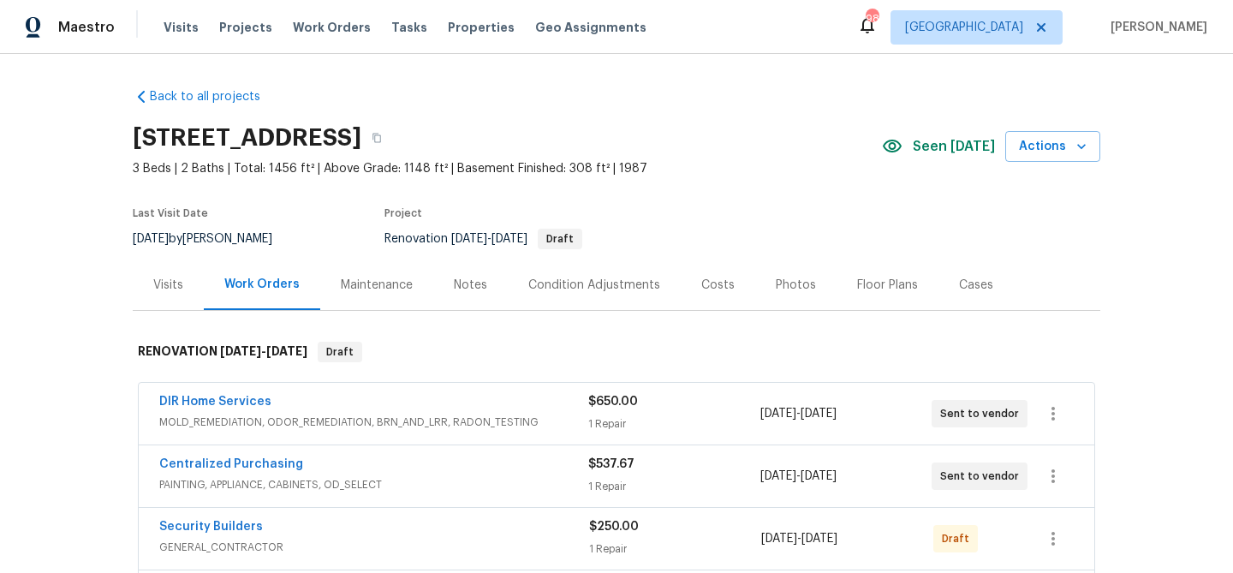
click at [466, 288] on div "Notes" at bounding box center [470, 284] width 33 height 17
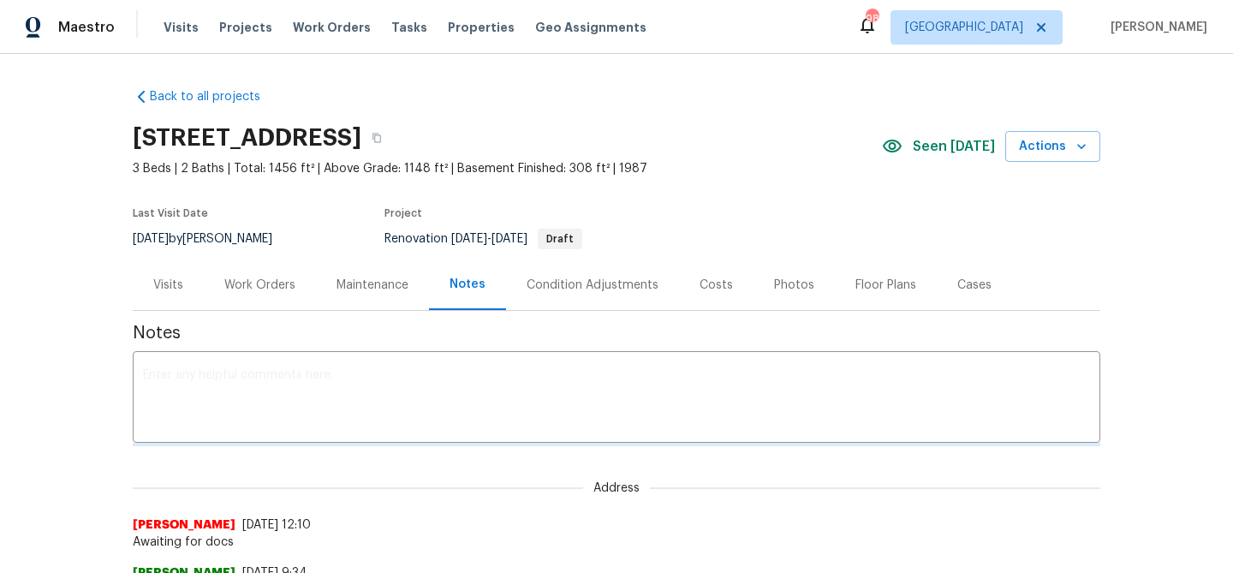
click at [377, 375] on textarea at bounding box center [616, 399] width 947 height 60
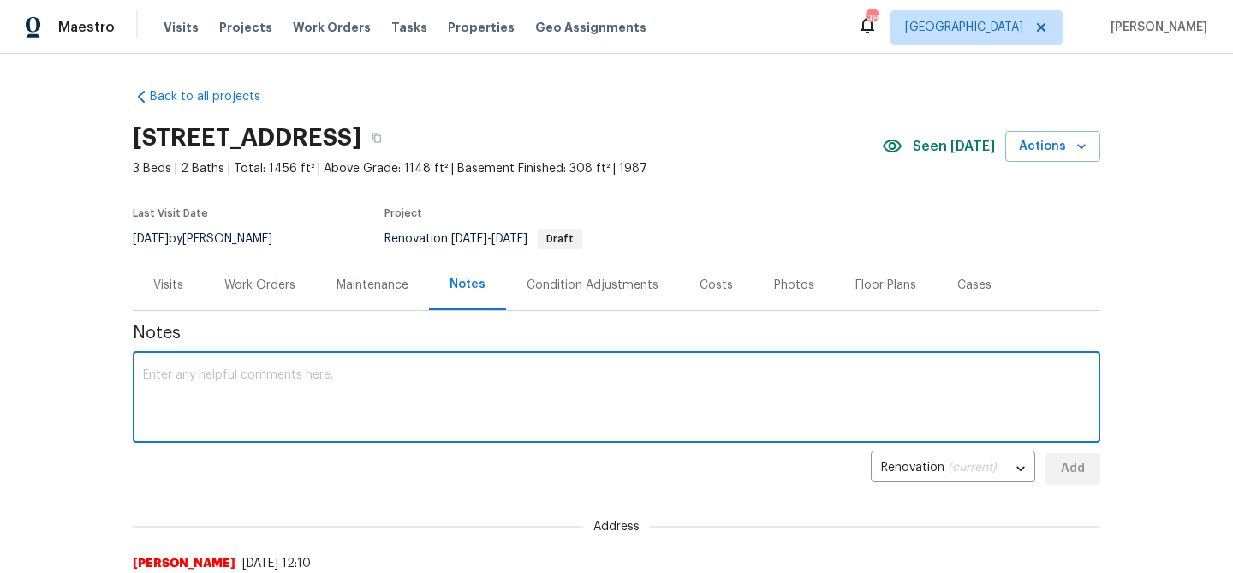
paste textarea "Day walk is complete. Water is currently off; utility ticket submitted to have …"
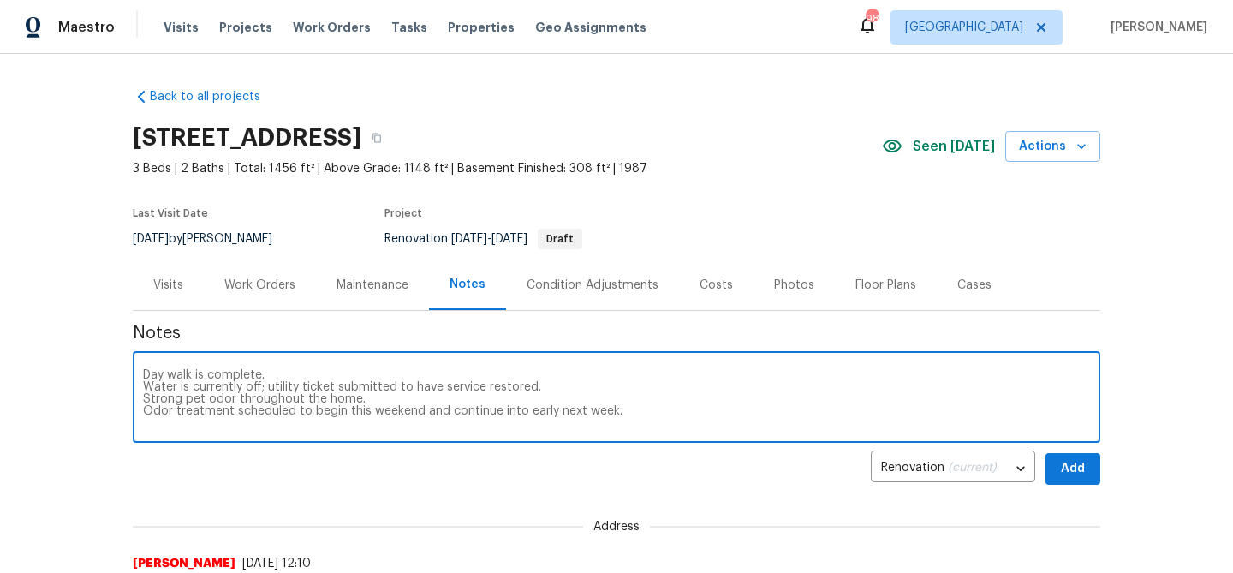
scroll to position [288, 0]
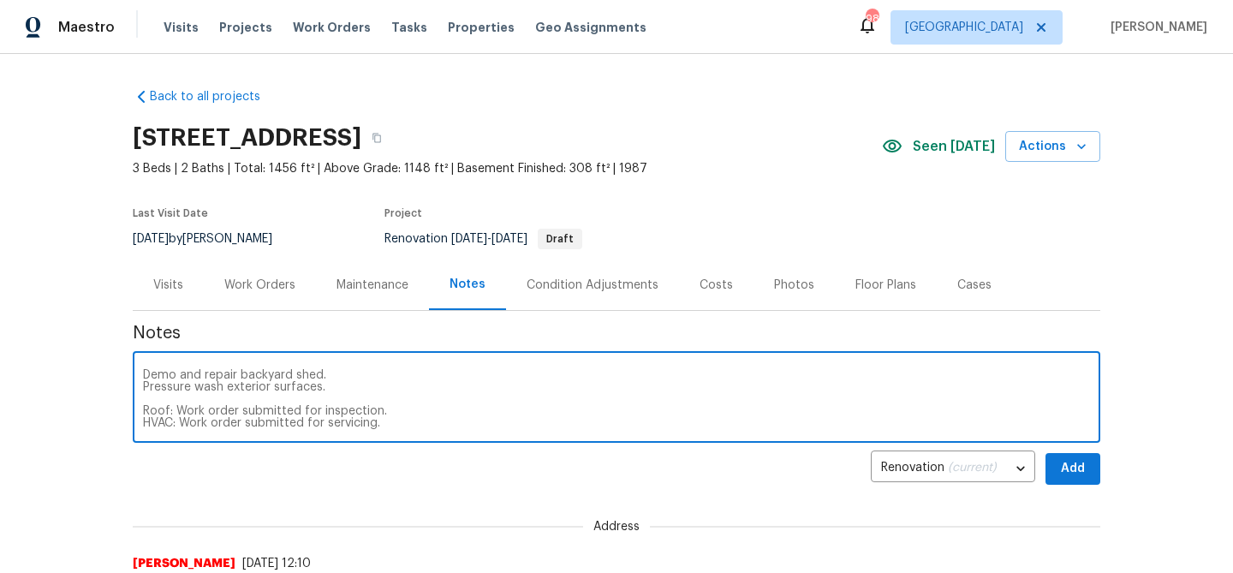
type textarea "Day walk is complete. Water is currently off; utility ticket submitted to have …"
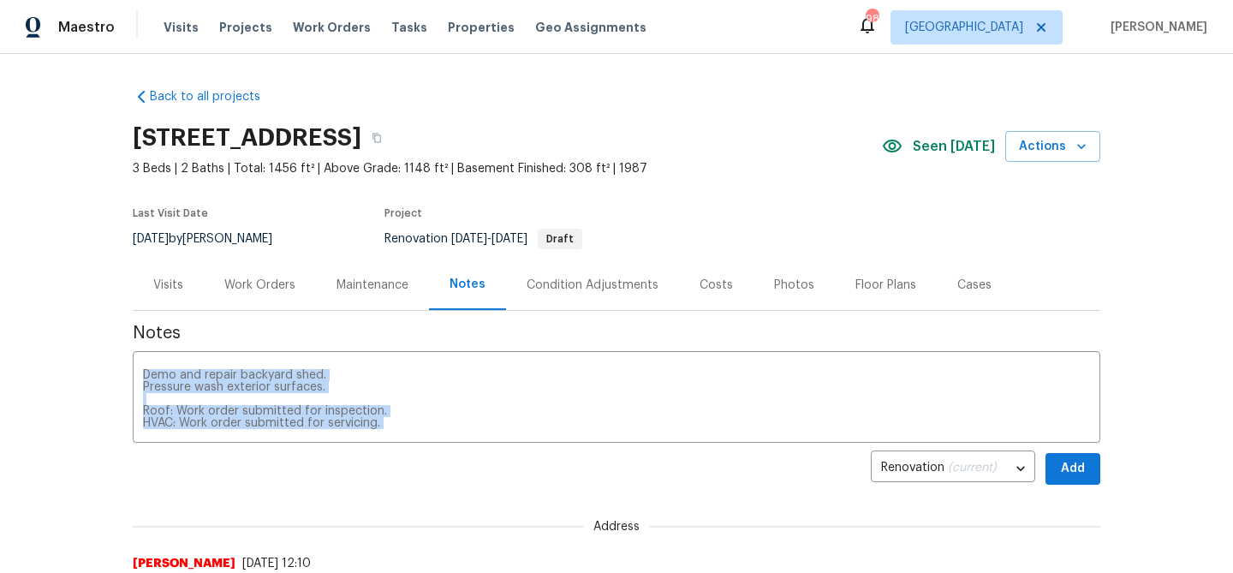
drag, startPoint x: 1096, startPoint y: 437, endPoint x: 1125, endPoint y: 510, distance: 78.8
click at [1125, 510] on div "Back to all projects [STREET_ADDRESS] 3 Beds | 2 Baths | Total: 1456 ft² | Abov…" at bounding box center [616, 313] width 1233 height 519
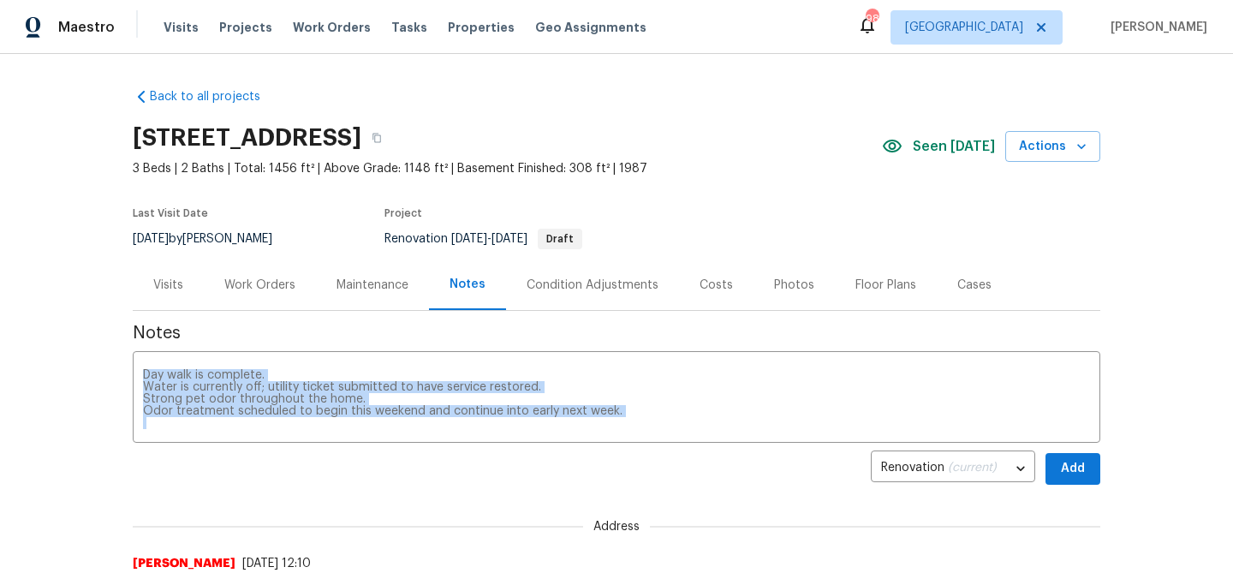
drag, startPoint x: 1097, startPoint y: 437, endPoint x: 1153, endPoint y: 502, distance: 85.6
click at [1152, 502] on div "Back to all projects 550 Wayside Dr, Lawrenceville, GA 30046 3 Beds | 2 Baths |…" at bounding box center [616, 313] width 1233 height 519
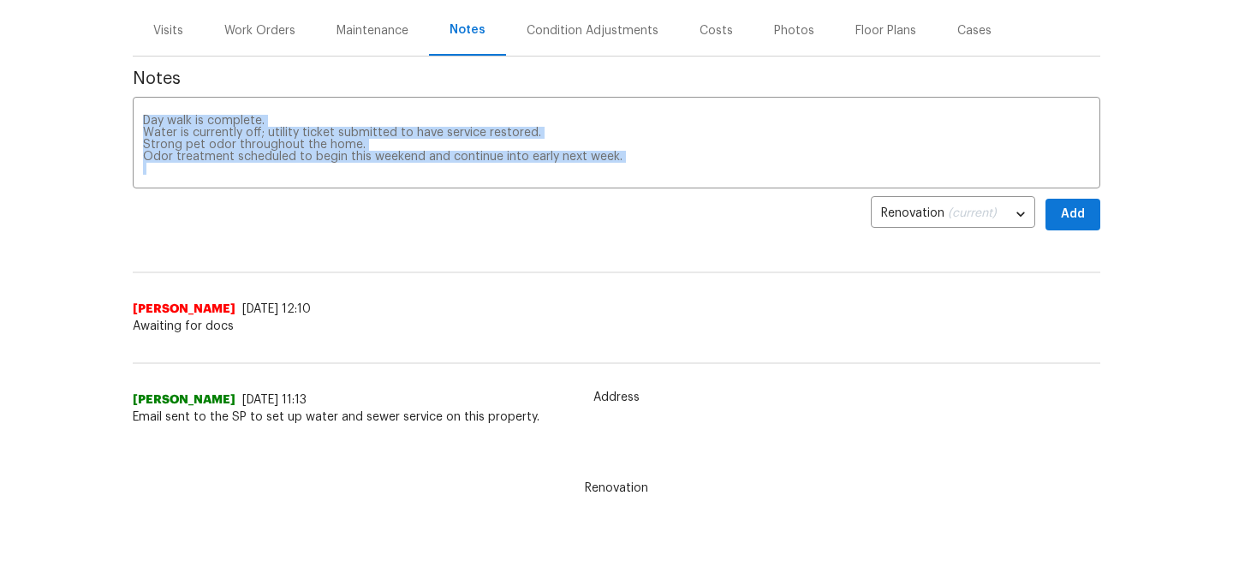
scroll to position [88, 0]
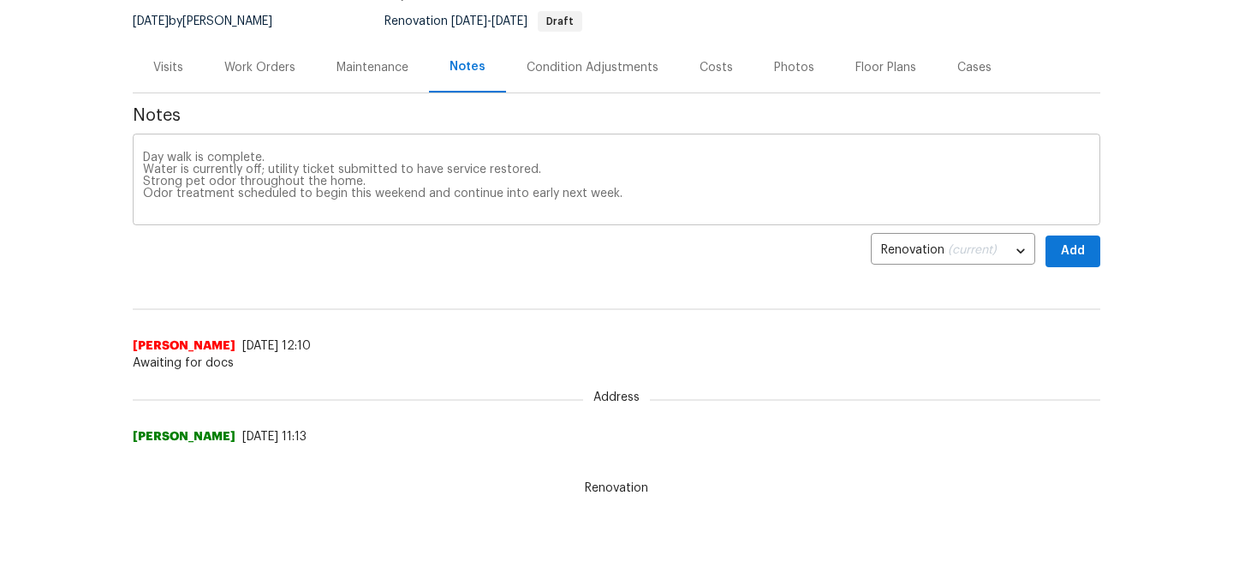
click at [686, 194] on textarea "Day walk is complete. Water is currently off; utility ticket submitted to have …" at bounding box center [616, 181] width 947 height 60
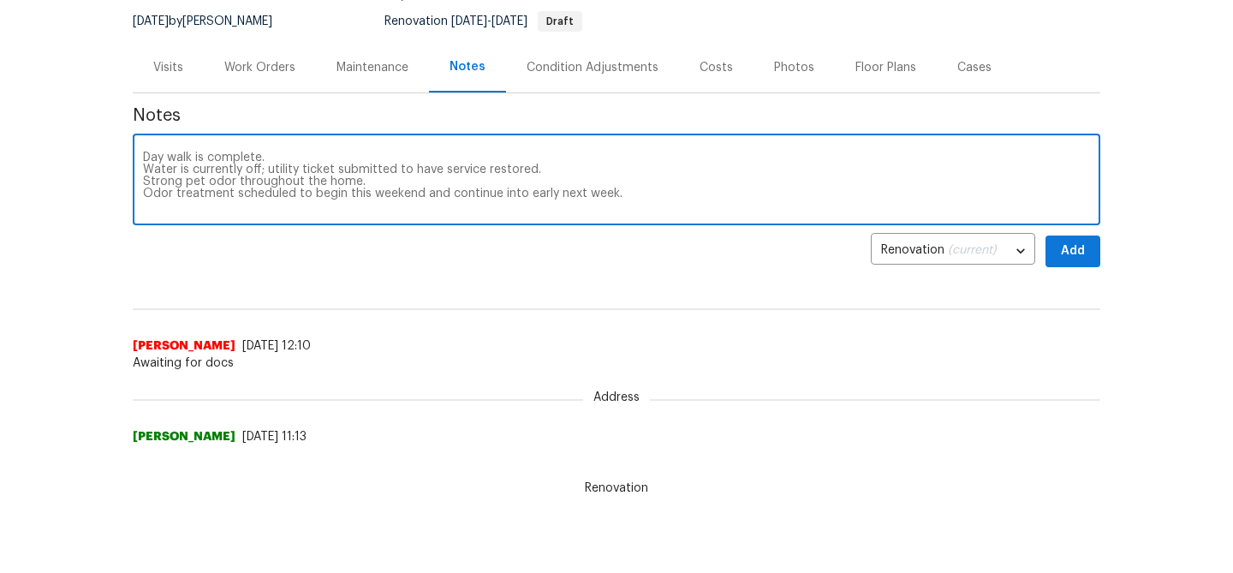
click at [928, 168] on textarea "Day walk is complete. Water is currently off; utility ticket submitted to have …" at bounding box center [616, 181] width 947 height 60
click at [1085, 243] on span "Add" at bounding box center [1072, 251] width 27 height 21
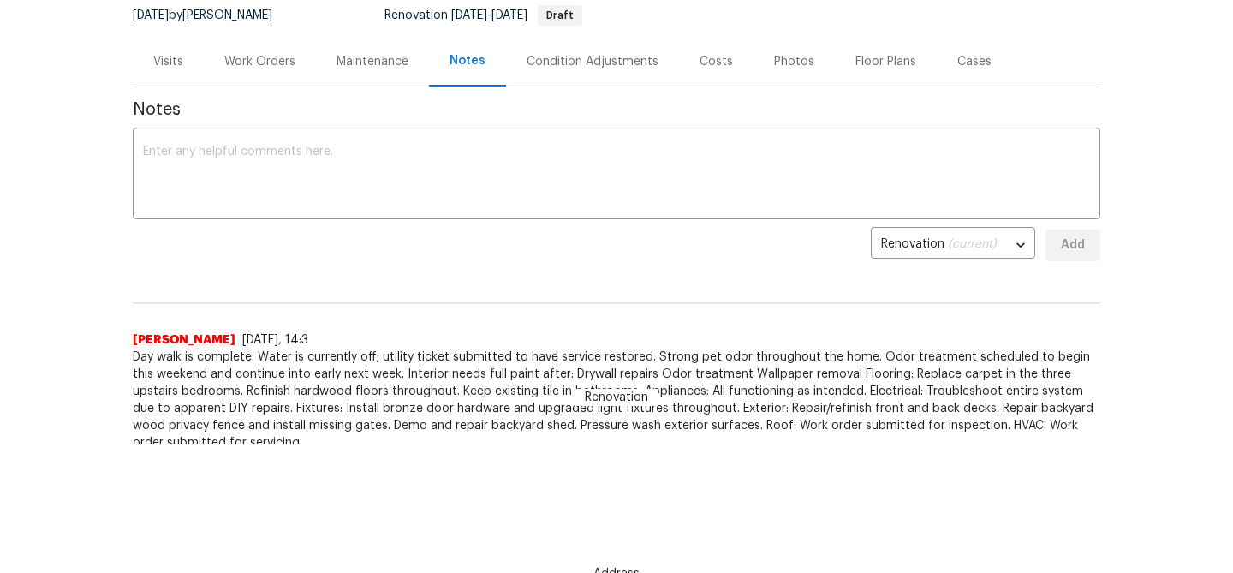
scroll to position [0, 0]
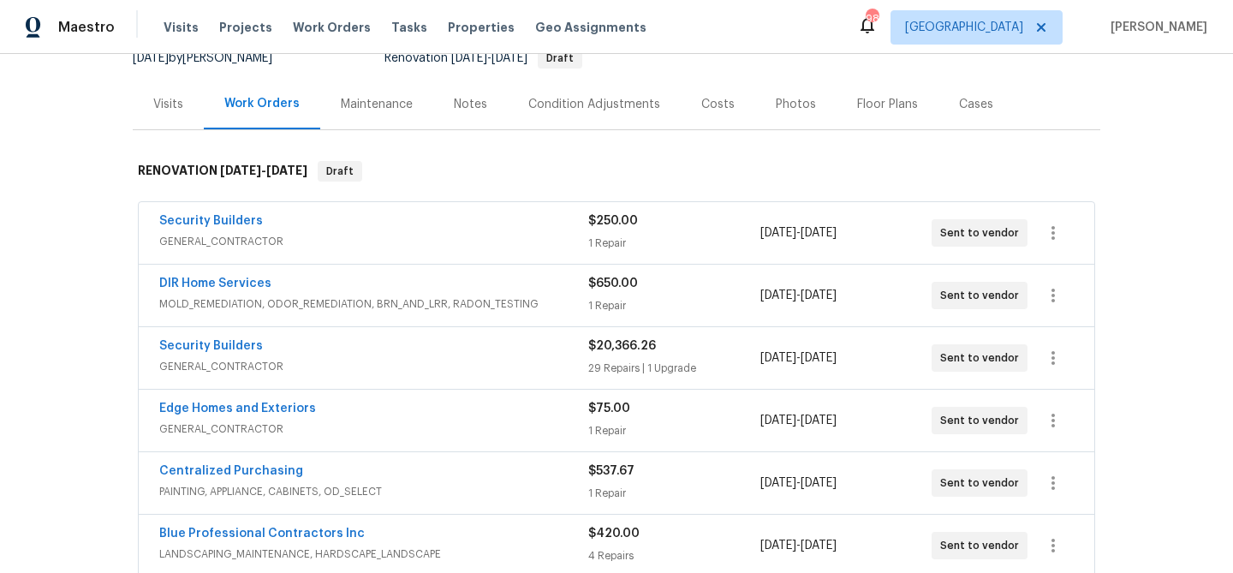
scroll to position [224, 0]
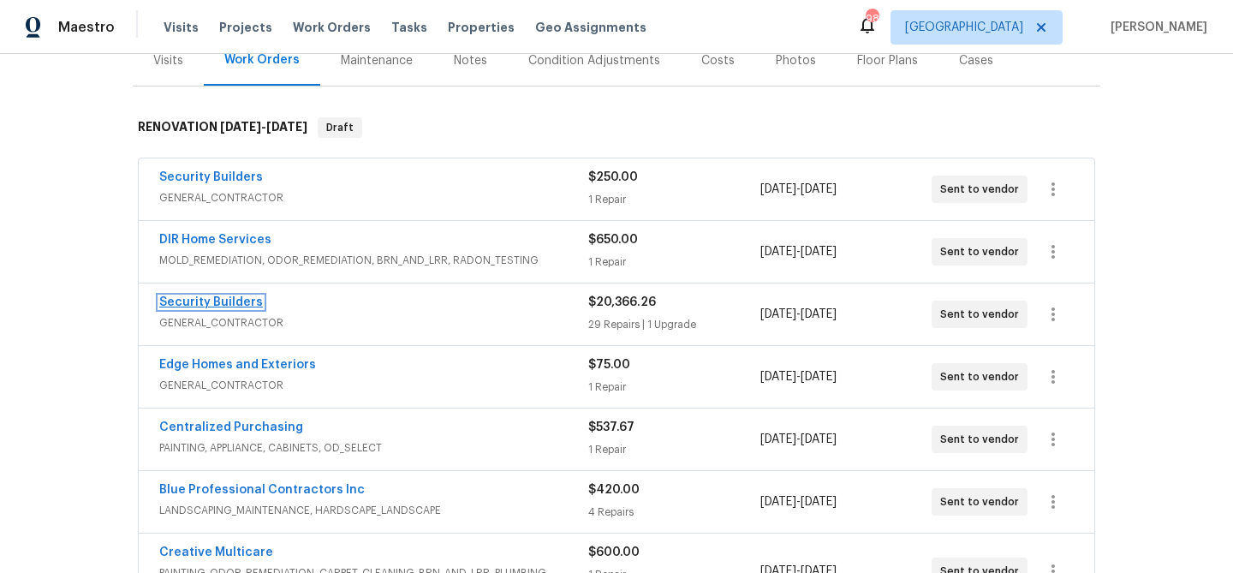
click at [211, 303] on link "Security Builders" at bounding box center [211, 302] width 104 height 12
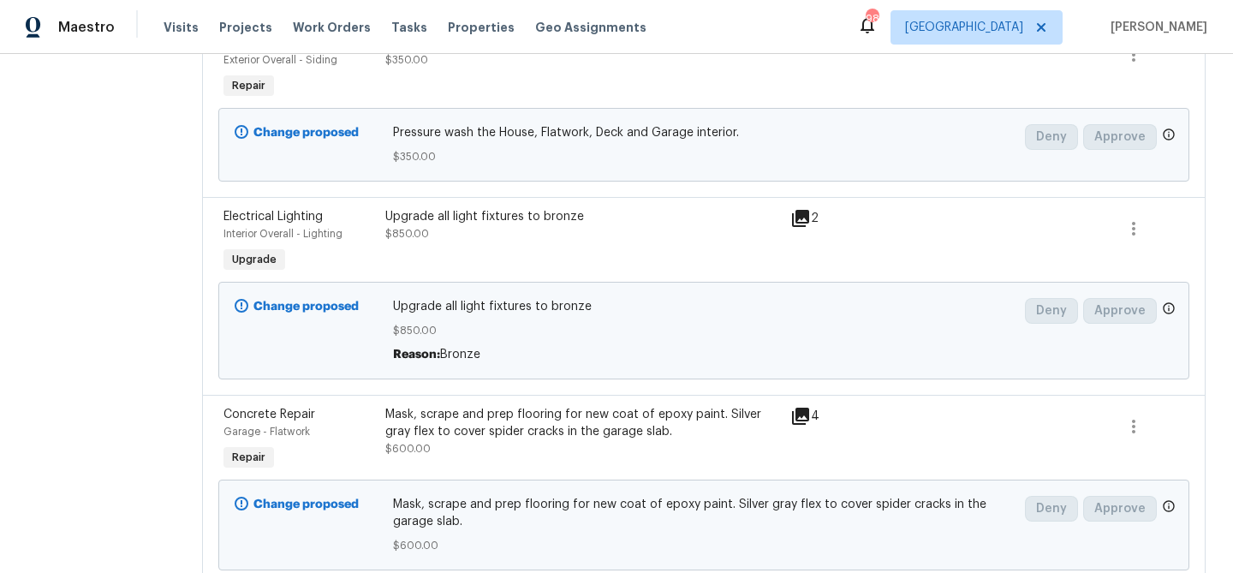
scroll to position [1809, 0]
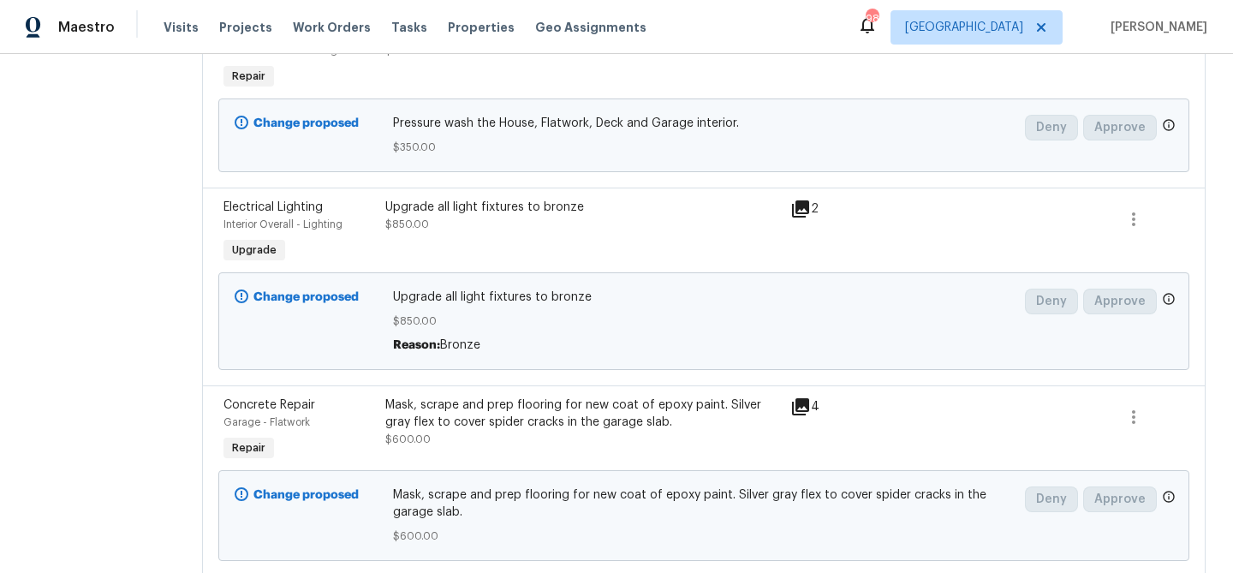
click at [522, 211] on div "Upgrade all light fixtures to bronze" at bounding box center [582, 207] width 395 height 17
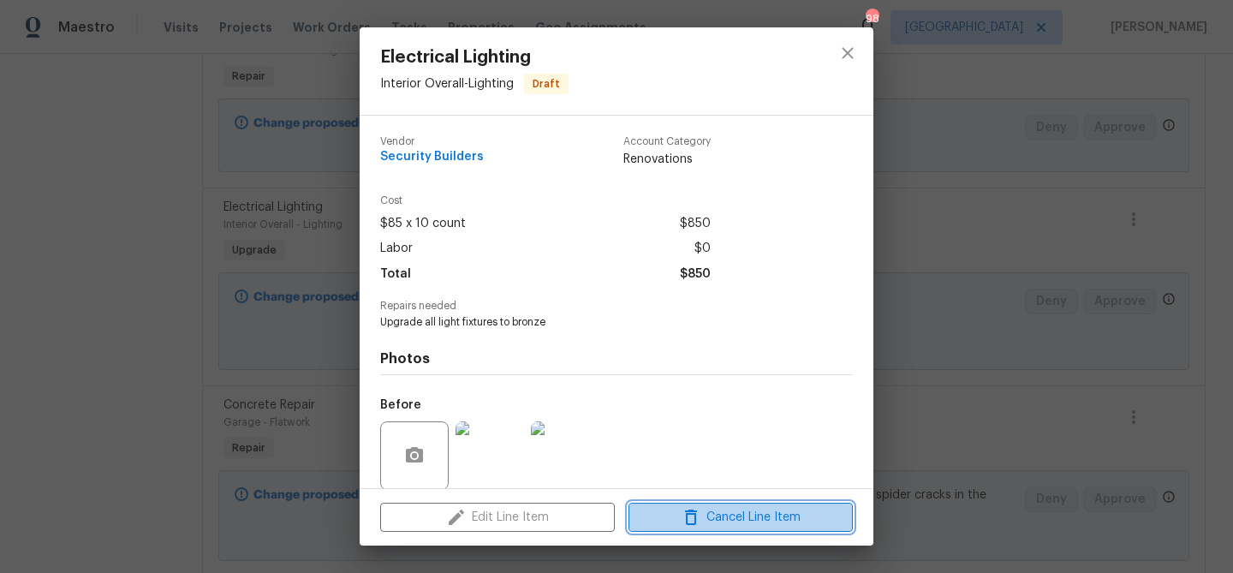
click at [752, 519] on span "Cancel Line Item" at bounding box center [740, 517] width 214 height 21
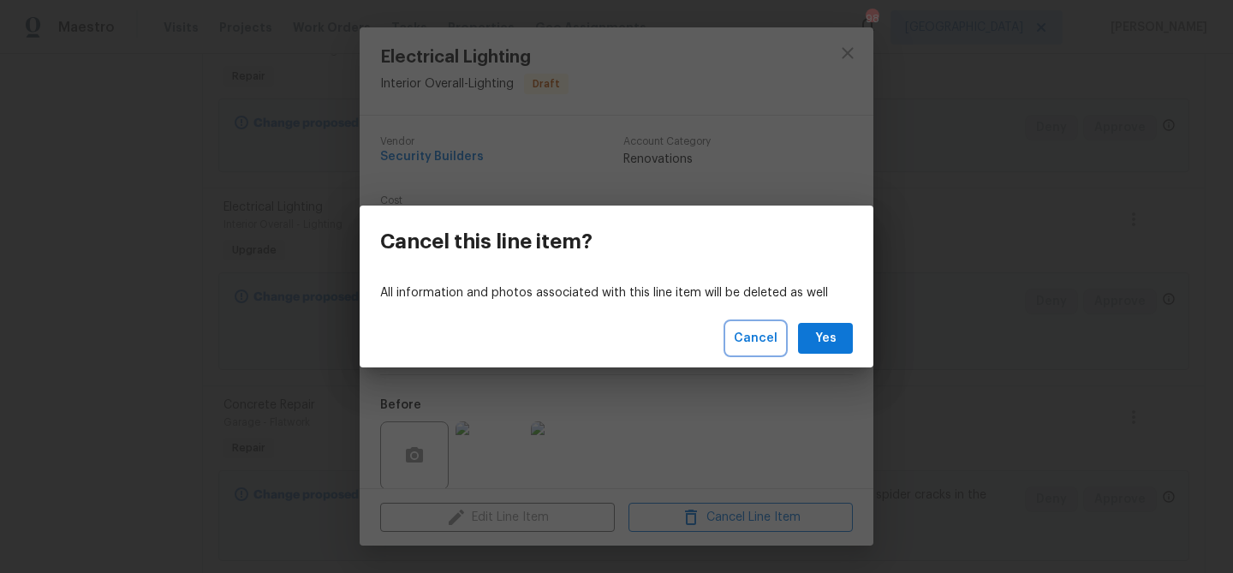
click at [746, 330] on span "Cancel" at bounding box center [756, 338] width 44 height 21
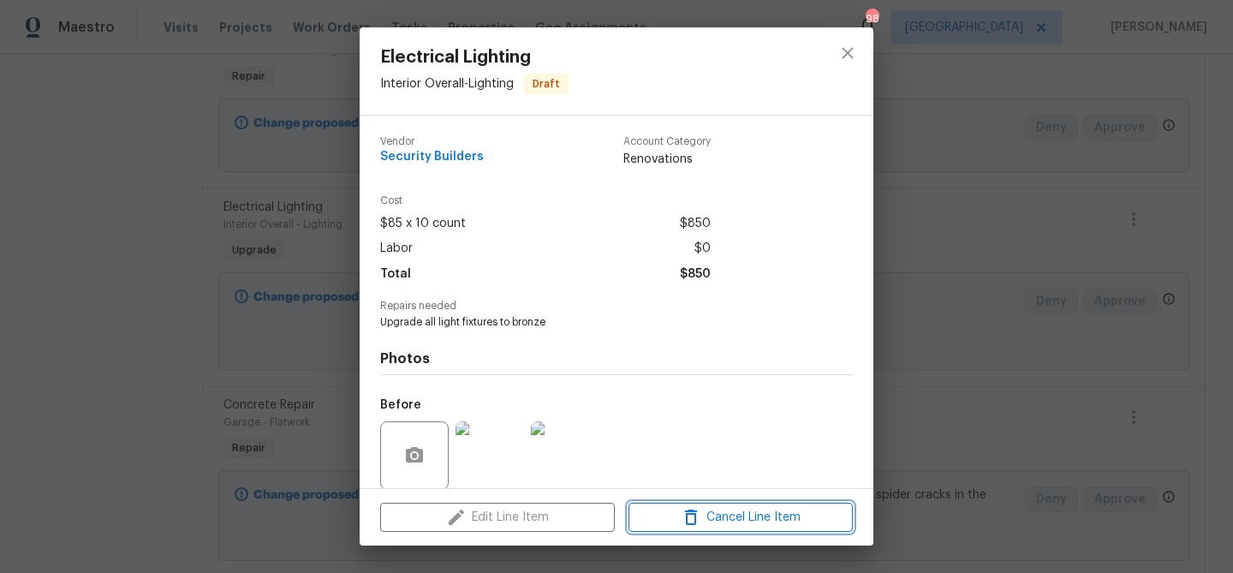
scroll to position [129, 0]
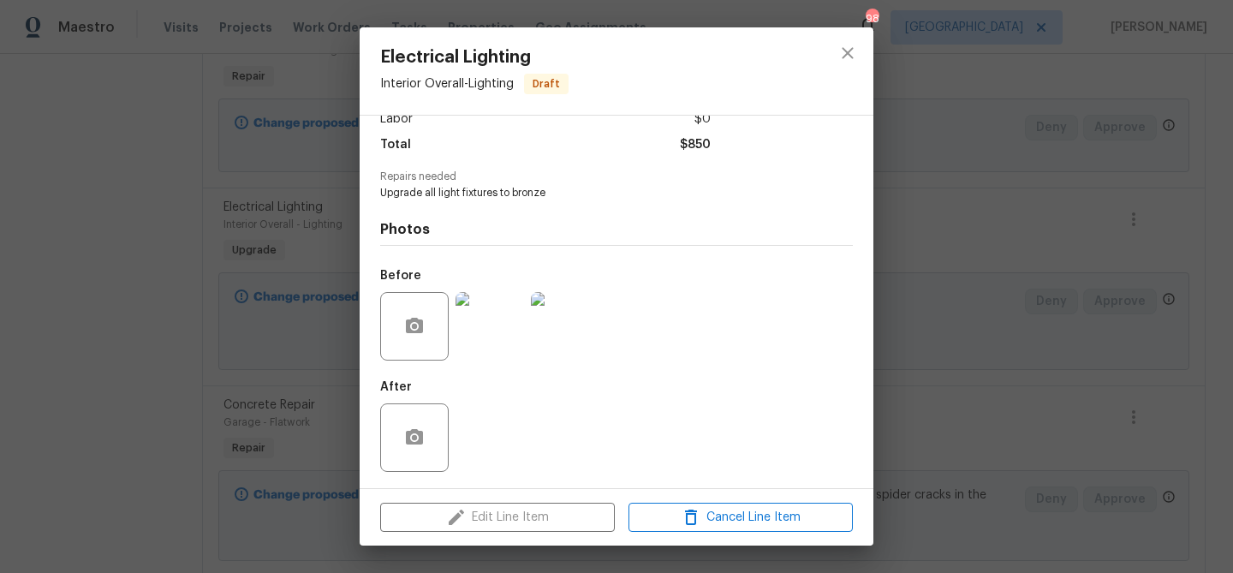
click at [490, 189] on span "Upgrade all light fixtures to bronze" at bounding box center [592, 193] width 425 height 15
copy span "Upgrade all light fixtures to bronze"
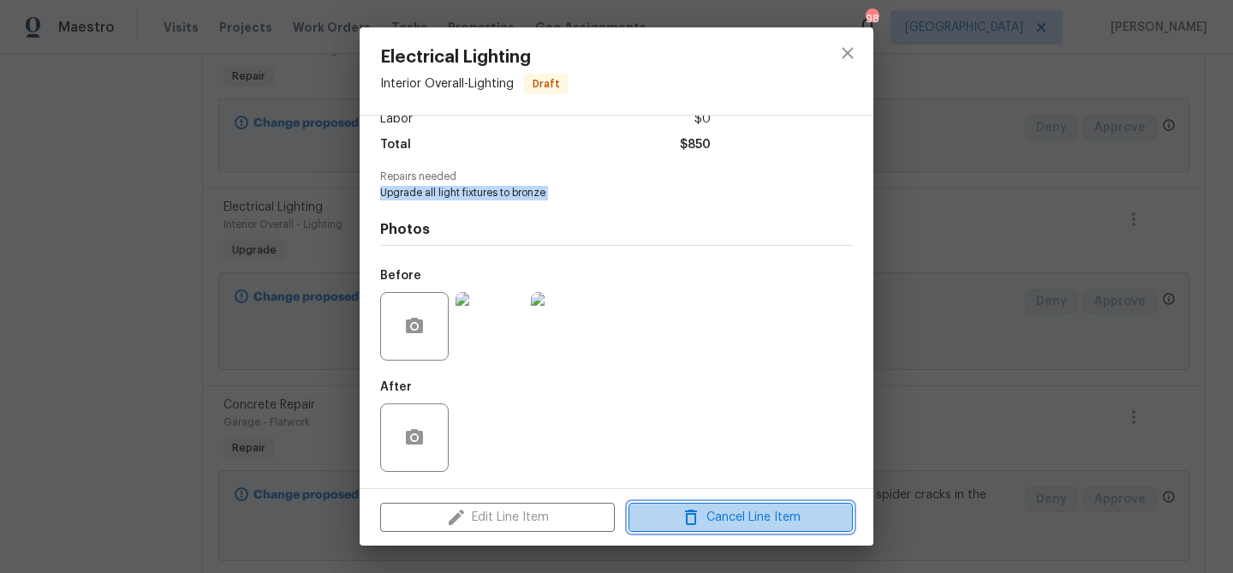
click at [698, 509] on icon "button" at bounding box center [690, 517] width 21 height 21
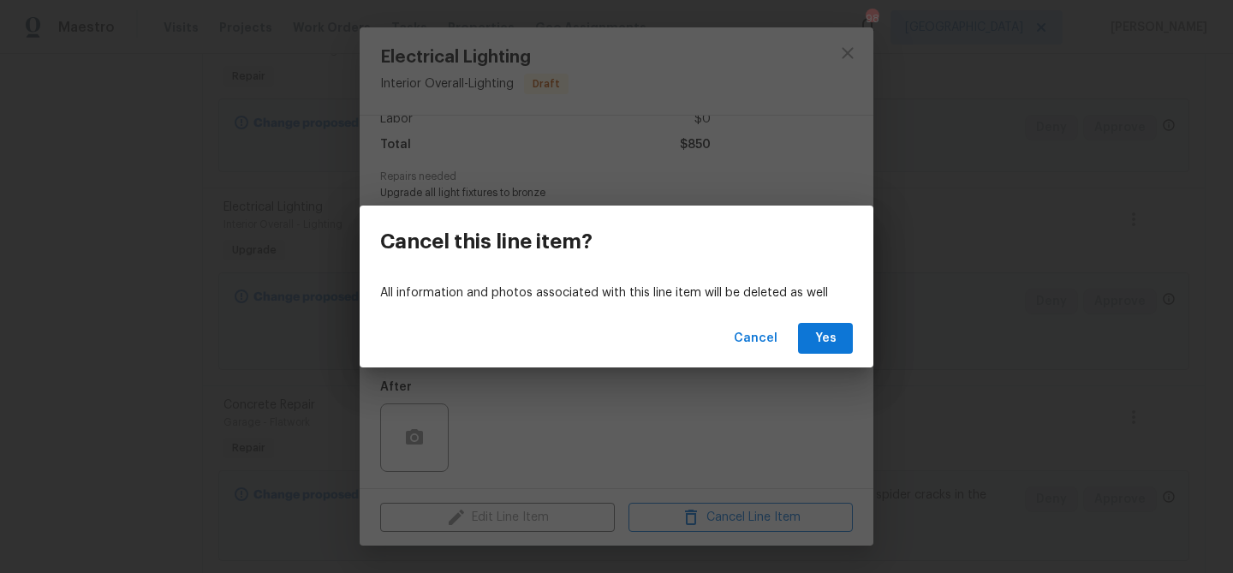
click at [818, 320] on div "Cancel Yes" at bounding box center [616, 338] width 514 height 59
click at [818, 328] on span "Yes" at bounding box center [824, 338] width 27 height 21
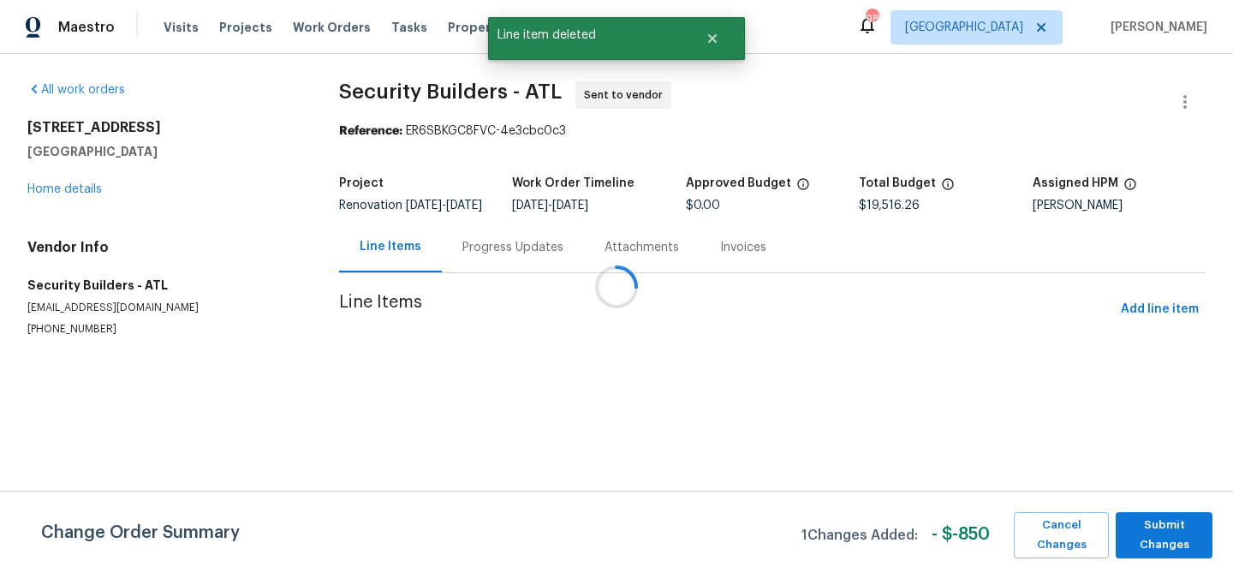
scroll to position [0, 0]
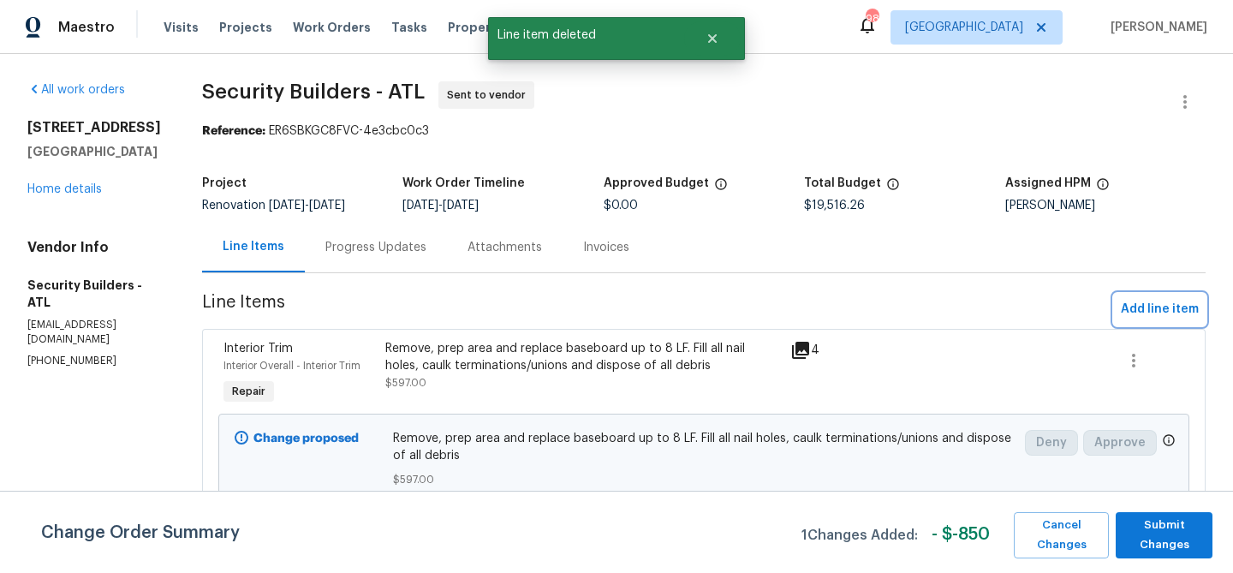
click at [1153, 325] on button "Add line item" at bounding box center [1160, 310] width 92 height 32
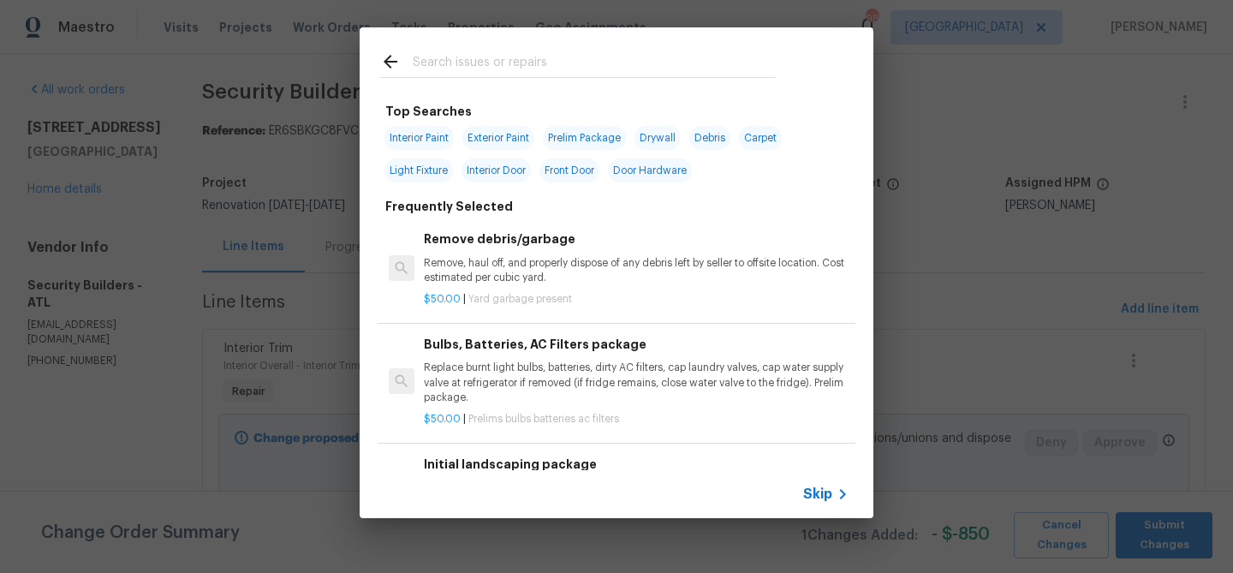
click at [444, 59] on input "text" at bounding box center [594, 64] width 363 height 26
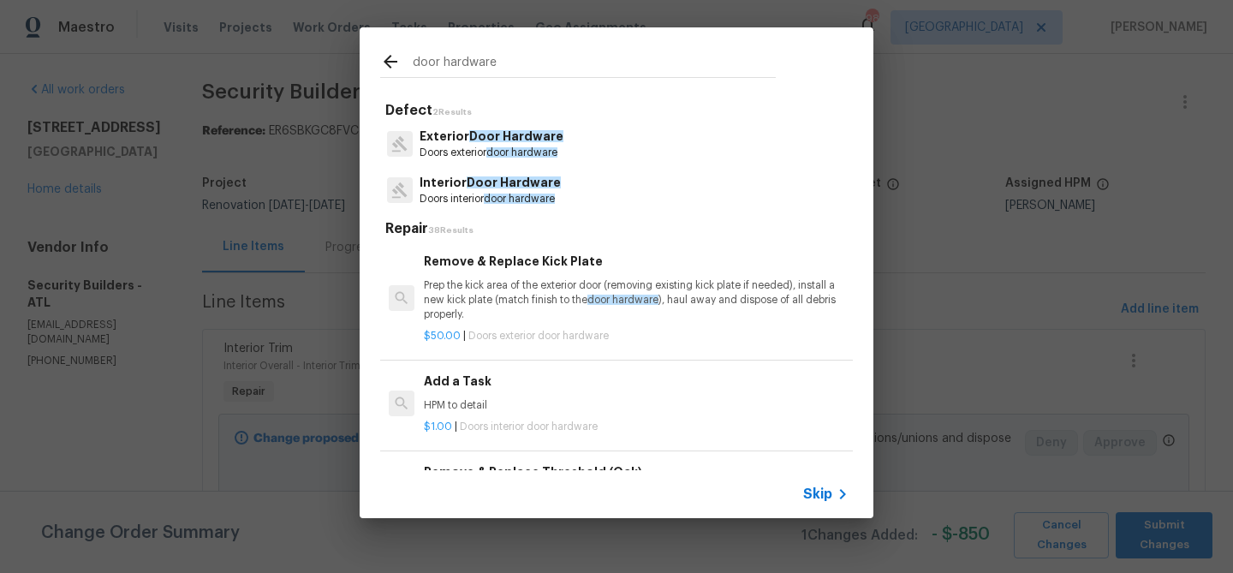
type input "door hardware"
click at [451, 184] on p "Interior Door Hardware" at bounding box center [489, 183] width 141 height 18
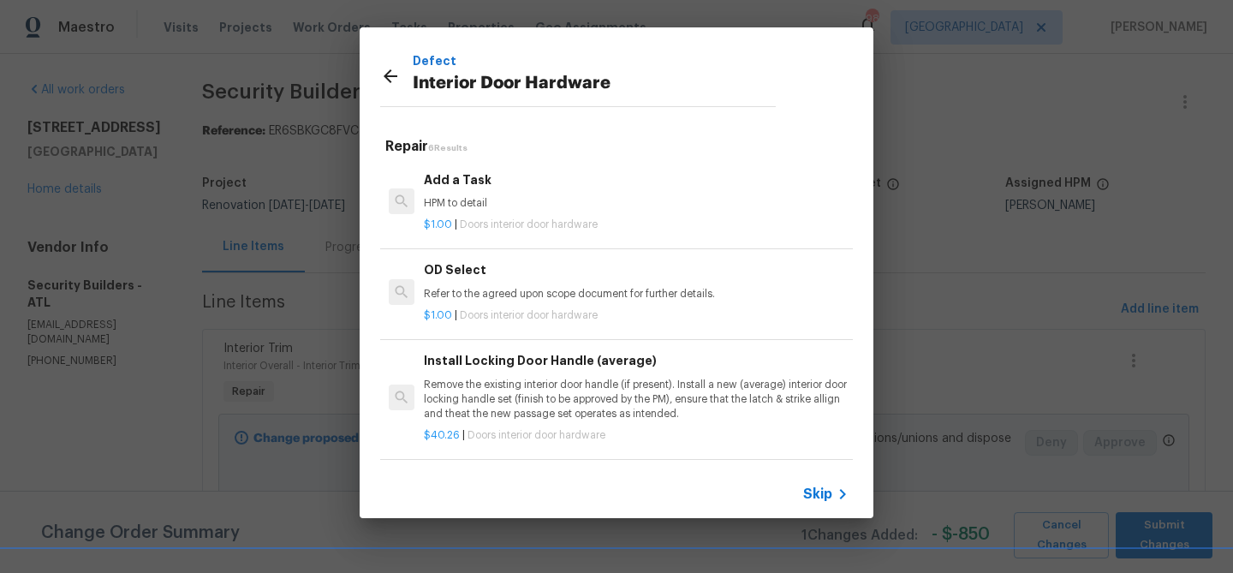
click at [459, 383] on p "Remove the existing interior door handle (if present). Install a new (average) …" at bounding box center [636, 399] width 425 height 44
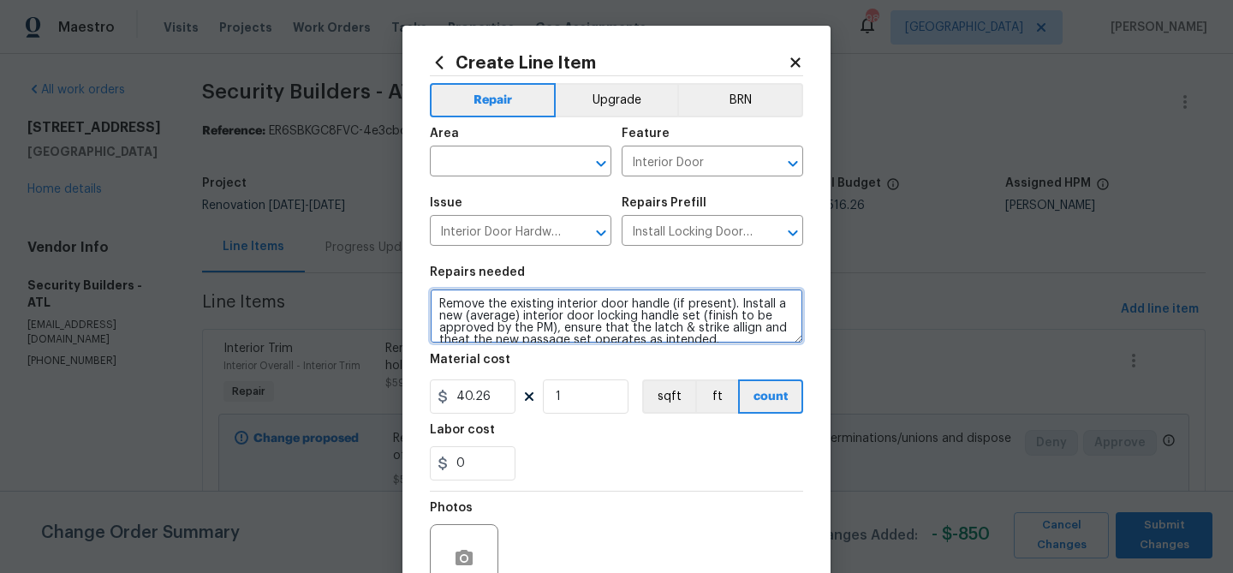
click at [469, 300] on textarea "Remove the existing interior door handle (if present). Install a new (average) …" at bounding box center [616, 315] width 373 height 55
paste textarea "Upgrade all light fixtures to bronze"
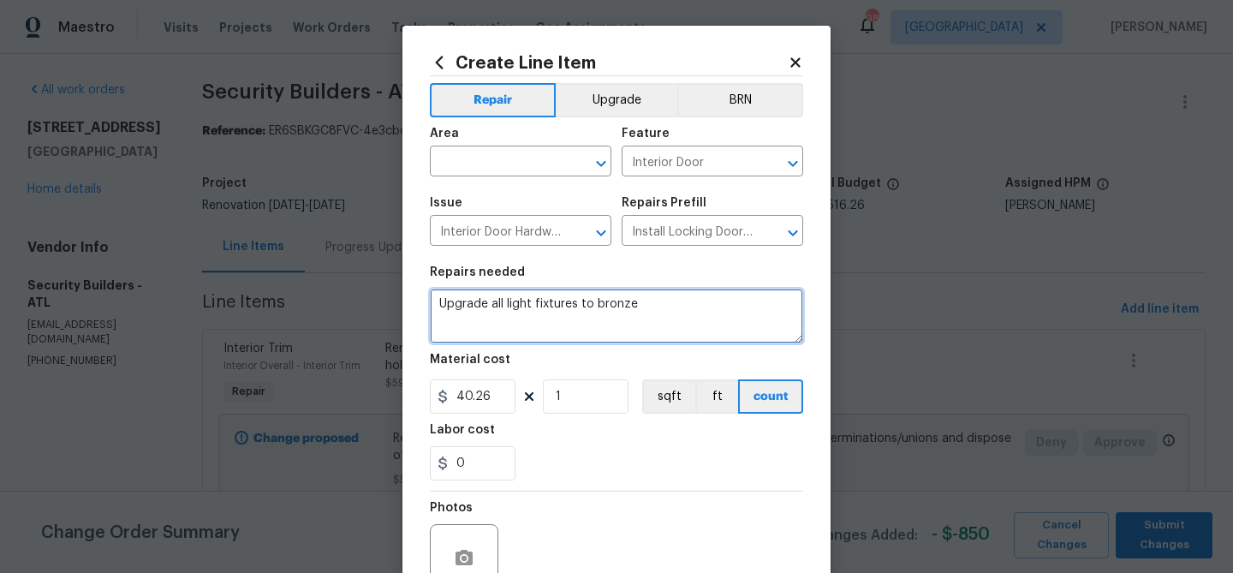
type textarea "Upgrade all light fixtures to bronze"
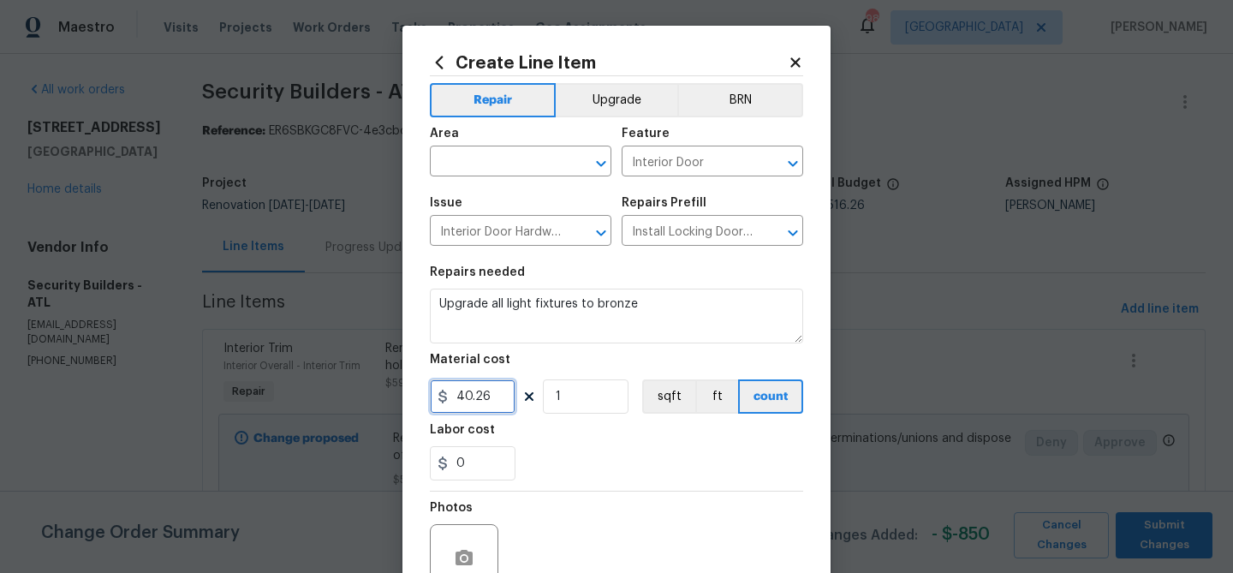
click at [483, 409] on input "40.26" at bounding box center [473, 396] width 86 height 34
type input "950"
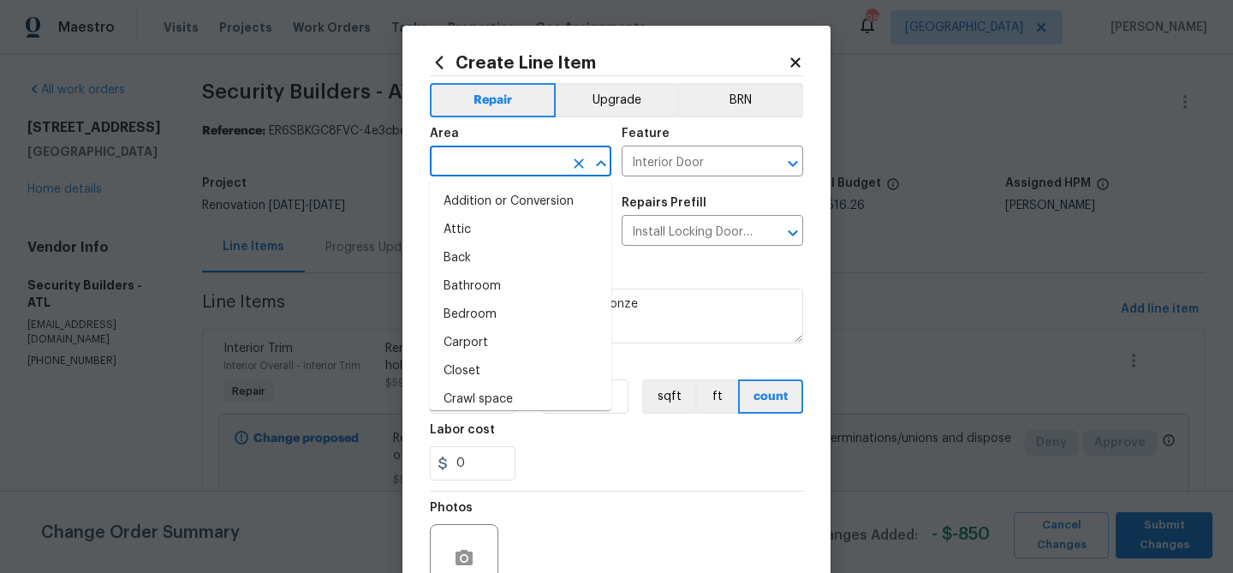
click at [481, 151] on input "text" at bounding box center [497, 163] width 134 height 27
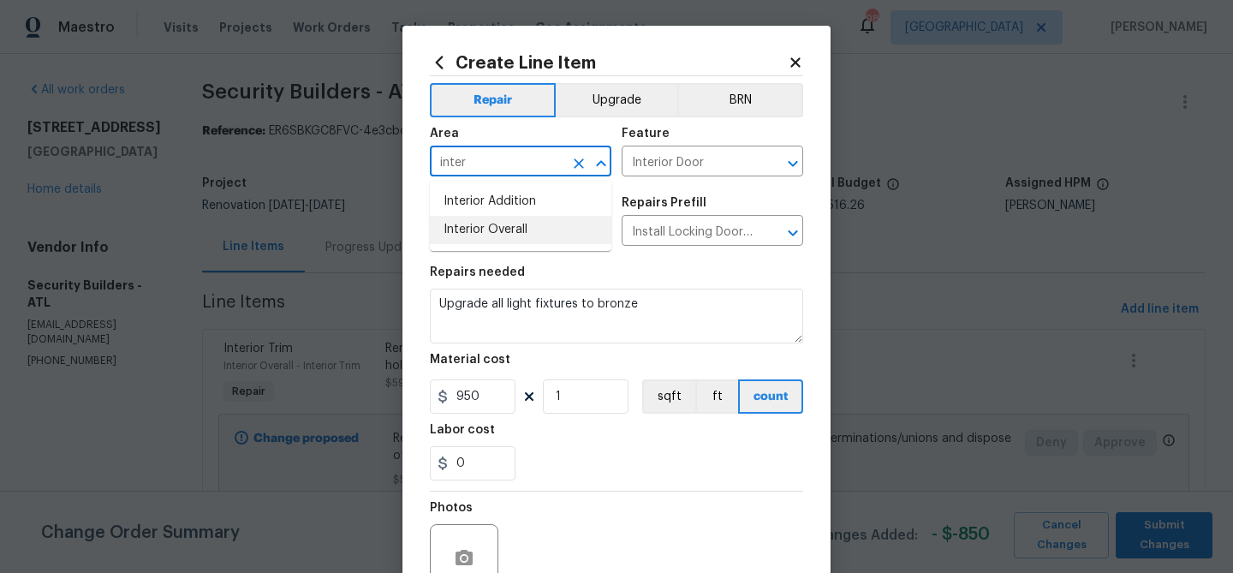
click at [484, 223] on li "Interior Overall" at bounding box center [520, 230] width 181 height 28
type input "Interior Overall"
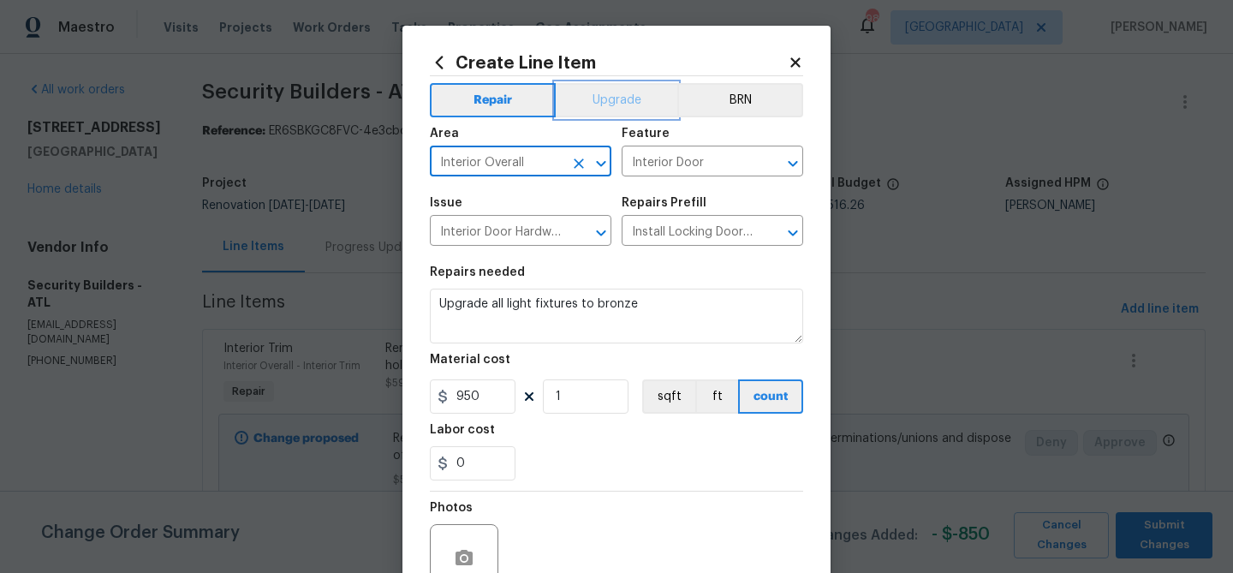
click at [613, 112] on button "Upgrade" at bounding box center [616, 100] width 122 height 34
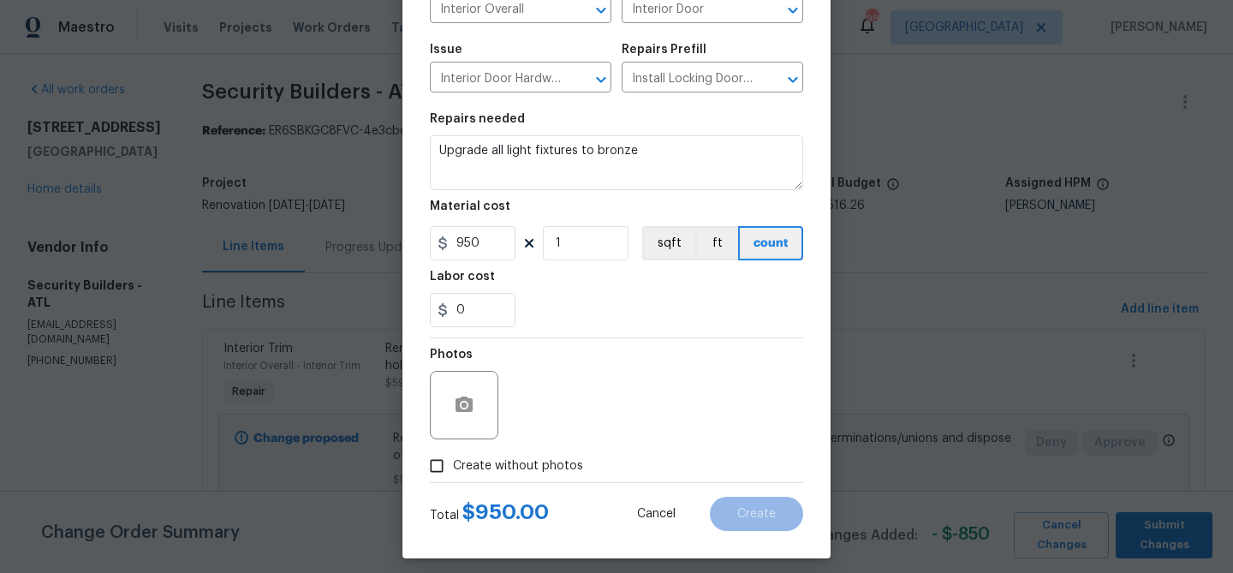
scroll to position [165, 0]
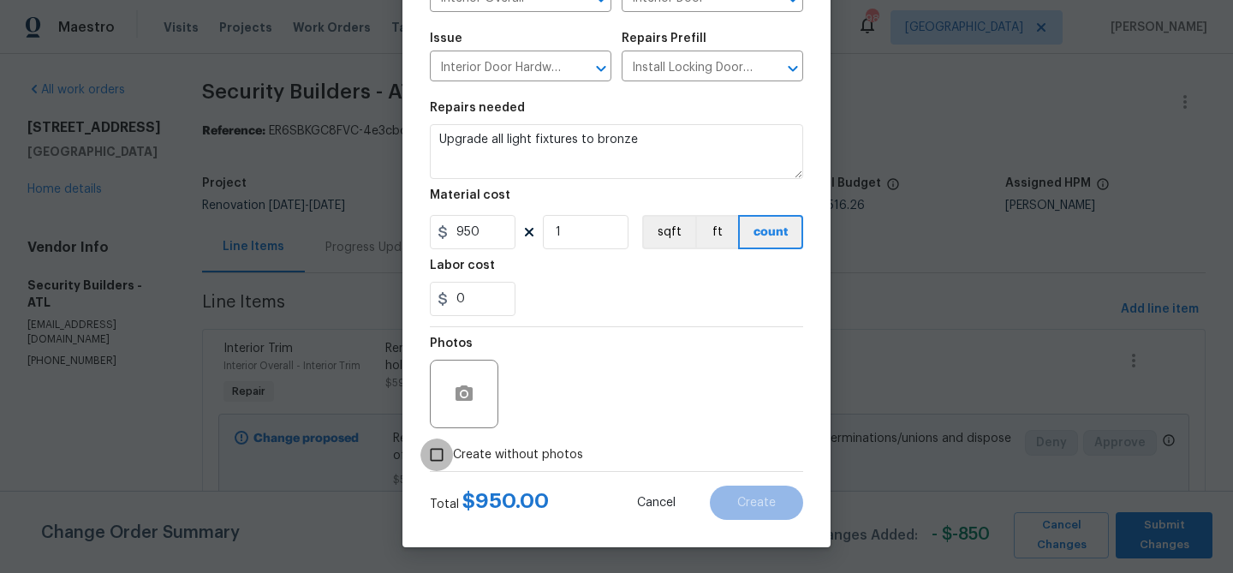
click at [451, 461] on input "Create without photos" at bounding box center [436, 454] width 33 height 33
checkbox input "true"
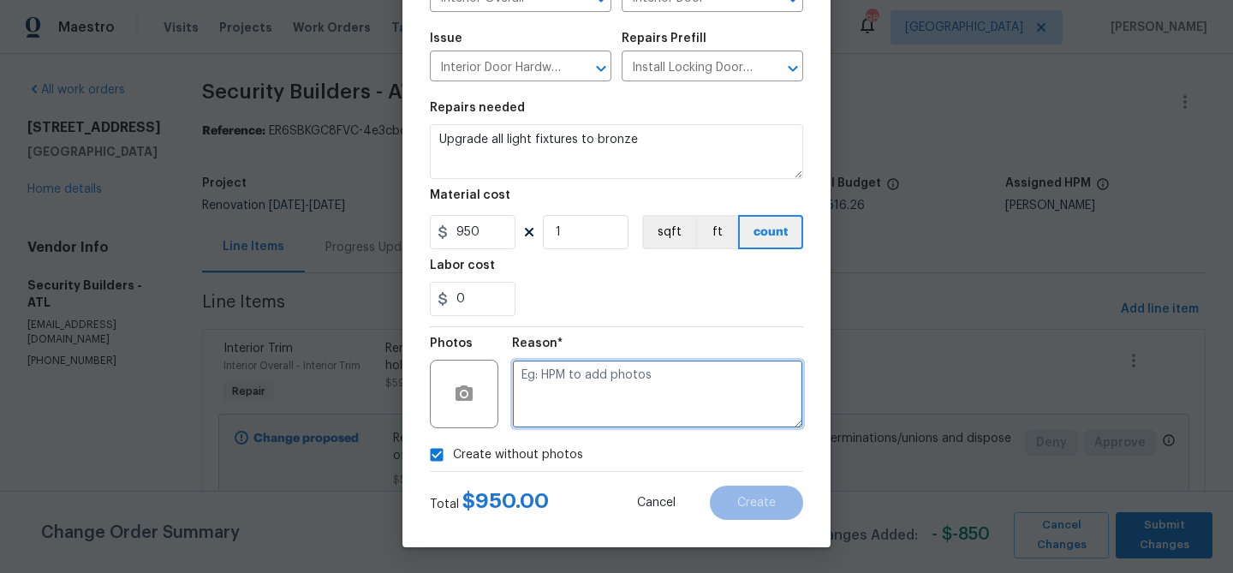
click at [555, 407] on textarea at bounding box center [657, 393] width 291 height 68
type textarea "Upgrade to bronze"
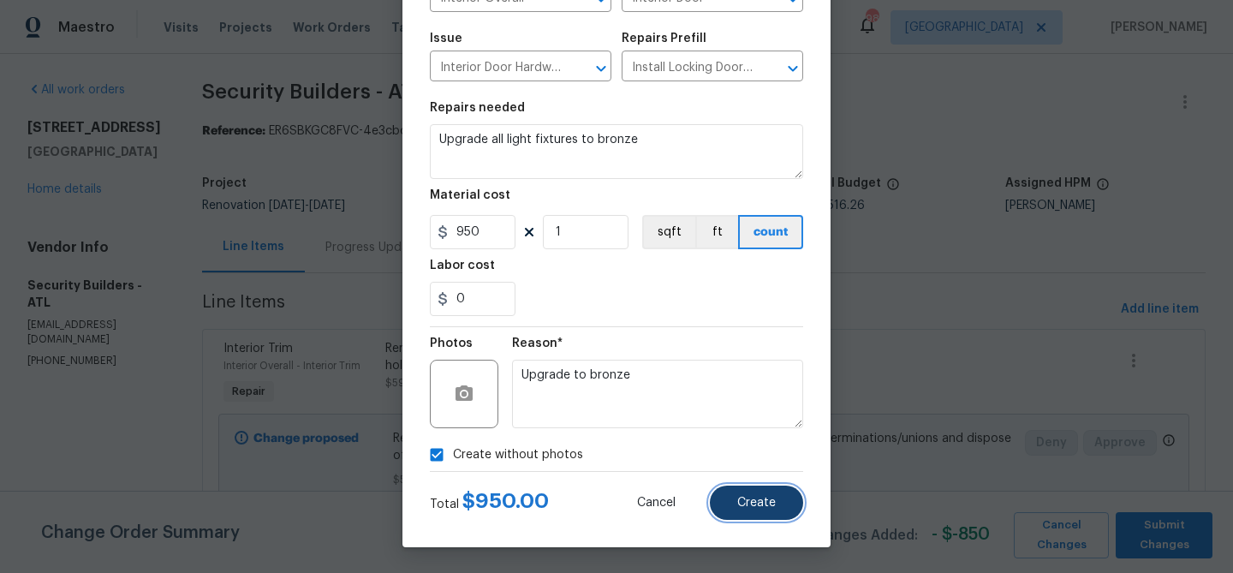
click at [783, 508] on button "Create" at bounding box center [756, 502] width 93 height 34
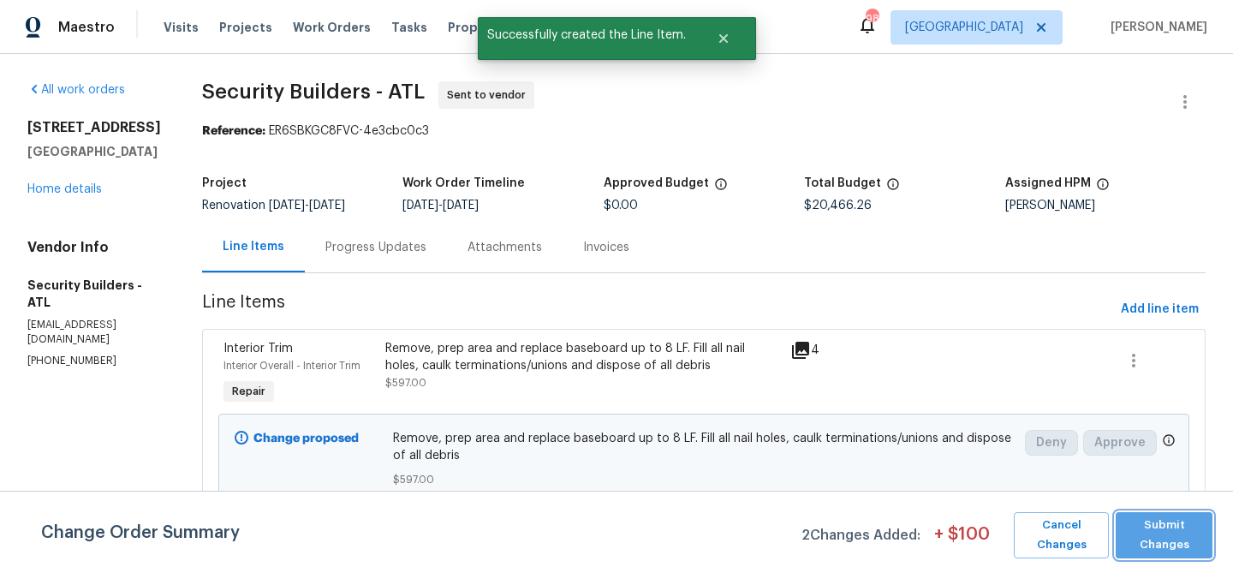
click at [1160, 544] on span "Submit Changes" at bounding box center [1164, 534] width 80 height 39
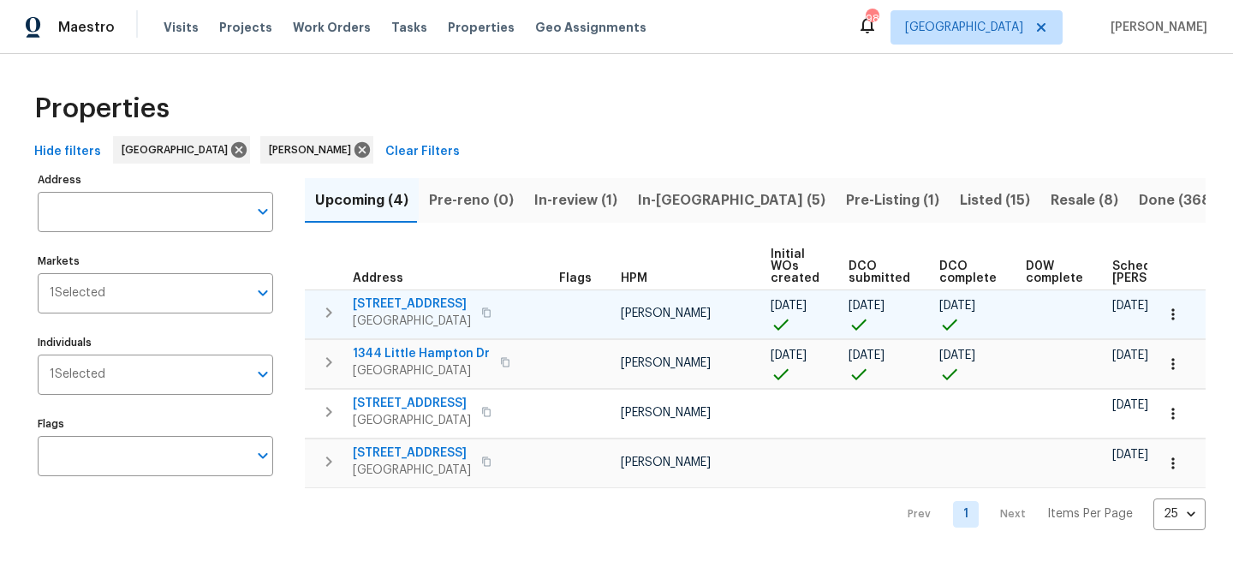
click at [362, 298] on span "[STREET_ADDRESS]" at bounding box center [412, 303] width 118 height 17
